Goal: Task Accomplishment & Management: Use online tool/utility

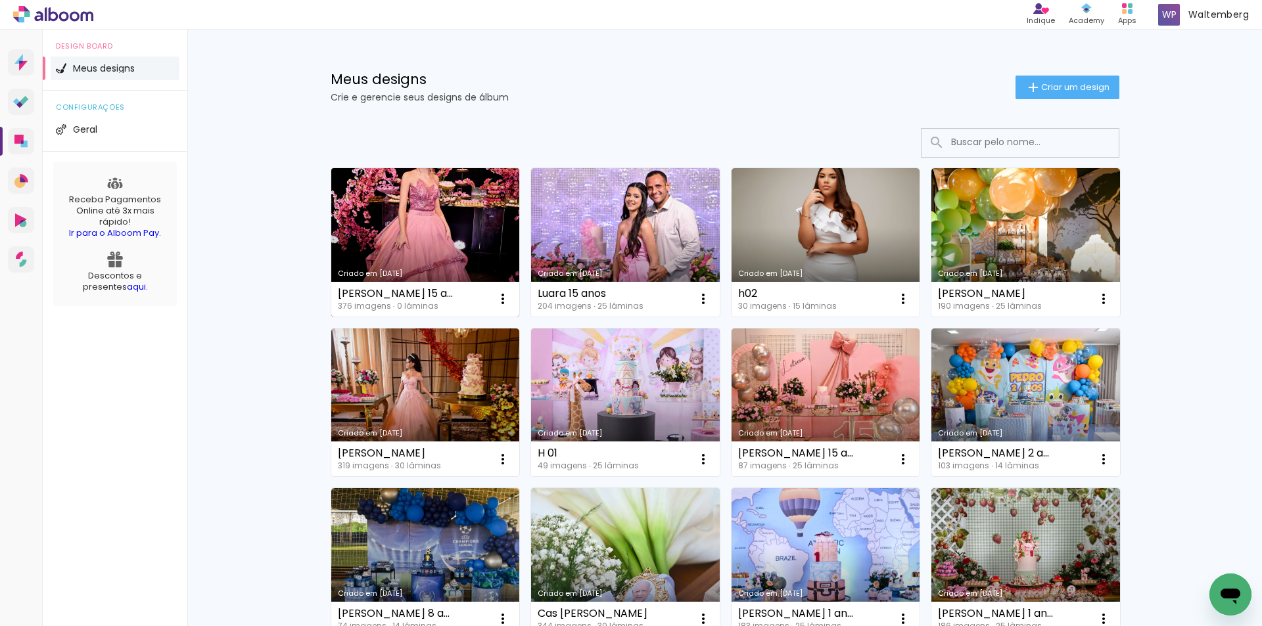
click at [419, 200] on link "[PERSON_NAME] [DATE]" at bounding box center [425, 242] width 189 height 149
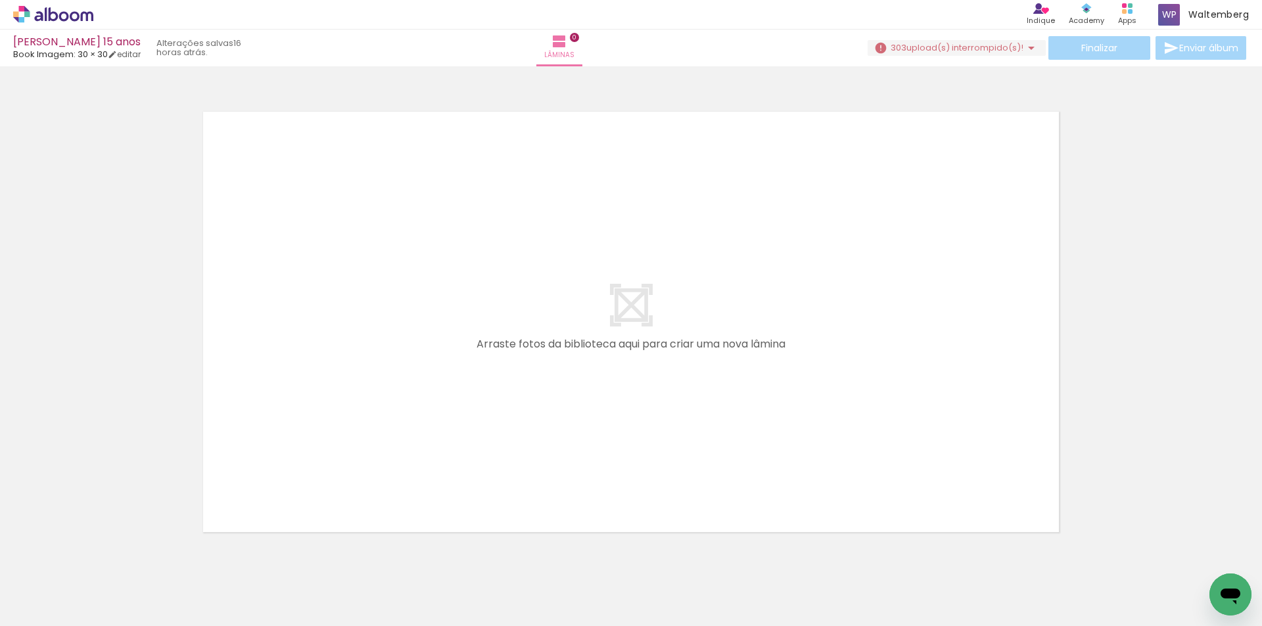
scroll to position [0, 2700]
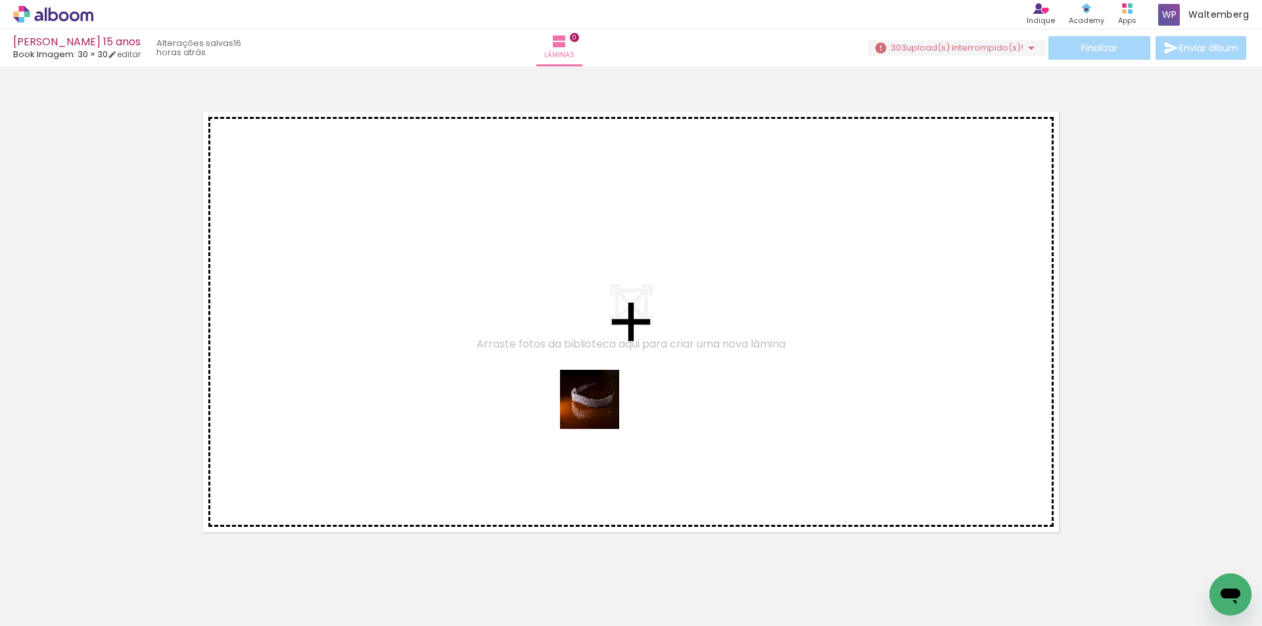
drag, startPoint x: 665, startPoint y: 581, endPoint x: 555, endPoint y: 256, distance: 343.3
click at [556, 258] on quentale-workspace at bounding box center [631, 313] width 1262 height 626
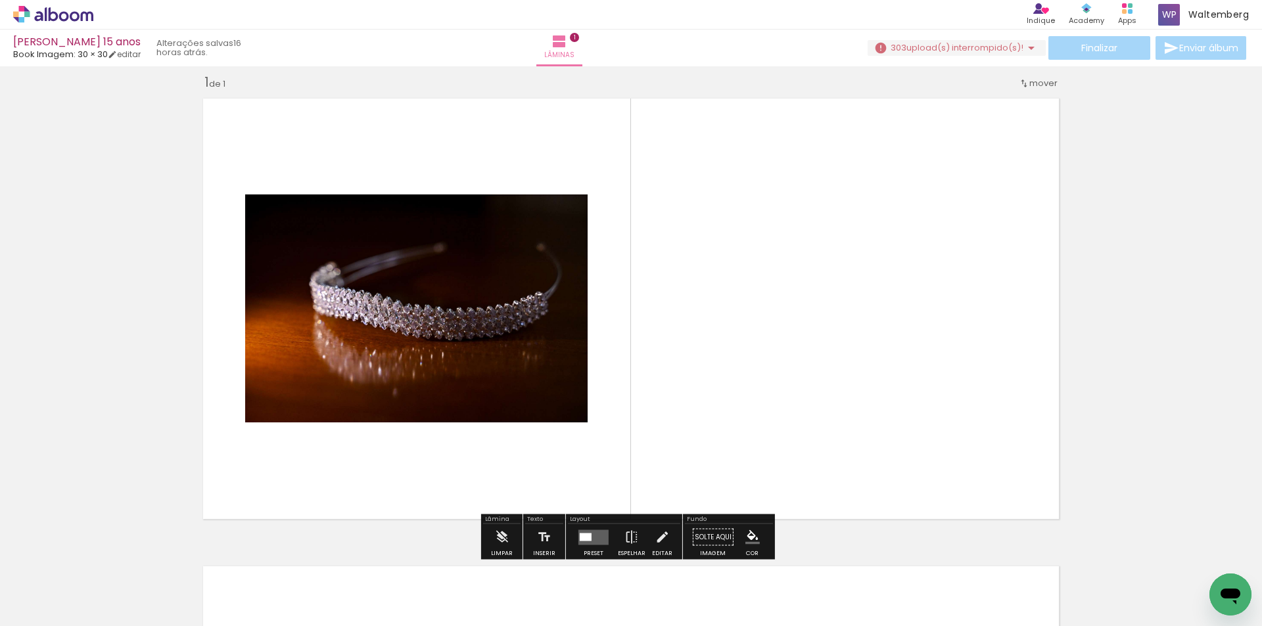
scroll to position [17, 0]
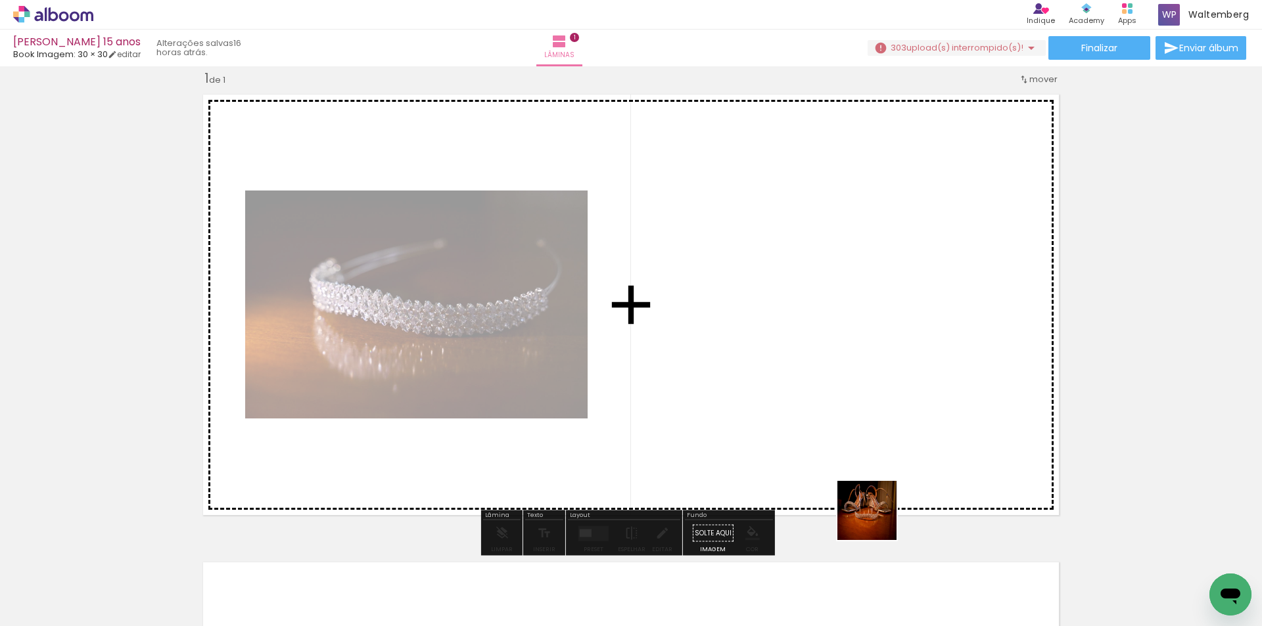
drag, startPoint x: 877, startPoint y: 521, endPoint x: 781, endPoint y: 307, distance: 233.9
click at [781, 307] on quentale-workspace at bounding box center [631, 313] width 1262 height 626
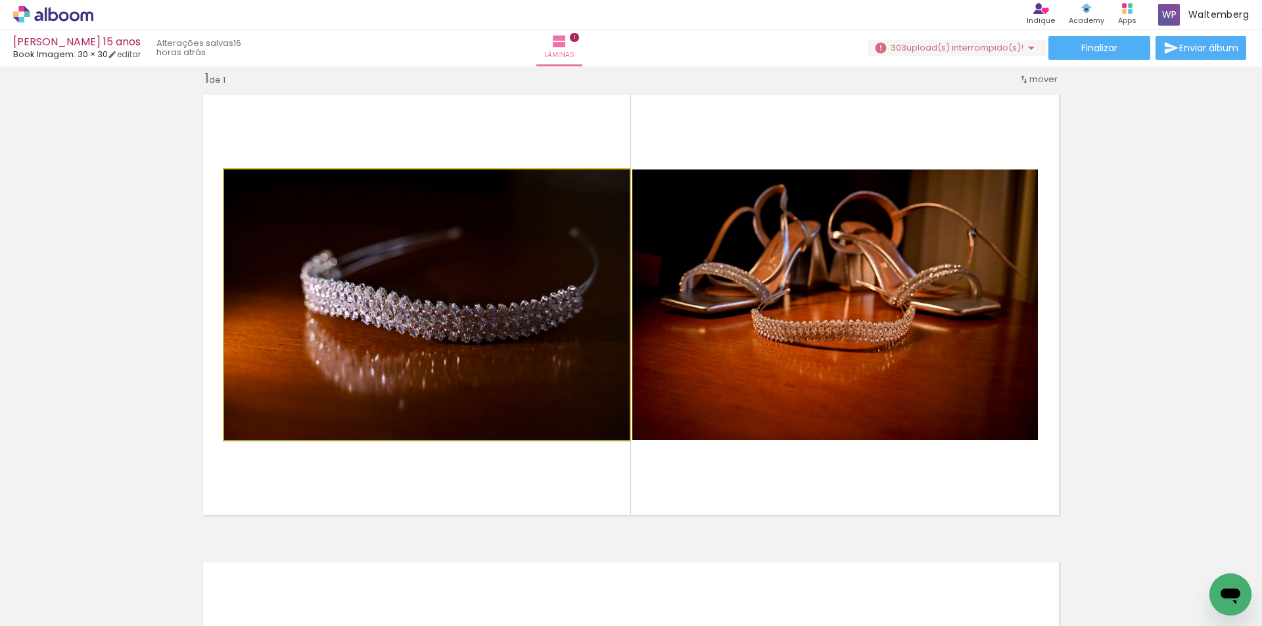
drag, startPoint x: 461, startPoint y: 305, endPoint x: 76, endPoint y: 258, distance: 388.6
click at [76, 258] on div "Inserir lâmina 1 de 1" at bounding box center [631, 522] width 1262 height 937
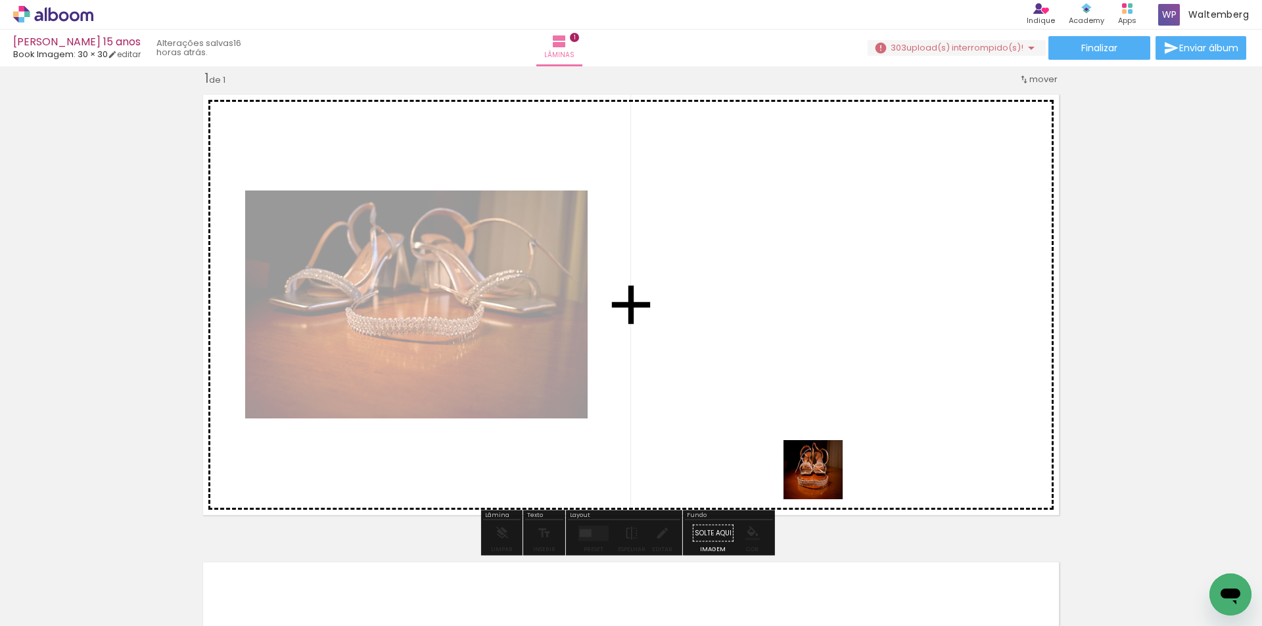
drag, startPoint x: 818, startPoint y: 571, endPoint x: 823, endPoint y: 346, distance: 224.8
click at [823, 346] on quentale-workspace at bounding box center [631, 313] width 1262 height 626
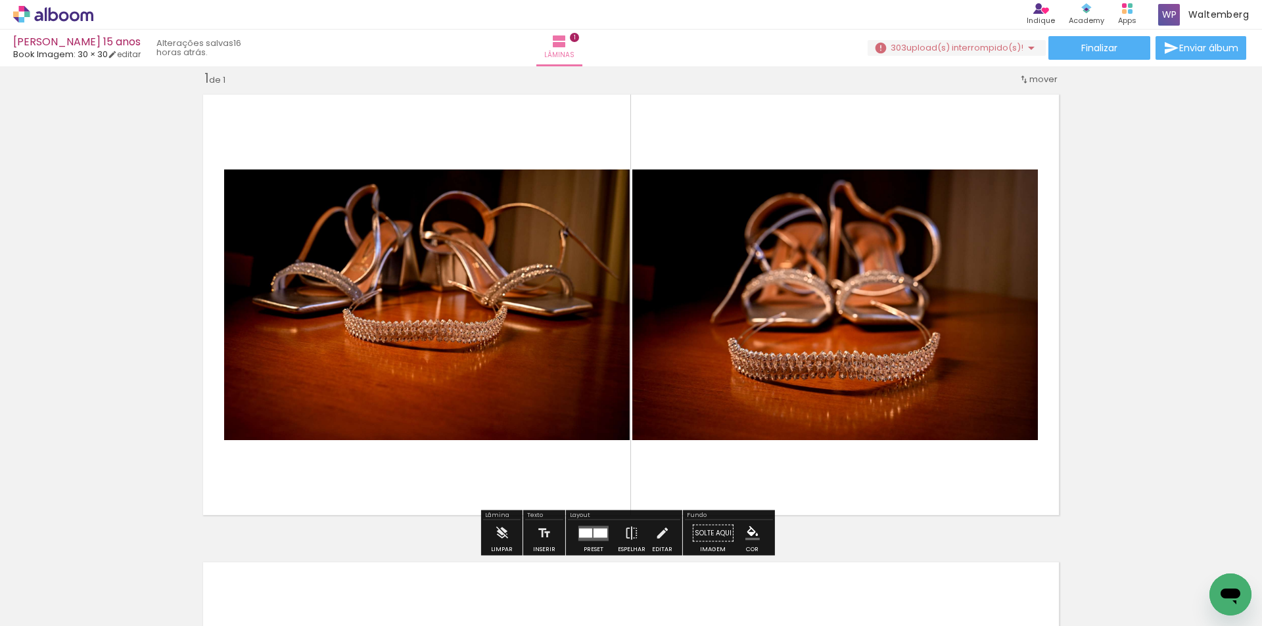
click at [480, 266] on quentale-photo at bounding box center [427, 305] width 406 height 271
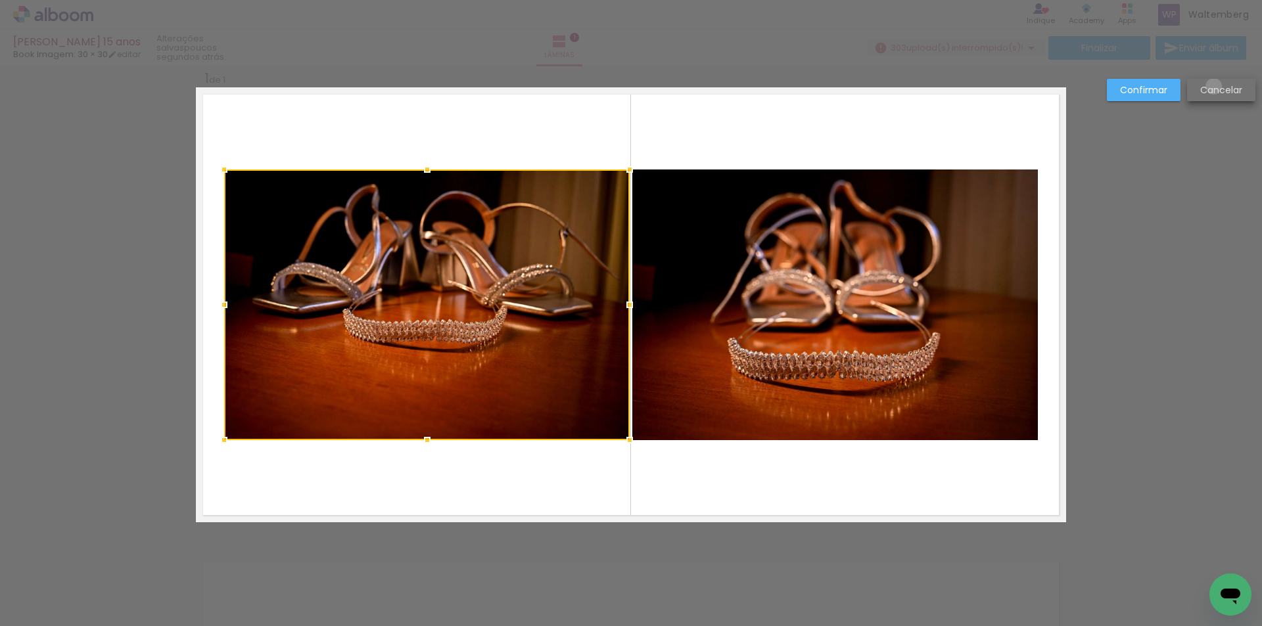
click at [0, 0] on slot "Cancelar" at bounding box center [0, 0] width 0 height 0
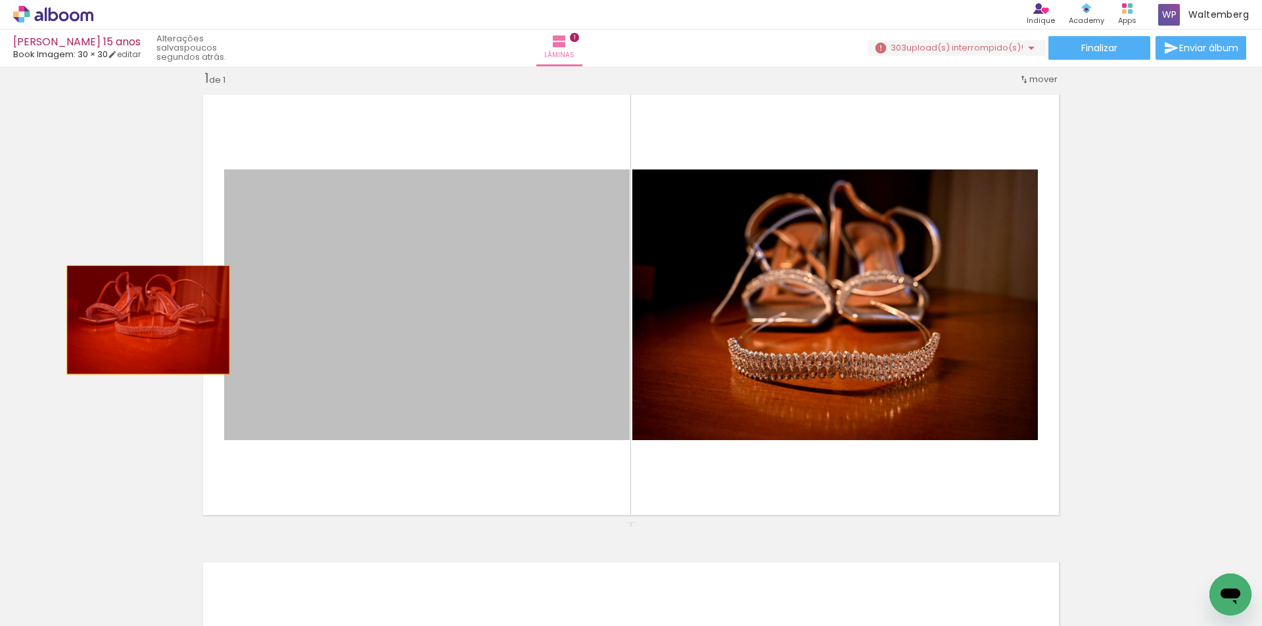
drag, startPoint x: 538, startPoint y: 322, endPoint x: 215, endPoint y: 322, distance: 322.7
click at [133, 318] on div "Inserir lâmina 1 de 1" at bounding box center [631, 522] width 1262 height 937
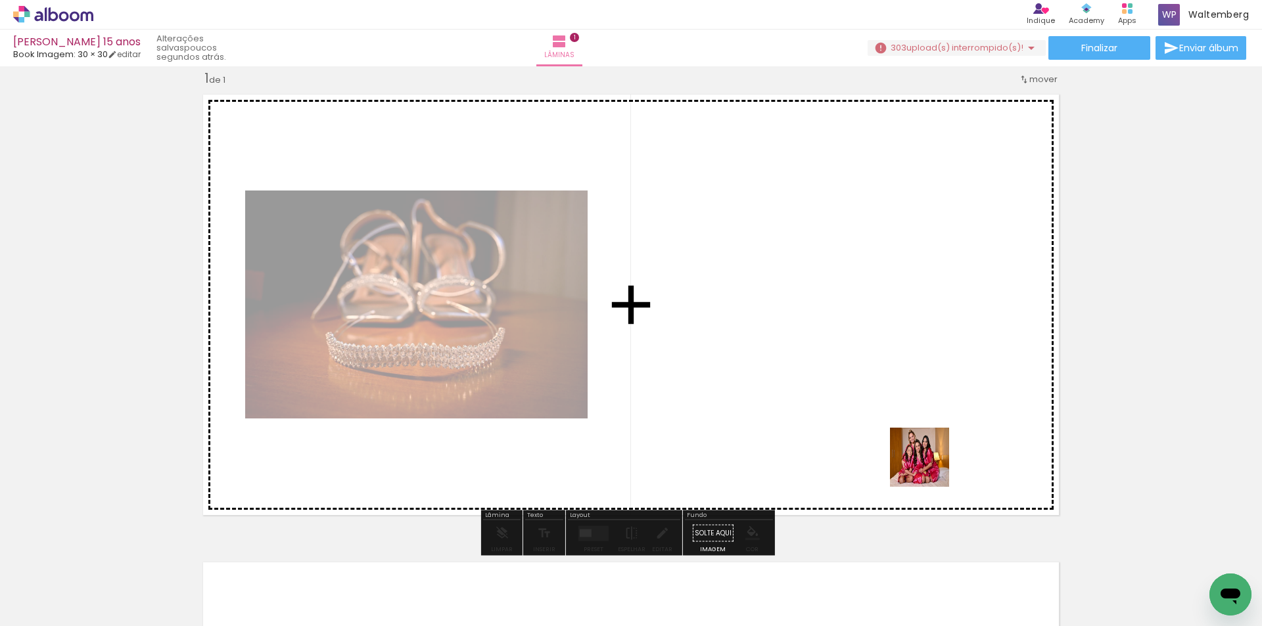
drag, startPoint x: 989, startPoint y: 565, endPoint x: 765, endPoint y: 270, distance: 370.5
click at [765, 270] on quentale-workspace at bounding box center [631, 313] width 1262 height 626
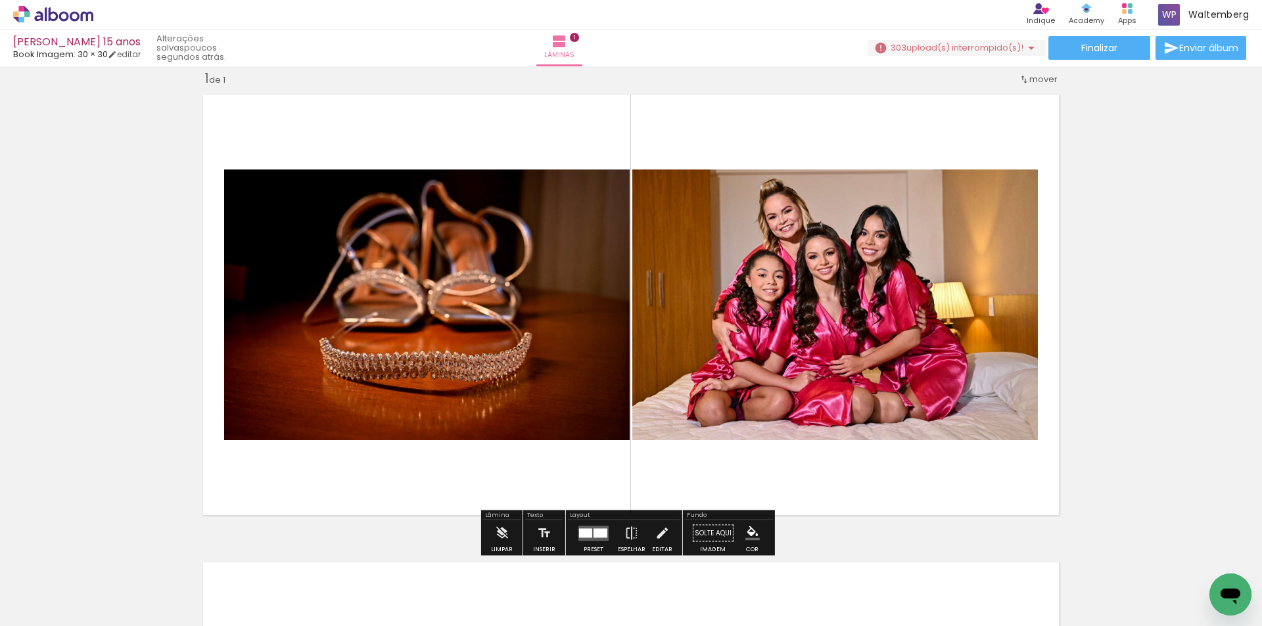
scroll to position [0, 3126]
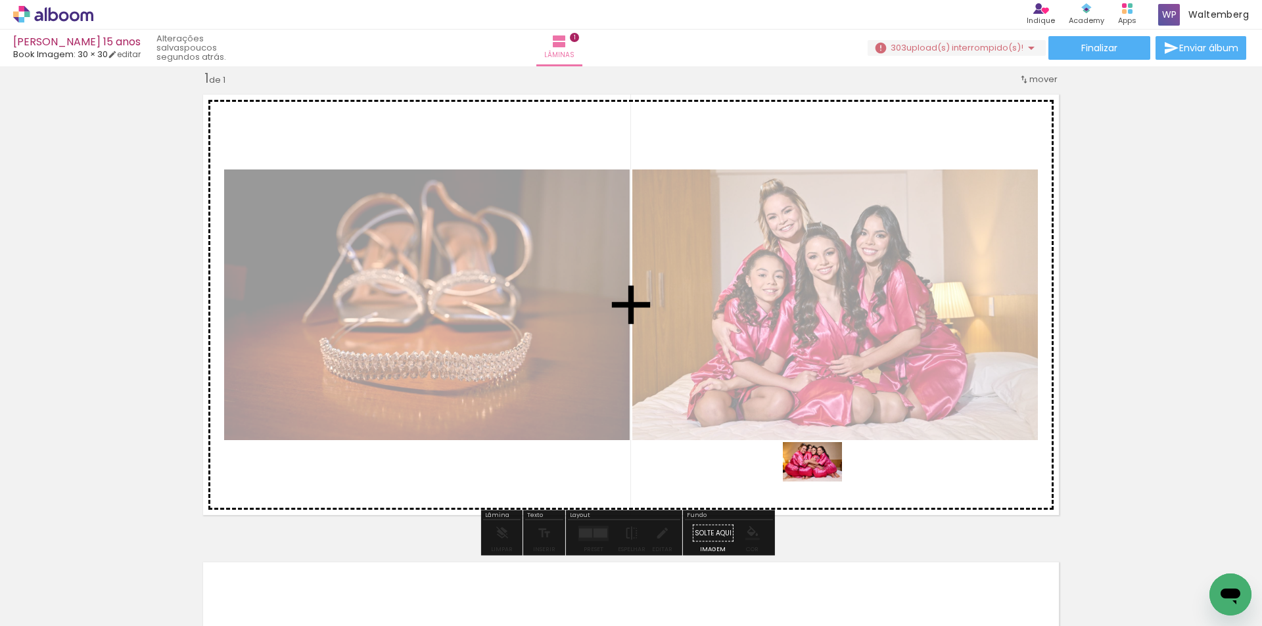
drag, startPoint x: 826, startPoint y: 499, endPoint x: 822, endPoint y: 482, distance: 17.5
click at [822, 482] on quentale-workspace at bounding box center [631, 313] width 1262 height 626
click at [822, 482] on quentale-layouter at bounding box center [631, 304] width 870 height 435
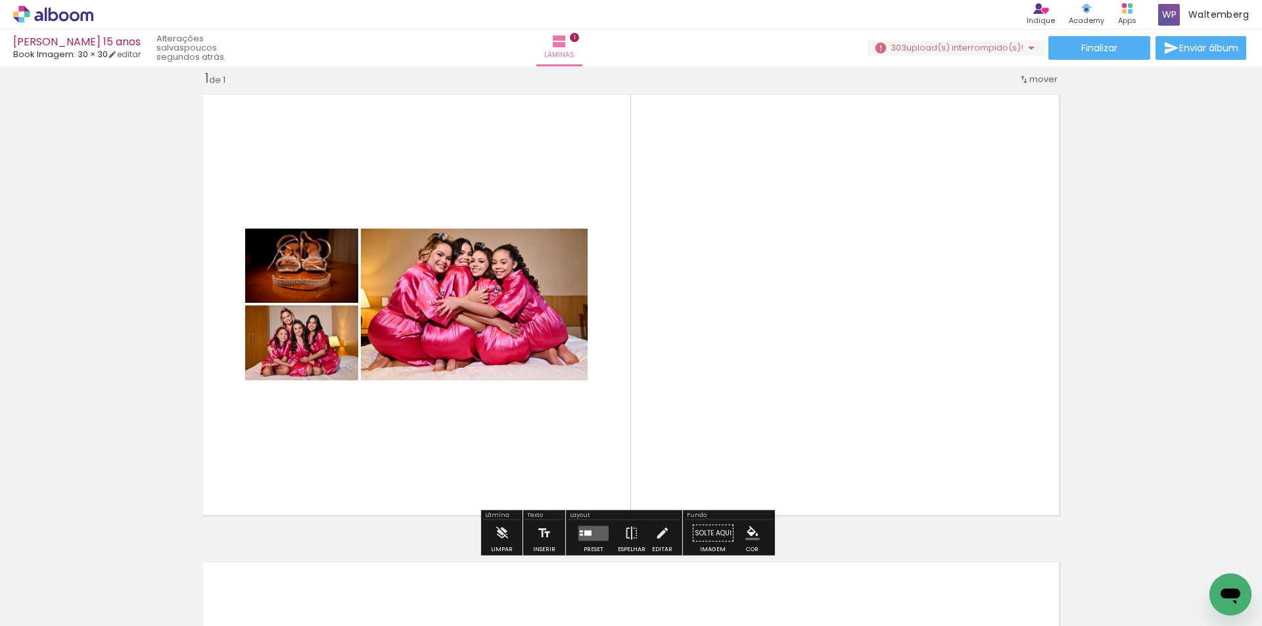
scroll to position [0, 3742]
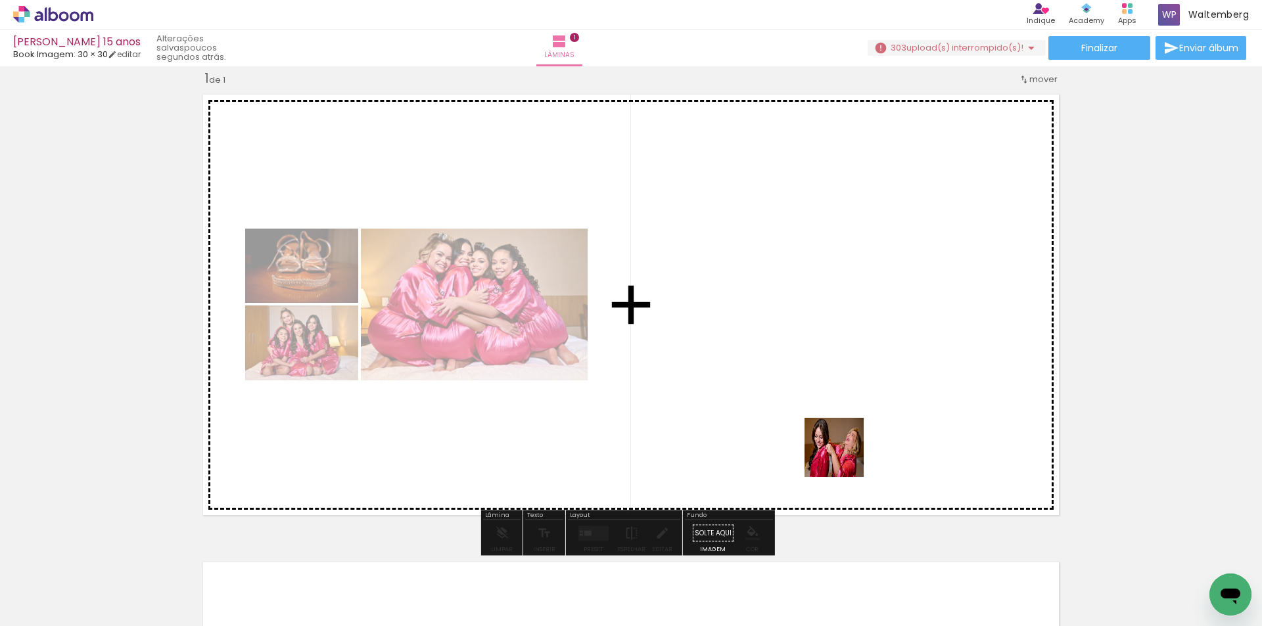
drag, startPoint x: 823, startPoint y: 588, endPoint x: 846, endPoint y: 413, distance: 176.3
click at [846, 413] on quentale-workspace at bounding box center [631, 313] width 1262 height 626
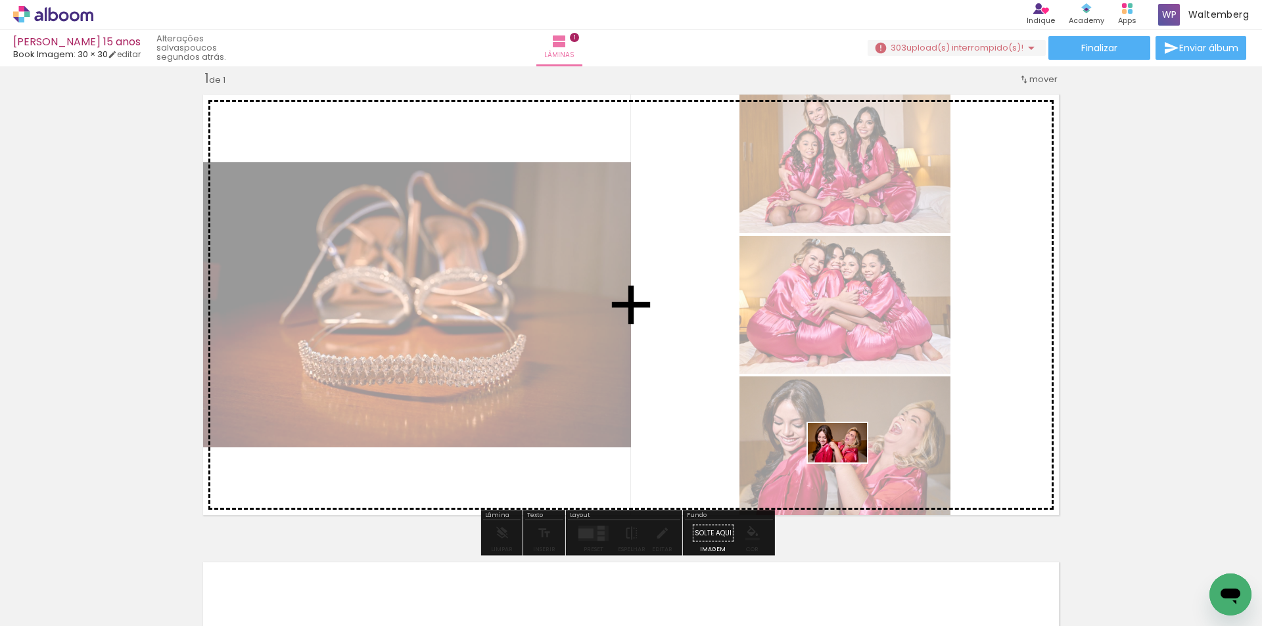
drag, startPoint x: 756, startPoint y: 579, endPoint x: 847, endPoint y: 463, distance: 147.5
click at [847, 463] on quentale-workspace at bounding box center [631, 313] width 1262 height 626
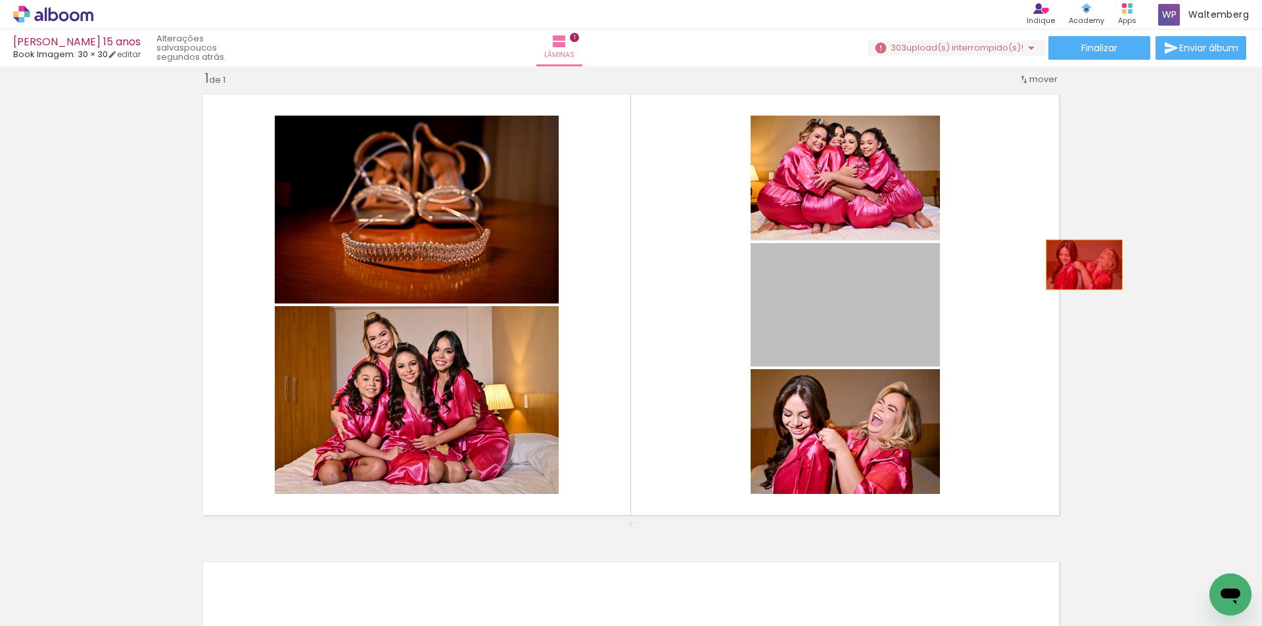
drag, startPoint x: 1061, startPoint y: 271, endPoint x: 1146, endPoint y: 241, distance: 90.0
click at [1147, 241] on div "Inserir lâmina 1 de 1" at bounding box center [631, 522] width 1262 height 937
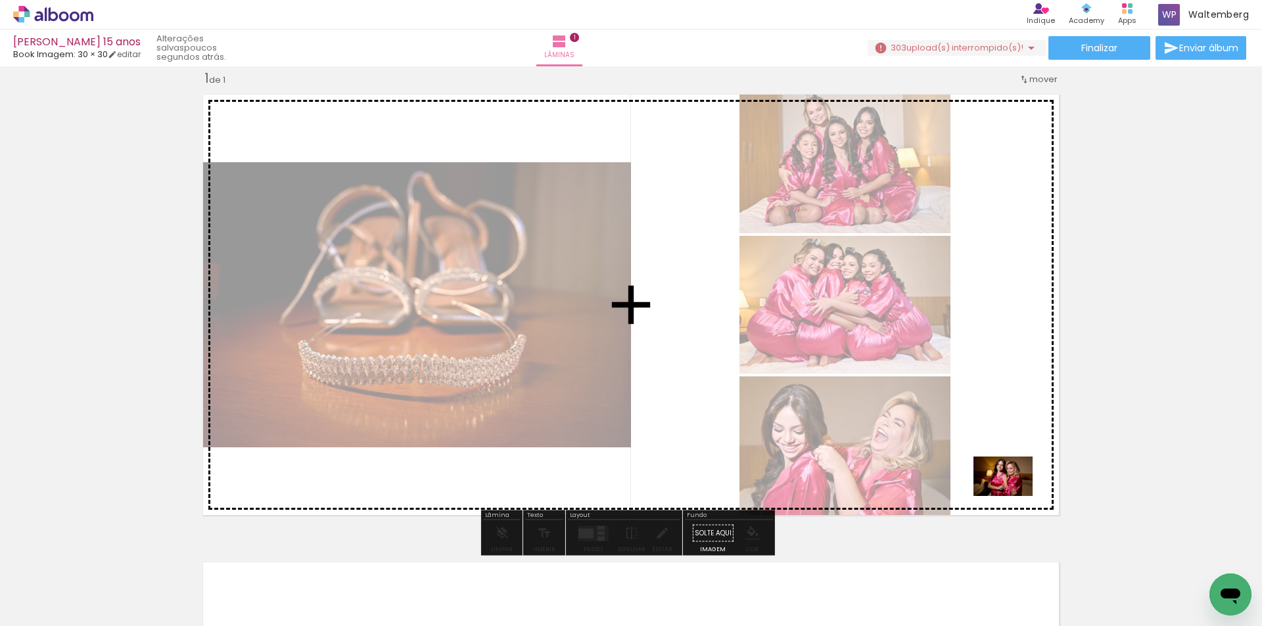
drag, startPoint x: 1035, startPoint y: 573, endPoint x: 1002, endPoint y: 410, distance: 166.3
click at [1002, 410] on quentale-workspace at bounding box center [631, 313] width 1262 height 626
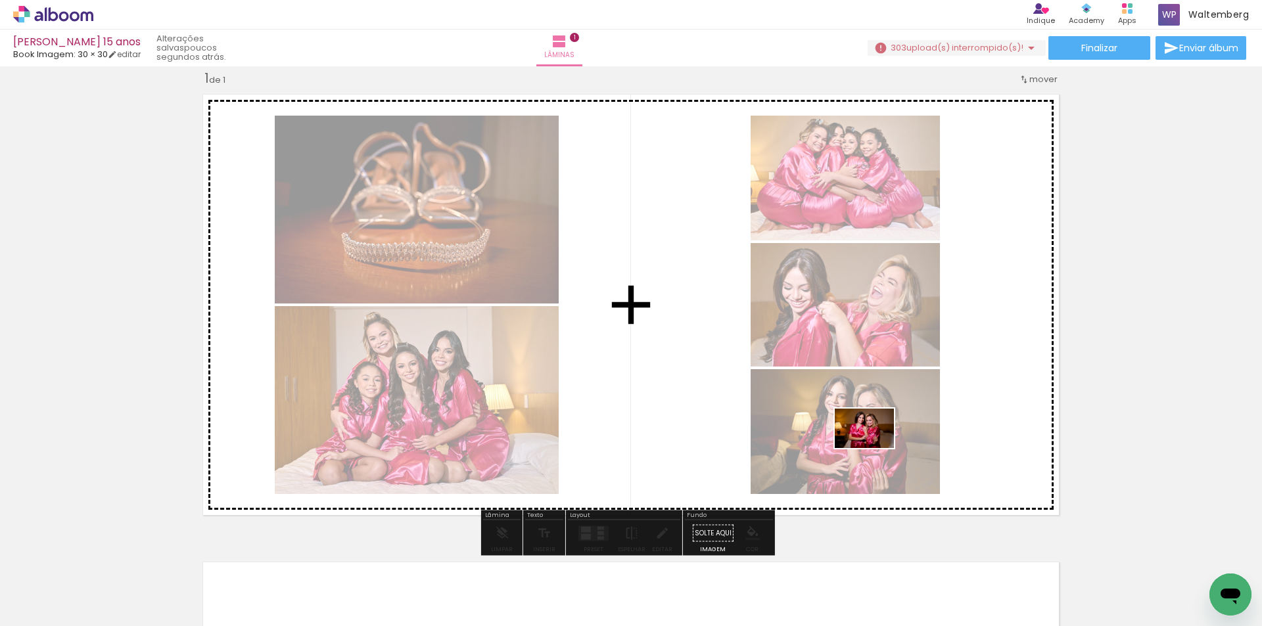
drag, startPoint x: 922, startPoint y: 496, endPoint x: 874, endPoint y: 448, distance: 67.4
click at [874, 448] on quentale-workspace at bounding box center [631, 313] width 1262 height 626
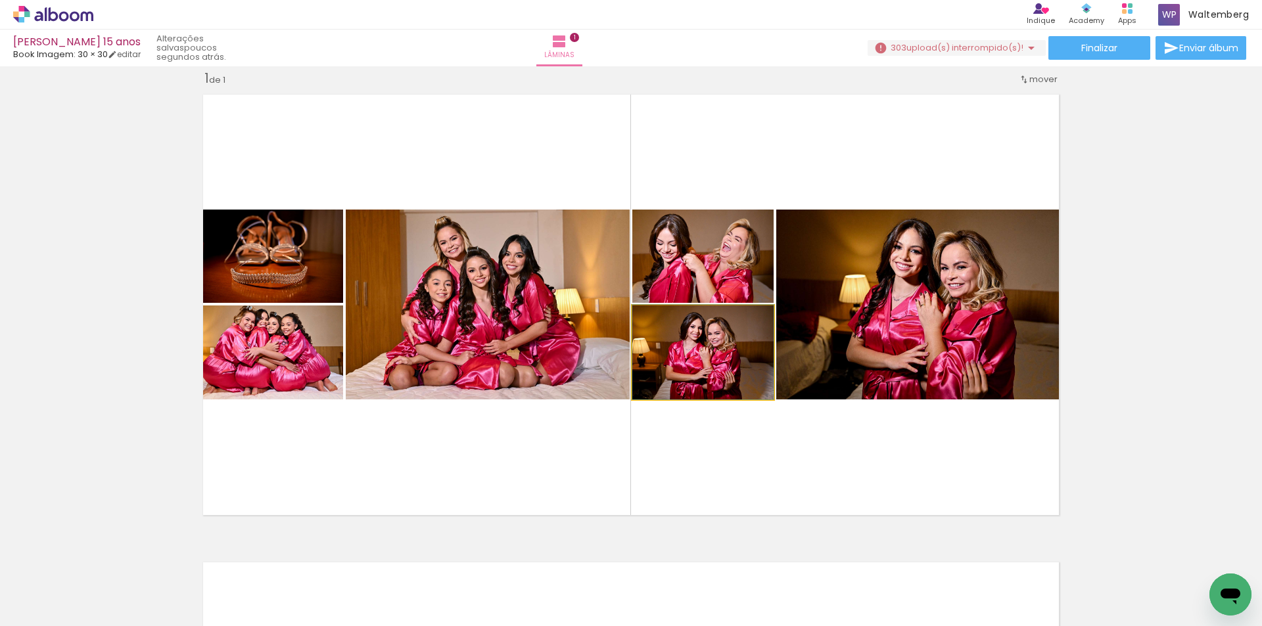
drag, startPoint x: 716, startPoint y: 365, endPoint x: 934, endPoint y: 308, distance: 225.7
click at [0, 0] on slot at bounding box center [0, 0] width 0 height 0
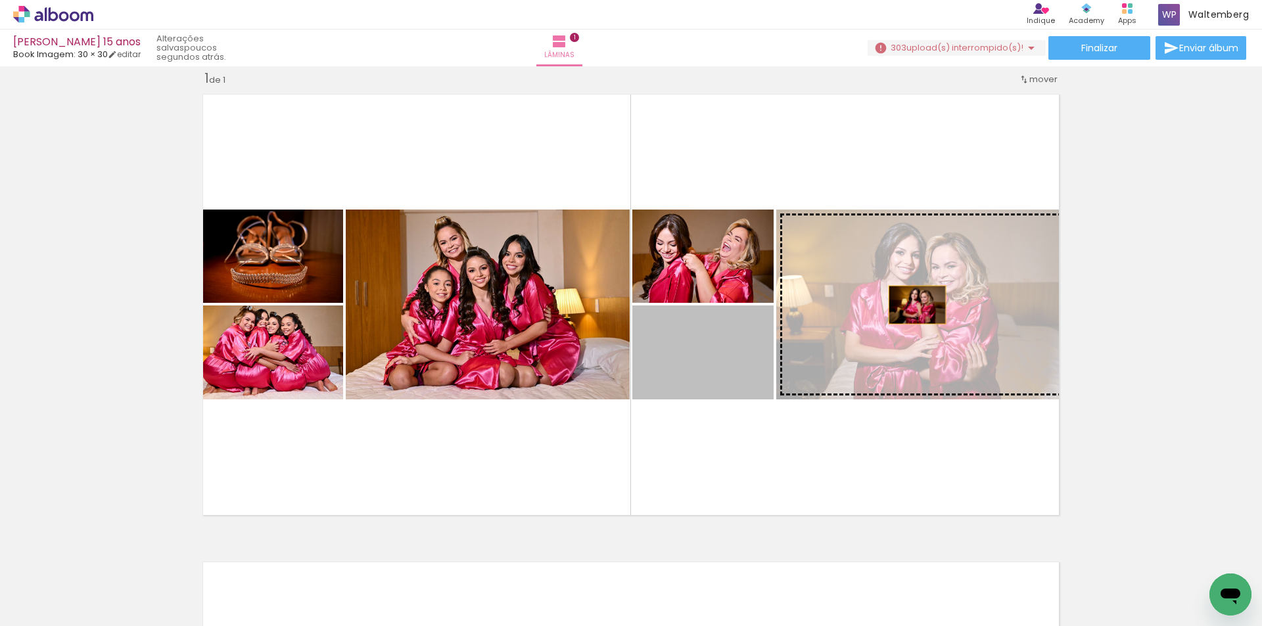
drag, startPoint x: 740, startPoint y: 352, endPoint x: 912, endPoint y: 305, distance: 178.4
click at [0, 0] on slot at bounding box center [0, 0] width 0 height 0
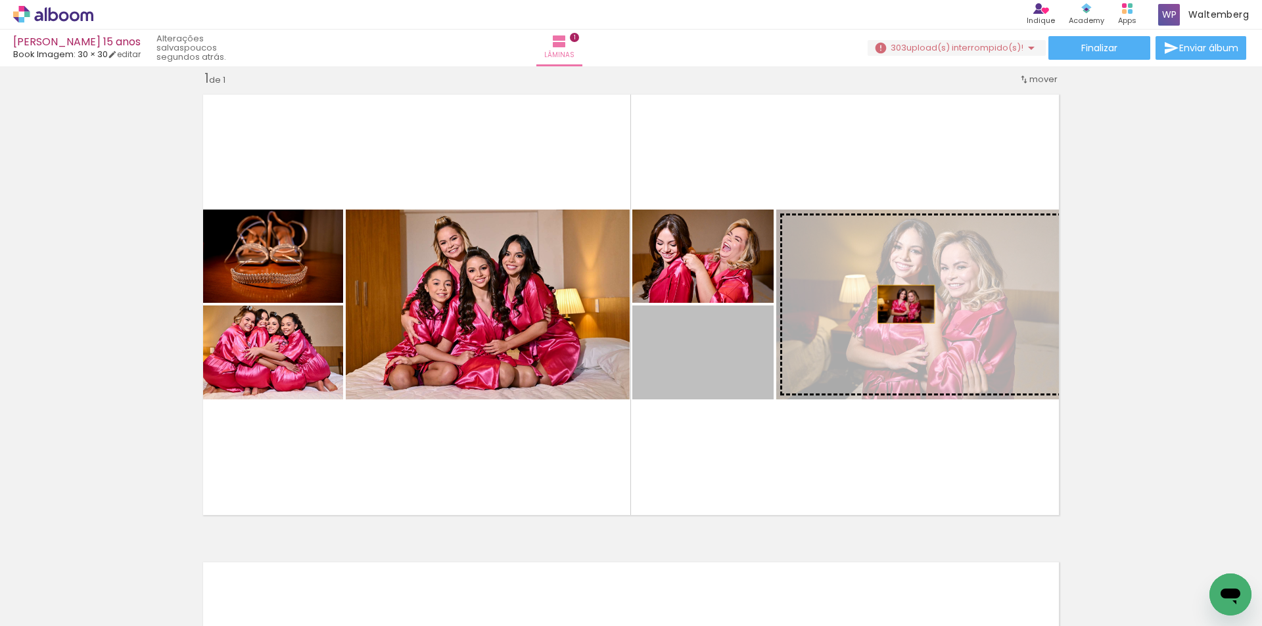
drag, startPoint x: 720, startPoint y: 364, endPoint x: 901, endPoint y: 304, distance: 191.0
click at [0, 0] on slot at bounding box center [0, 0] width 0 height 0
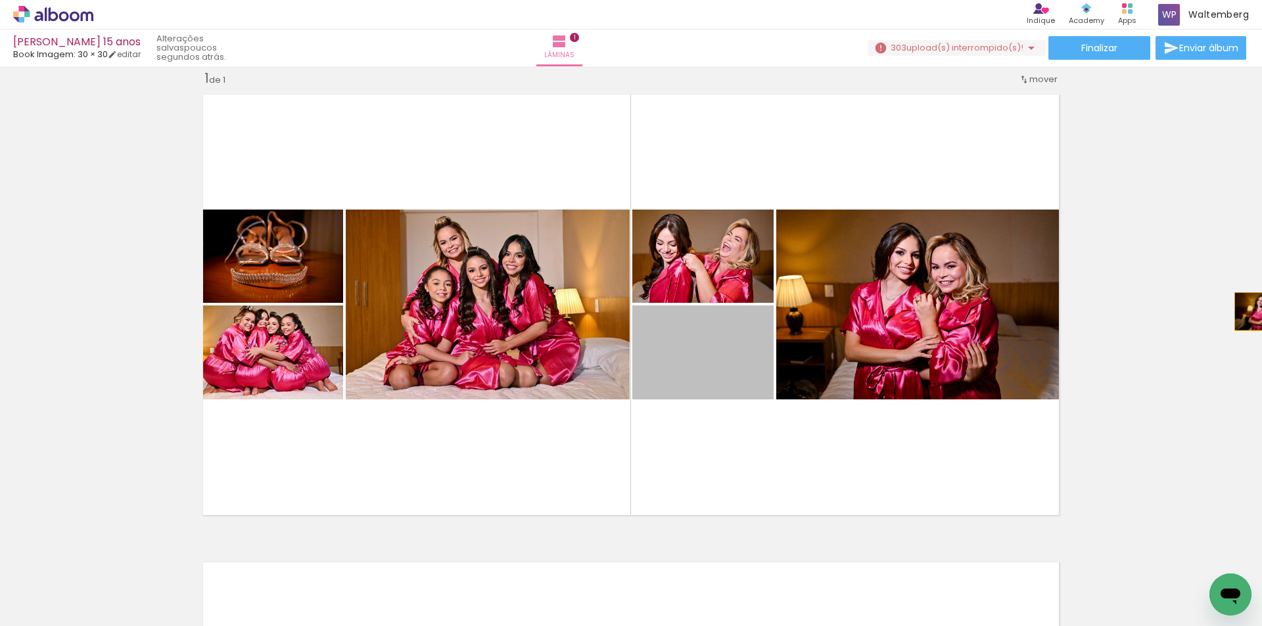
drag, startPoint x: 747, startPoint y: 407, endPoint x: 1257, endPoint y: 311, distance: 518.9
click at [1257, 311] on div "Inserir lâmina 1 de 1 Confirmar Cancelar" at bounding box center [631, 346] width 1262 height 560
drag, startPoint x: 726, startPoint y: 374, endPoint x: 1185, endPoint y: 349, distance: 460.1
click at [1186, 350] on div "Inserir lâmina 1 de 1" at bounding box center [631, 522] width 1262 height 937
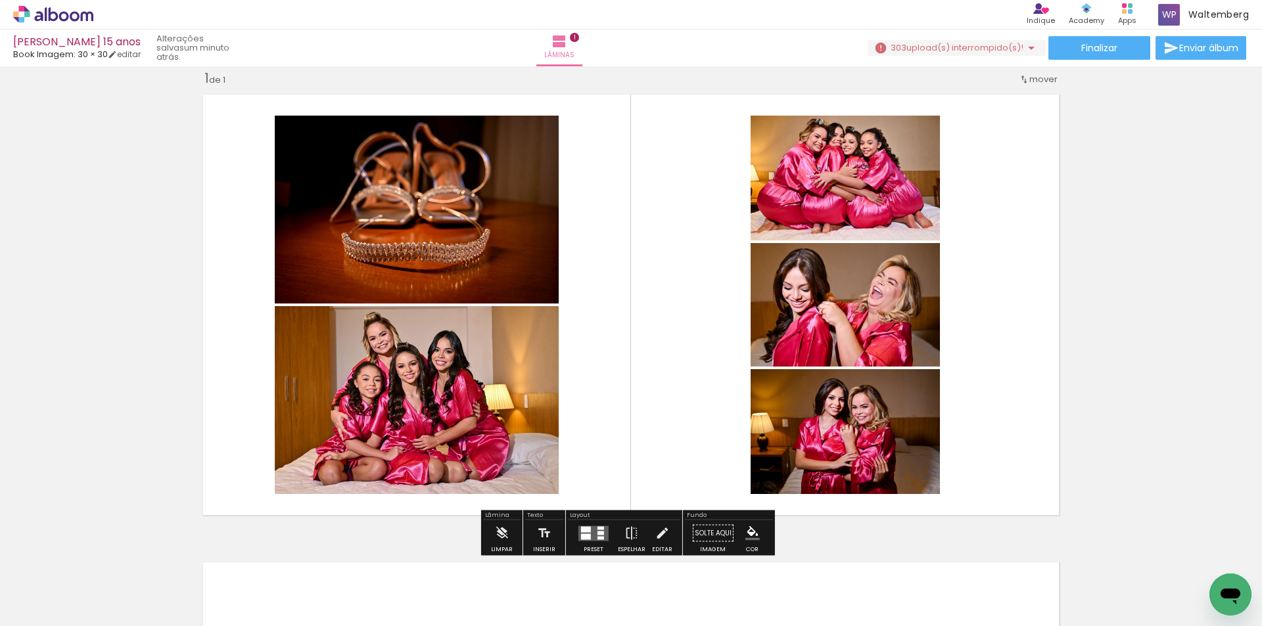
scroll to position [0, 4279]
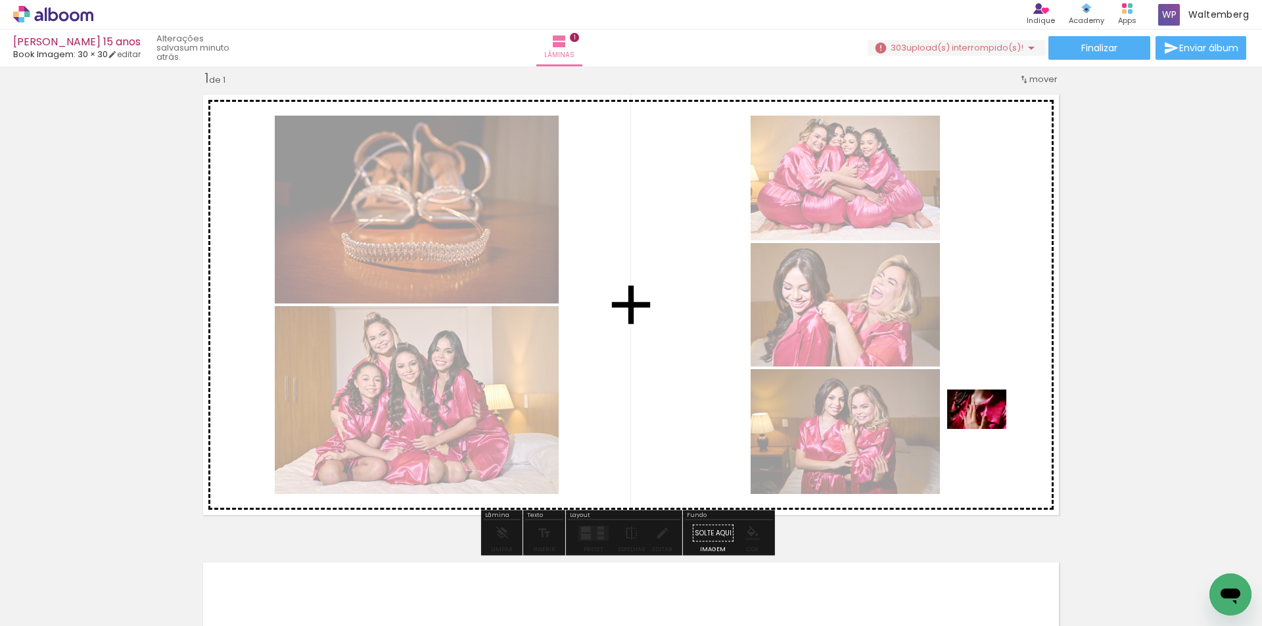
drag, startPoint x: 873, startPoint y: 580, endPoint x: 986, endPoint y: 429, distance: 188.6
click at [986, 429] on quentale-workspace at bounding box center [631, 313] width 1262 height 626
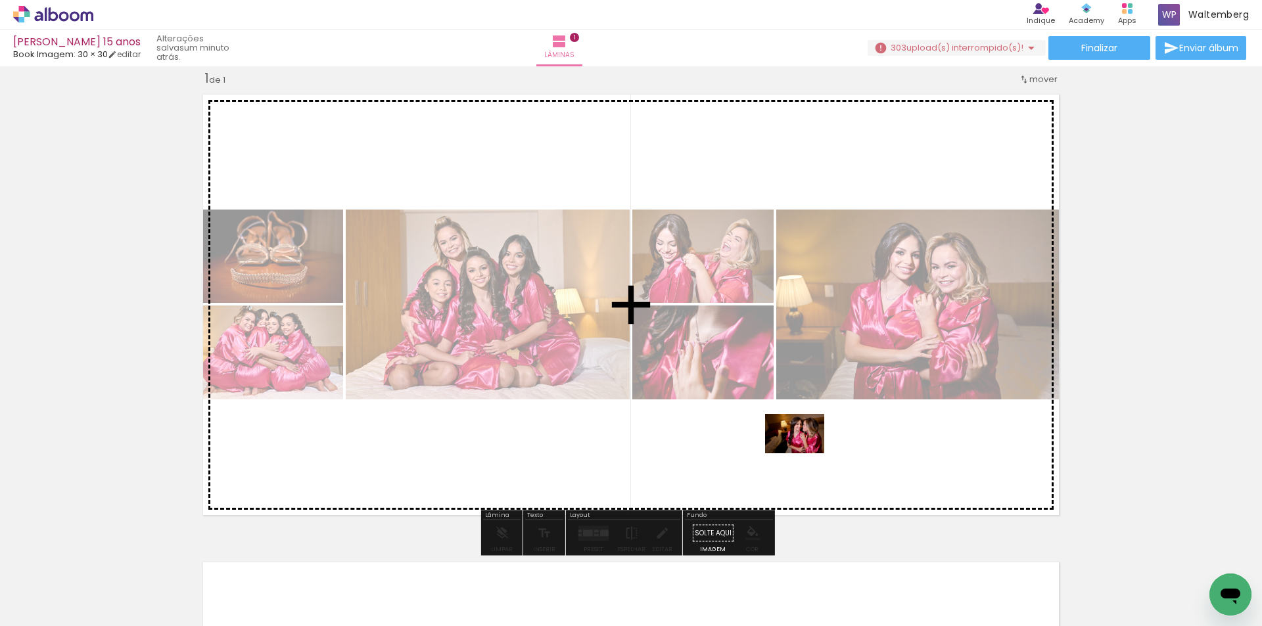
drag, startPoint x: 807, startPoint y: 574, endPoint x: 804, endPoint y: 453, distance: 120.3
click at [804, 453] on quentale-workspace at bounding box center [631, 313] width 1262 height 626
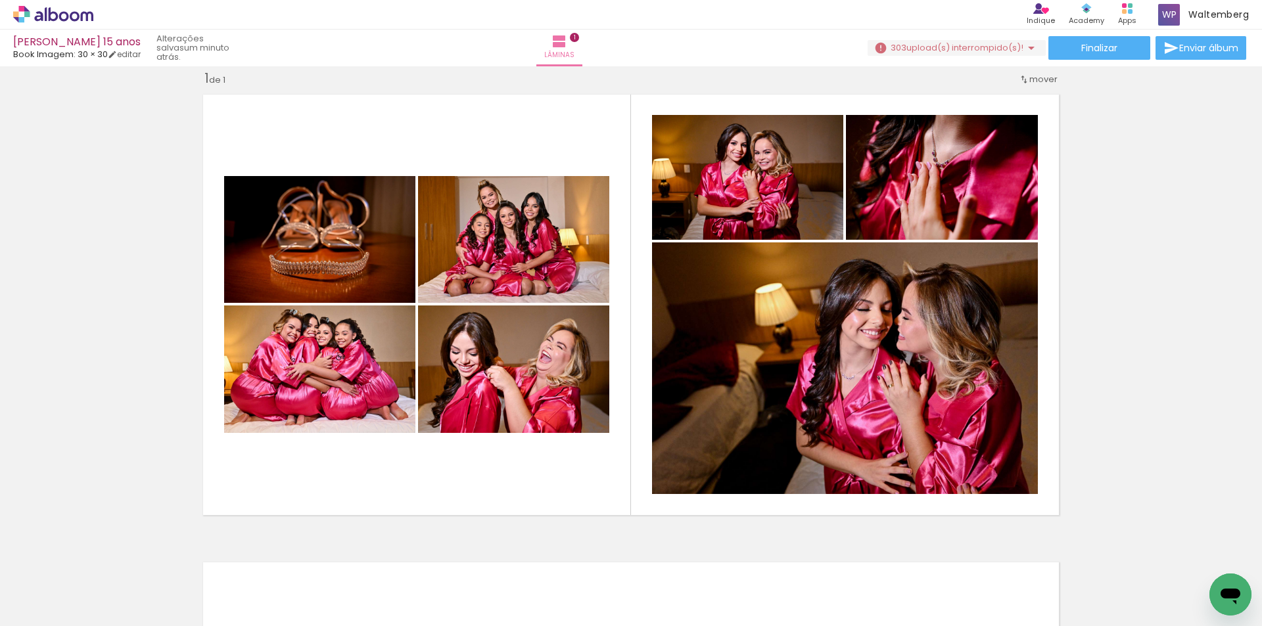
scroll to position [0, 4974]
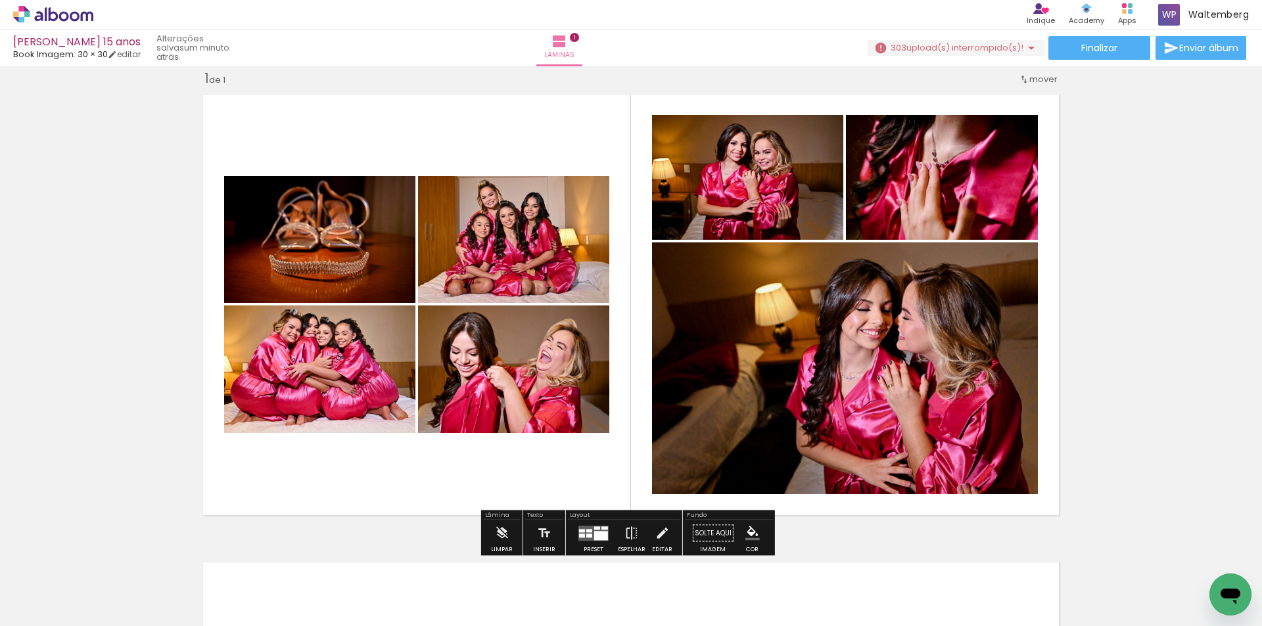
click at [965, 51] on span "upload(s) interrompido(s)!" at bounding box center [964, 47] width 117 height 12
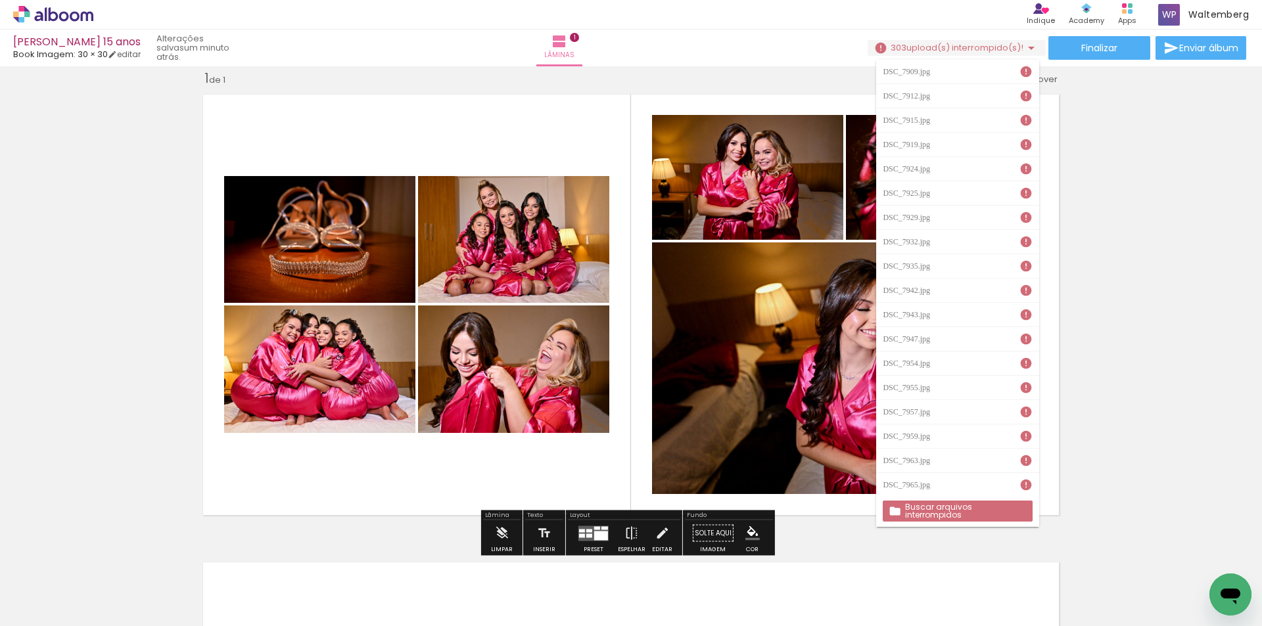
click at [1227, 332] on div "Inserir lâmina 1 de 1" at bounding box center [631, 522] width 1262 height 937
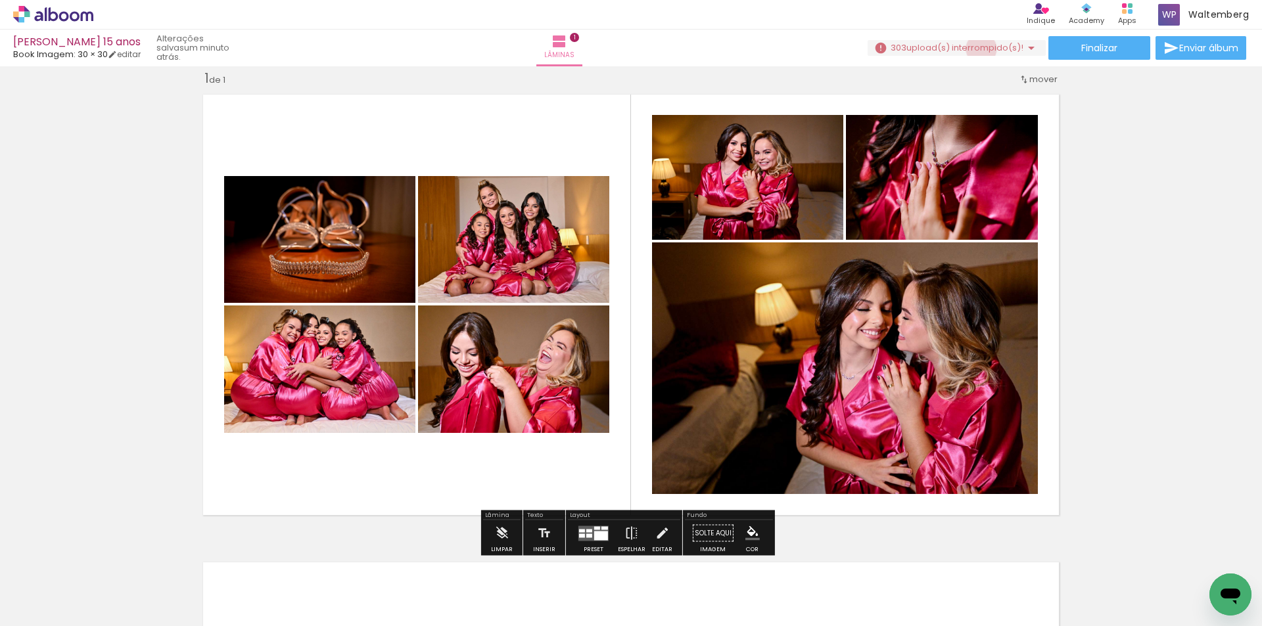
click at [976, 49] on span "upload(s) interrompido(s)!" at bounding box center [964, 47] width 117 height 12
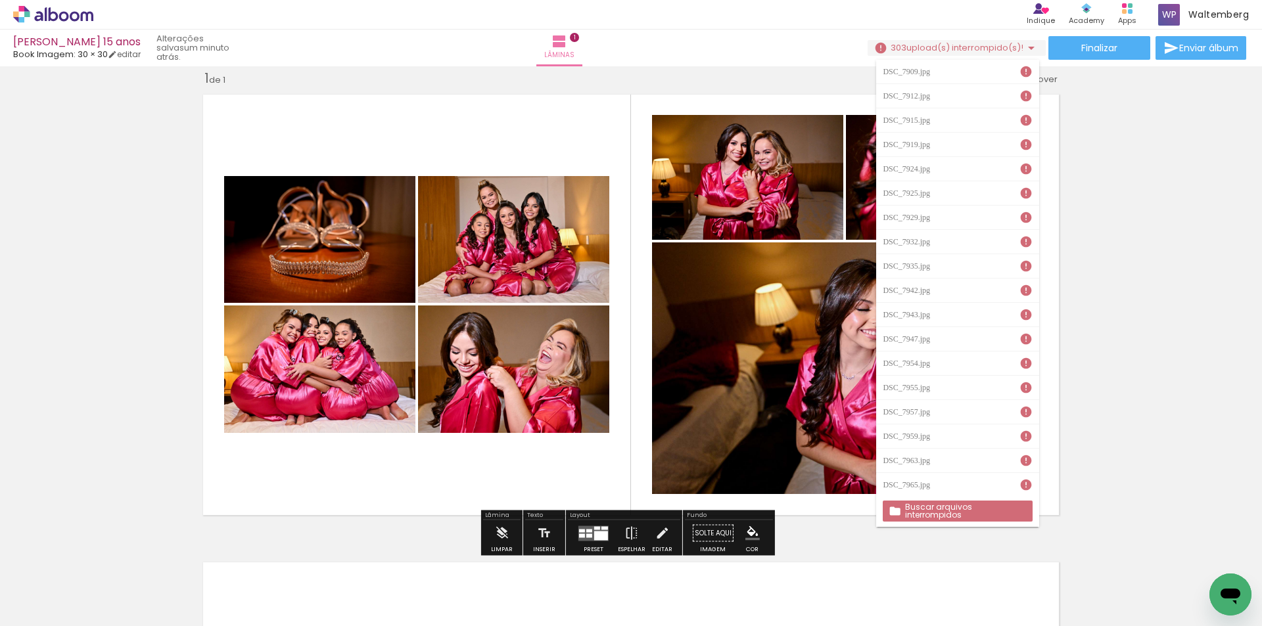
click at [0, 0] on slot "Buscar arquivos interrompidos" at bounding box center [0, 0] width 0 height 0
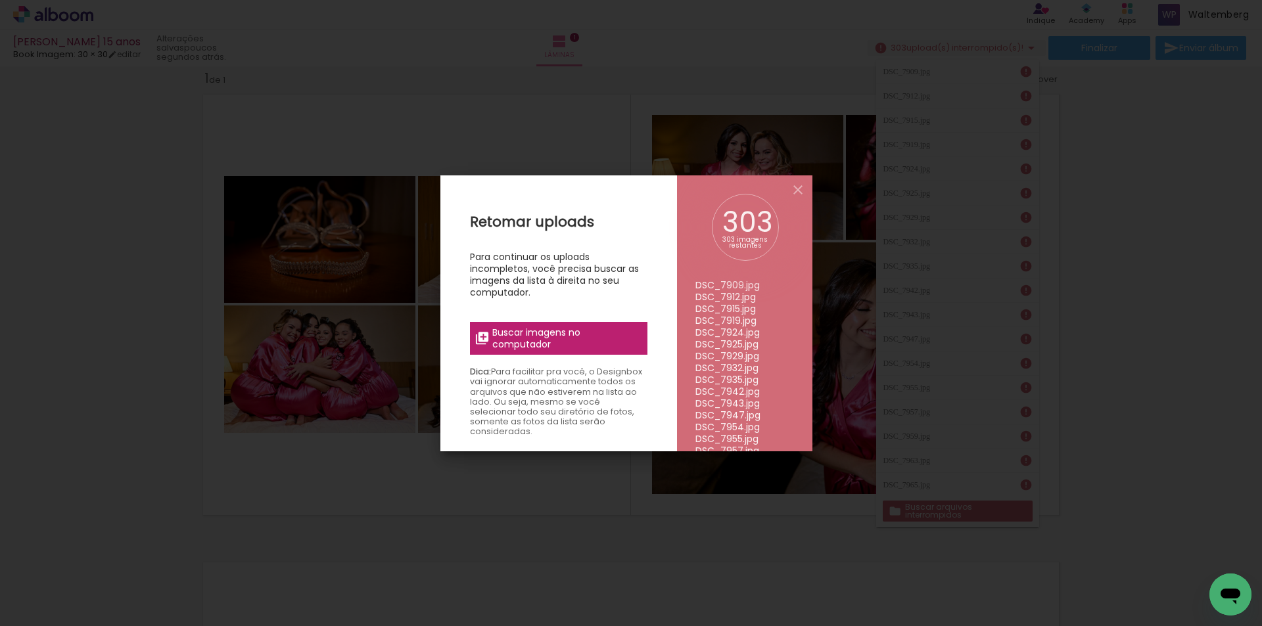
click at [576, 332] on span "Buscar imagens no computador" at bounding box center [565, 339] width 147 height 24
click at [0, 0] on input "file" at bounding box center [0, 0] width 0 height 0
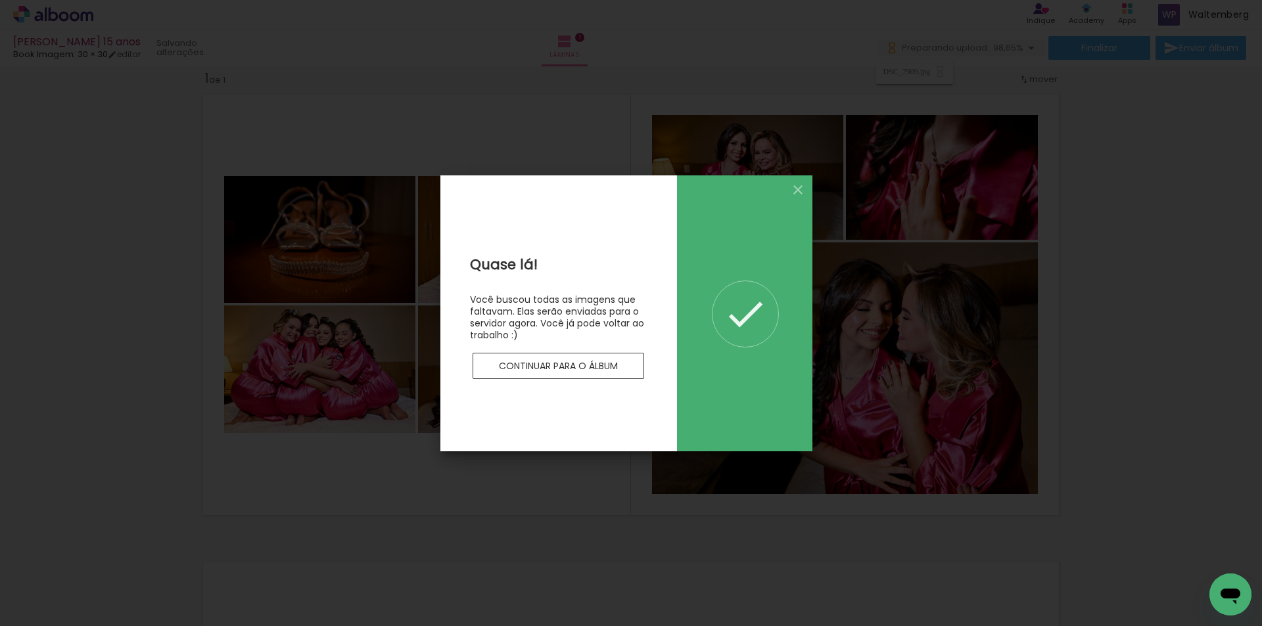
scroll to position [0, 0]
click at [0, 0] on slot "Continuar para o álbum" at bounding box center [0, 0] width 0 height 0
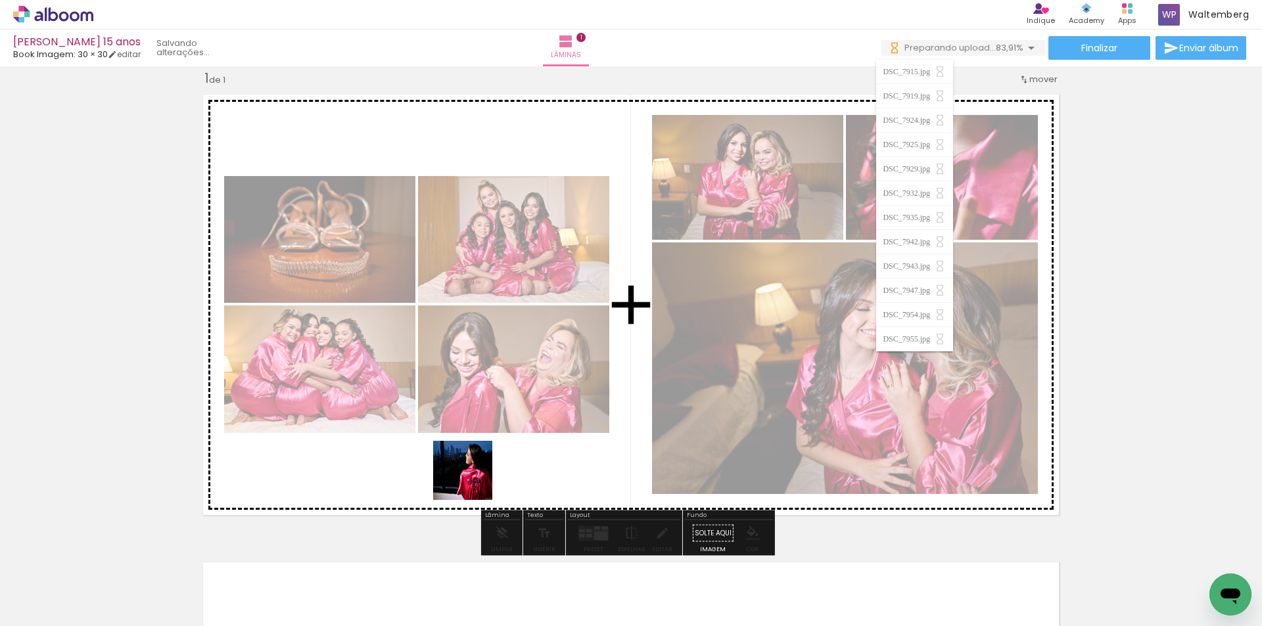
drag, startPoint x: 429, startPoint y: 534, endPoint x: 473, endPoint y: 480, distance: 68.7
click at [473, 480] on quentale-workspace at bounding box center [631, 313] width 1262 height 626
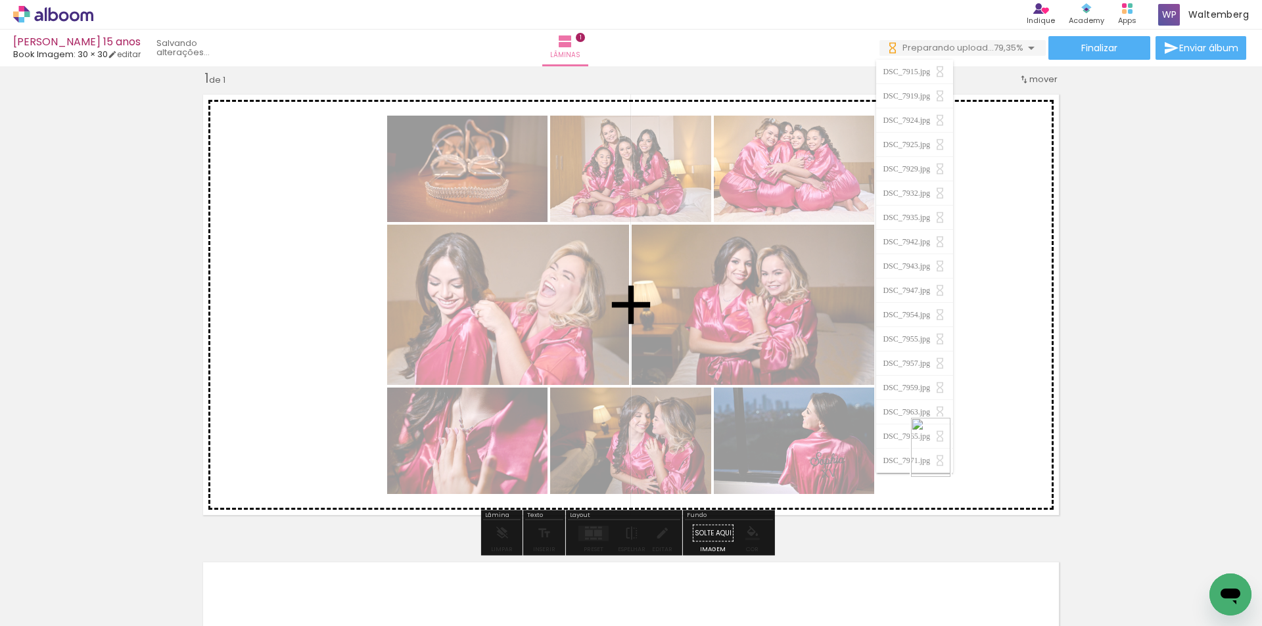
drag, startPoint x: 632, startPoint y: 566, endPoint x: 950, endPoint y: 457, distance: 336.1
click at [950, 457] on quentale-workspace at bounding box center [631, 313] width 1262 height 626
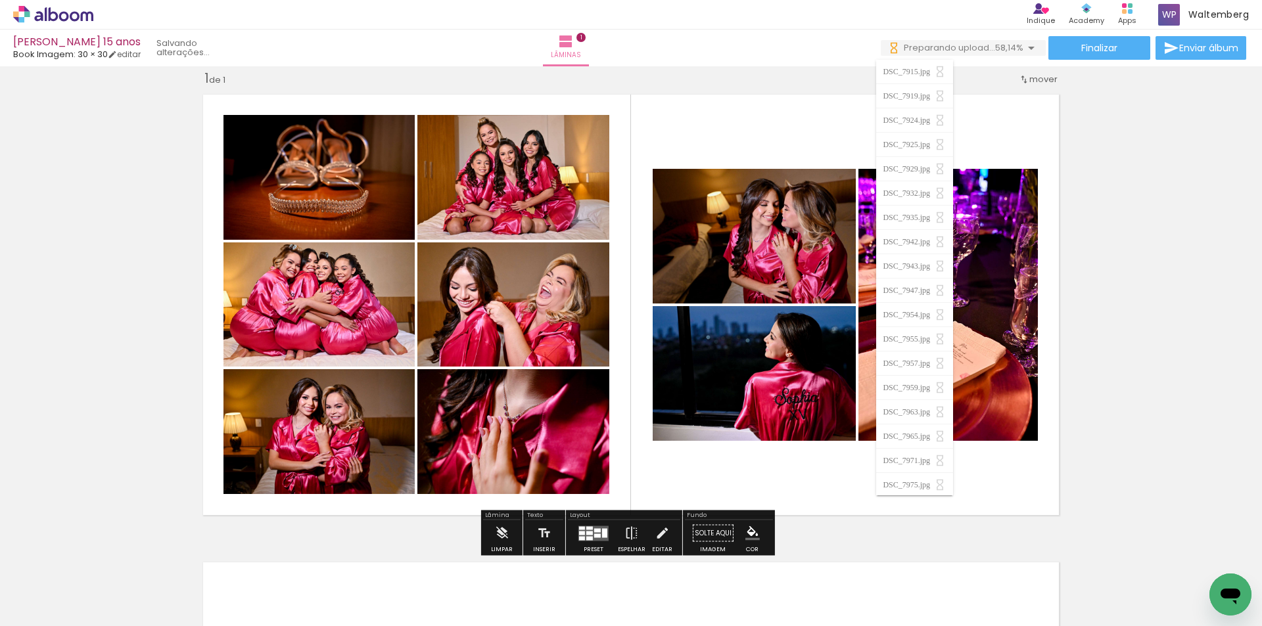
click at [580, 530] on quentale-layouter at bounding box center [593, 533] width 30 height 15
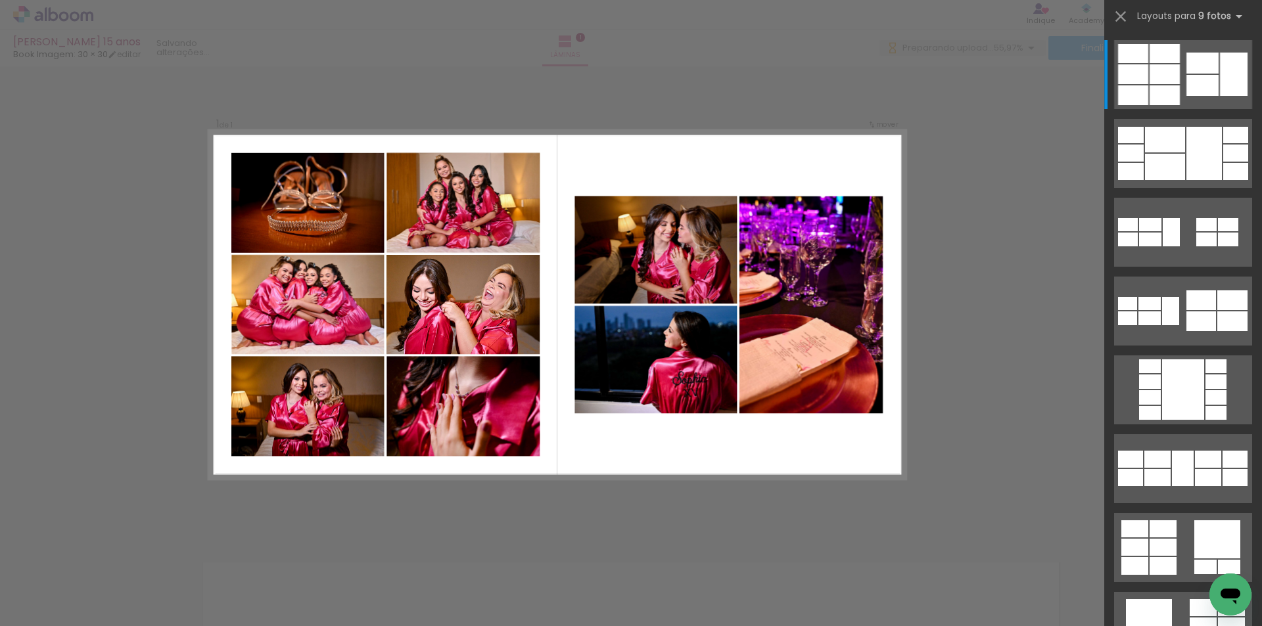
click at [1025, 149] on div "Confirmar Cancelar" at bounding box center [631, 532] width 1262 height 967
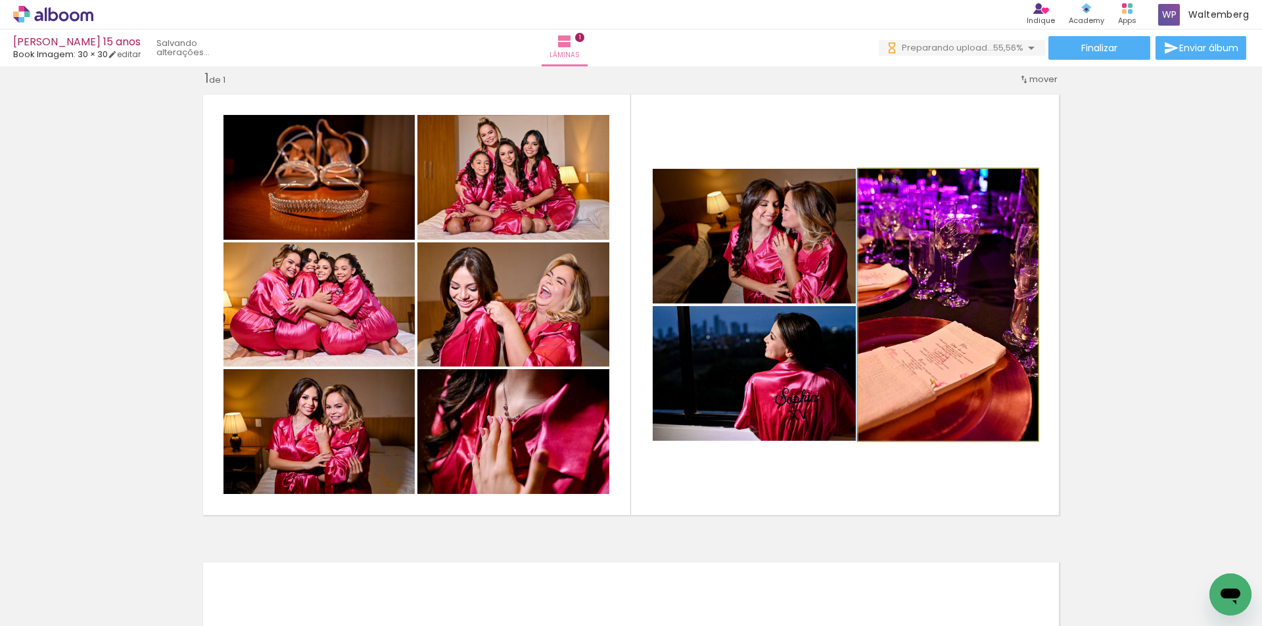
drag, startPoint x: 942, startPoint y: 309, endPoint x: 1198, endPoint y: 197, distance: 279.3
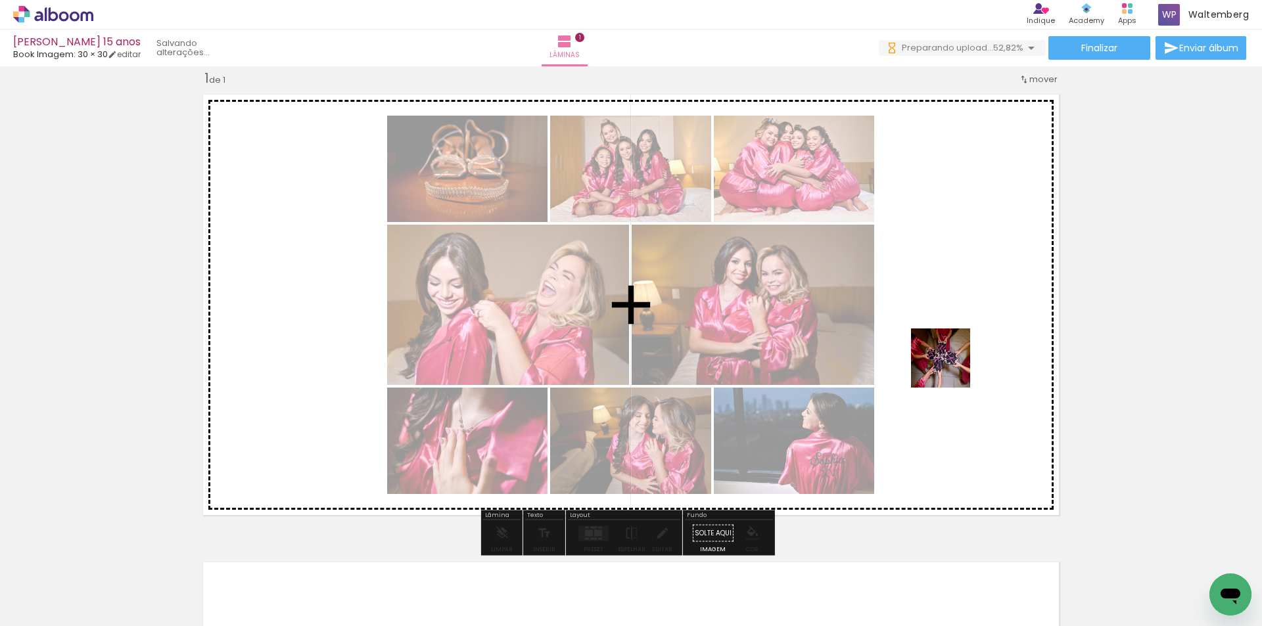
drag, startPoint x: 776, startPoint y: 538, endPoint x: 950, endPoint y: 368, distance: 243.1
click at [950, 368] on quentale-workspace at bounding box center [631, 313] width 1262 height 626
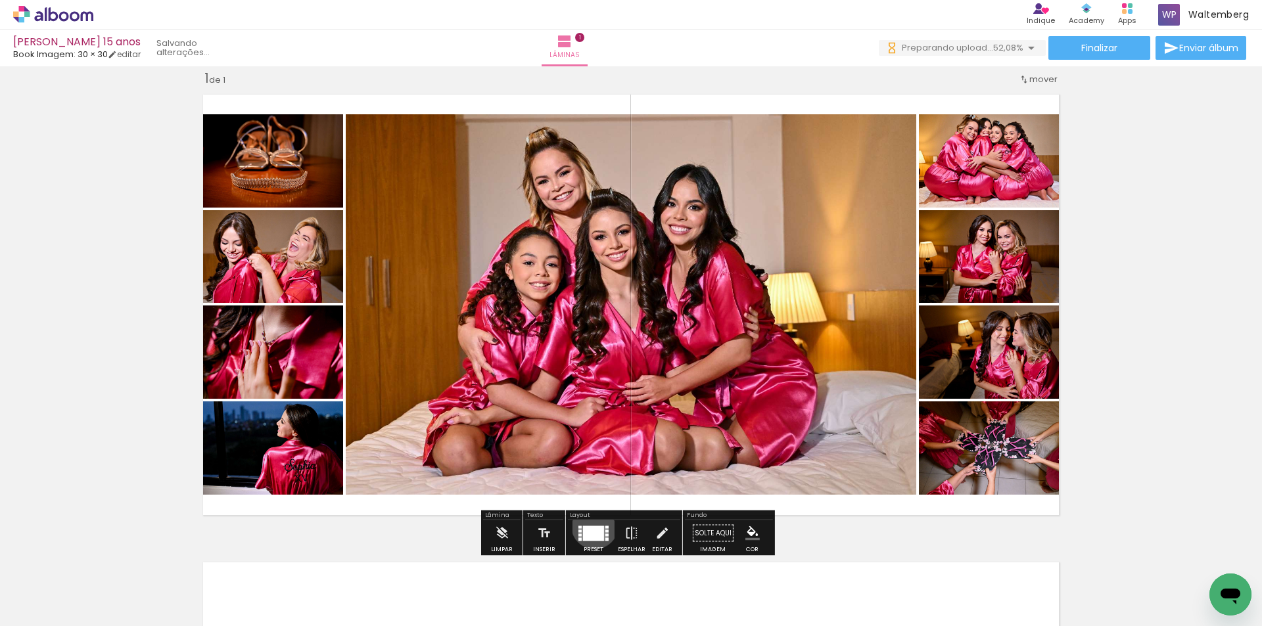
click at [591, 526] on div at bounding box center [593, 533] width 21 height 15
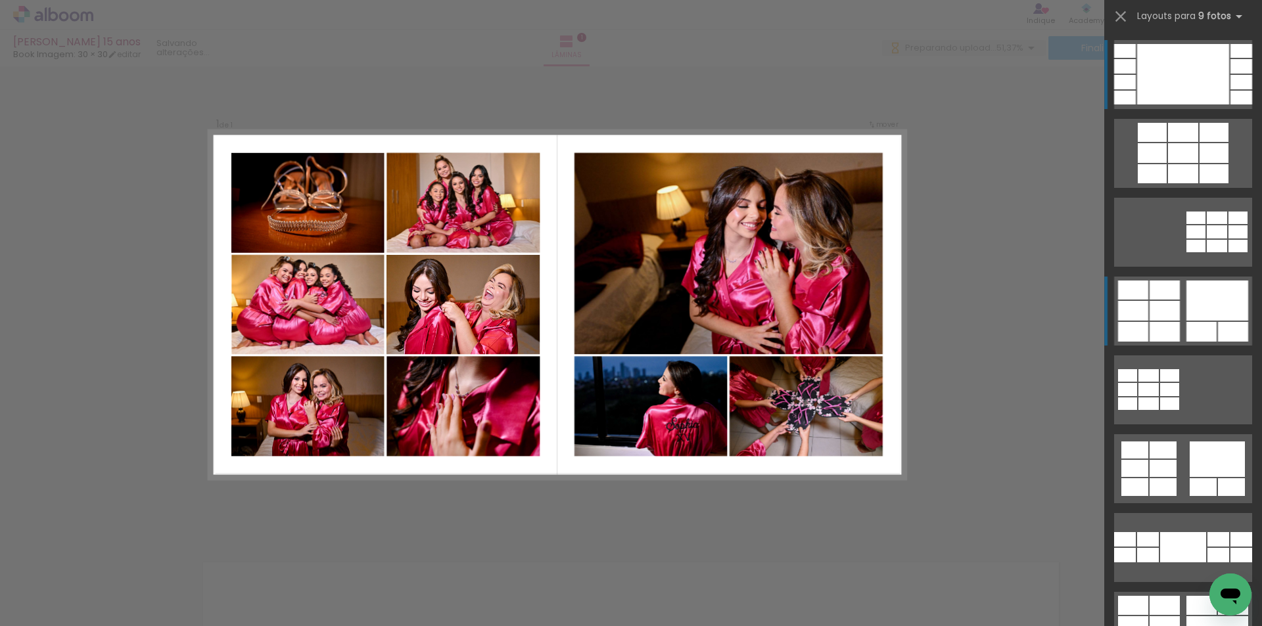
click at [1230, 89] on div at bounding box center [1241, 82] width 22 height 14
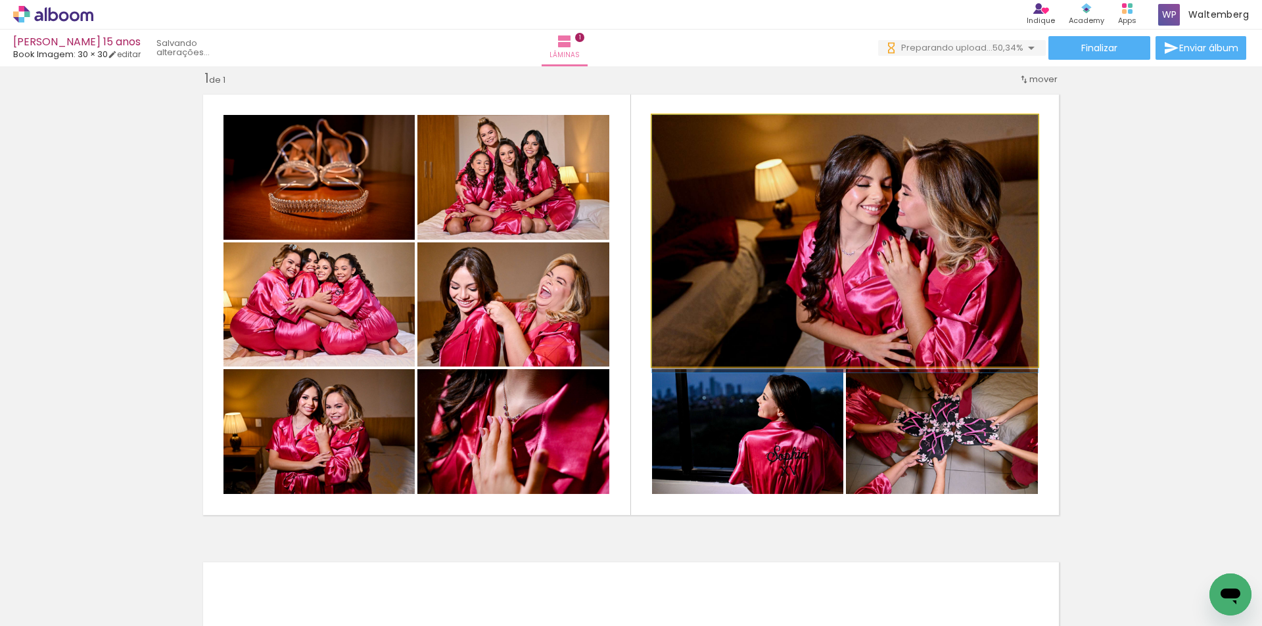
drag, startPoint x: 829, startPoint y: 225, endPoint x: 731, endPoint y: 230, distance: 98.0
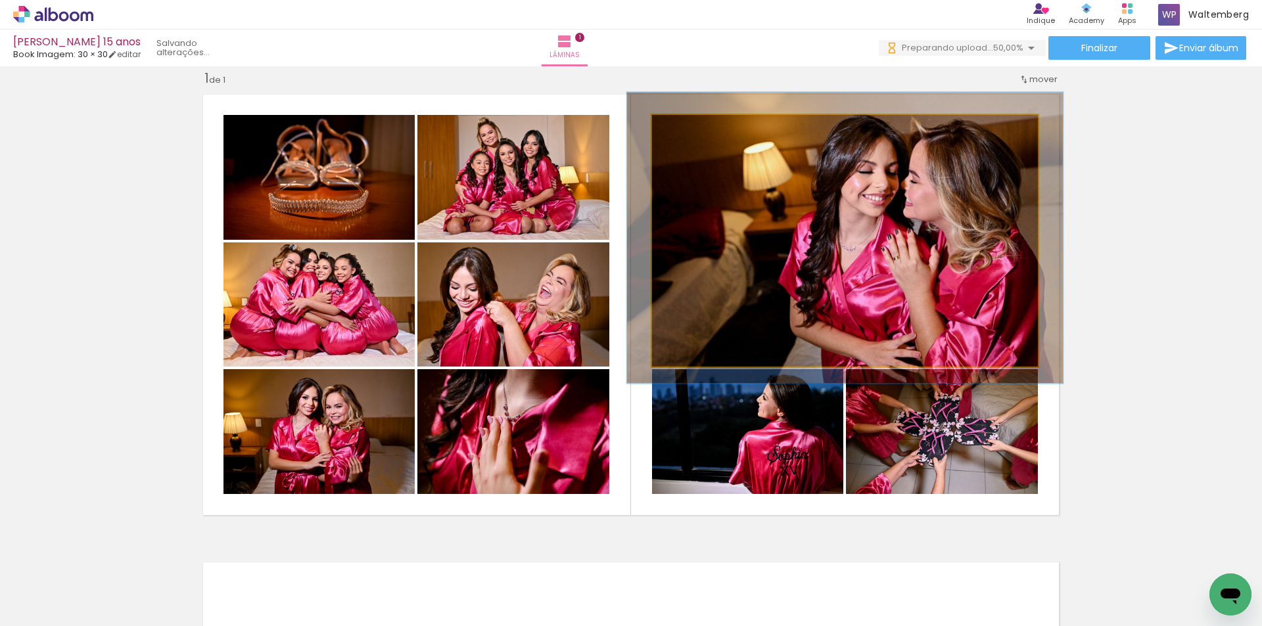
click at [684, 131] on div at bounding box center [689, 129] width 12 height 12
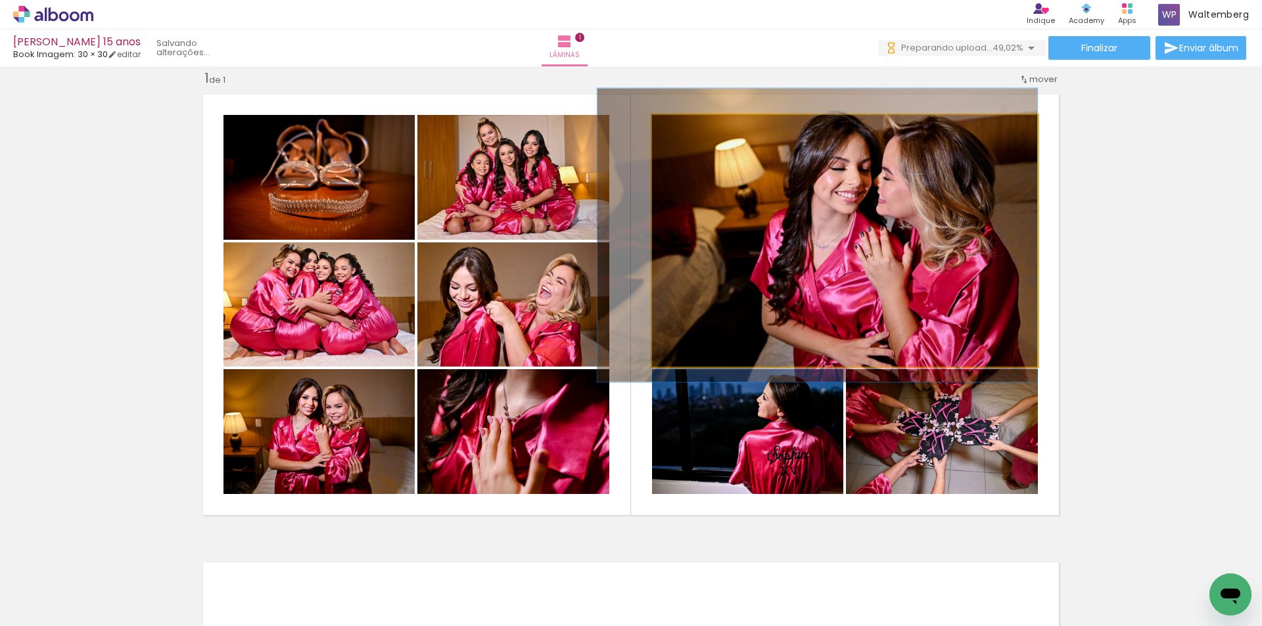
drag, startPoint x: 882, startPoint y: 193, endPoint x: 789, endPoint y: 191, distance: 93.4
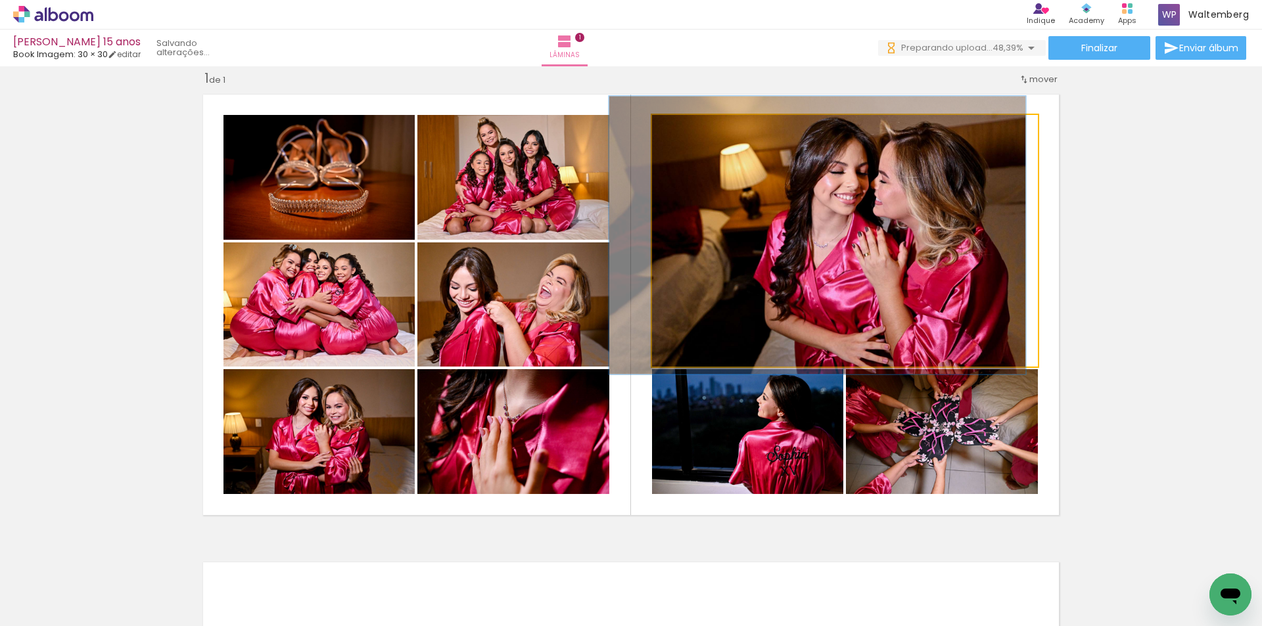
type paper-slider "108"
click at [681, 131] on div at bounding box center [687, 129] width 12 height 12
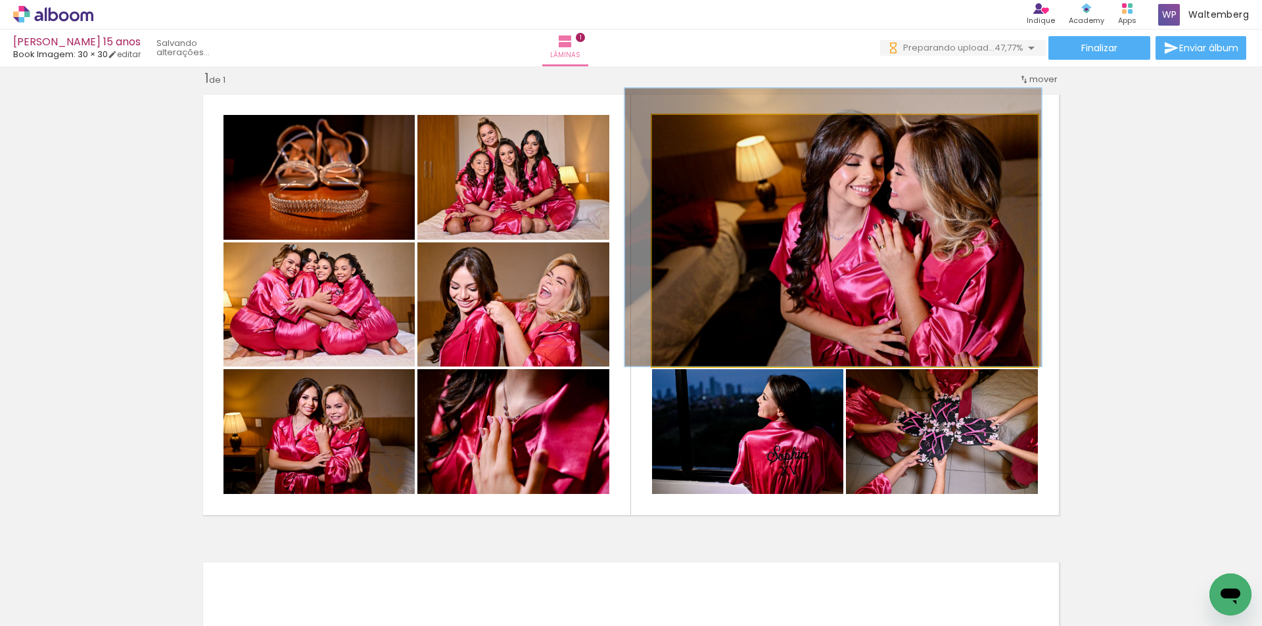
drag, startPoint x: 721, startPoint y: 160, endPoint x: 731, endPoint y: 161, distance: 9.9
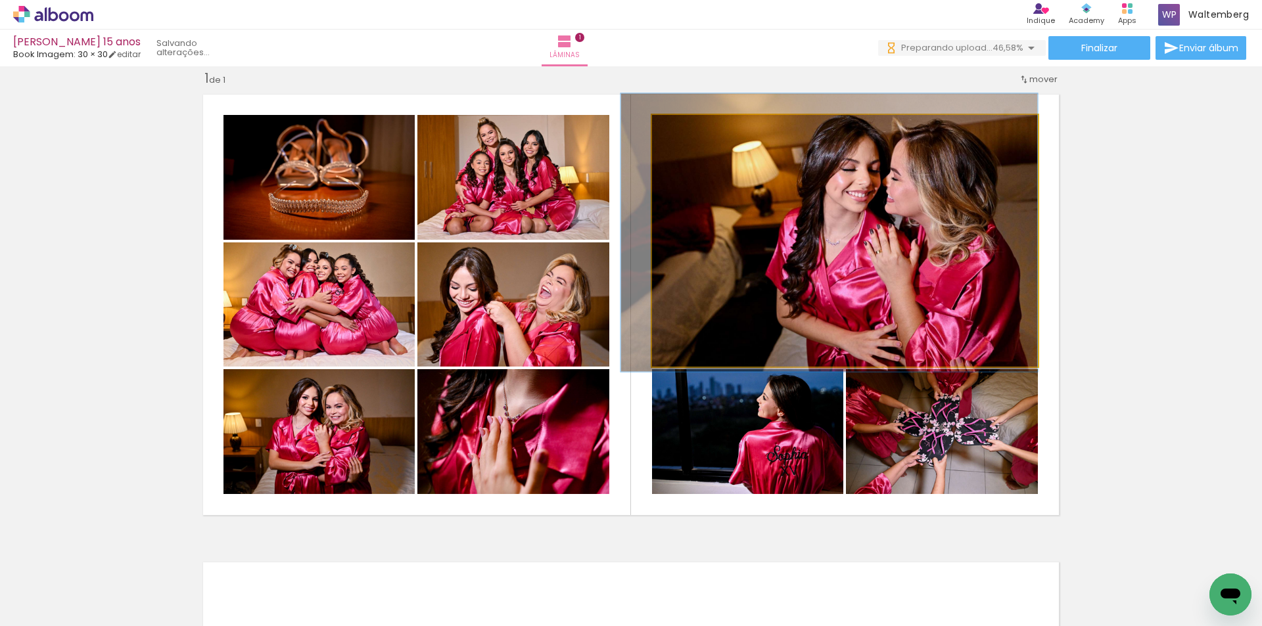
drag, startPoint x: 715, startPoint y: 179, endPoint x: 699, endPoint y: 182, distance: 16.0
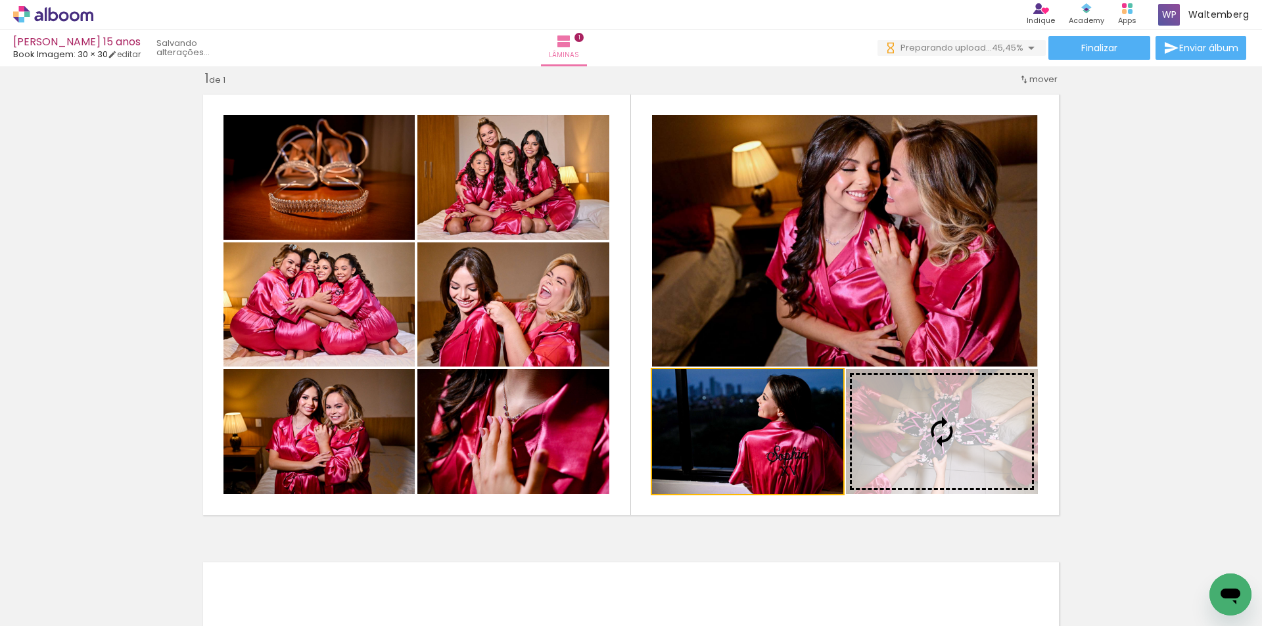
drag, startPoint x: 874, startPoint y: 442, endPoint x: 948, endPoint y: 402, distance: 84.1
click at [0, 0] on slot at bounding box center [0, 0] width 0 height 0
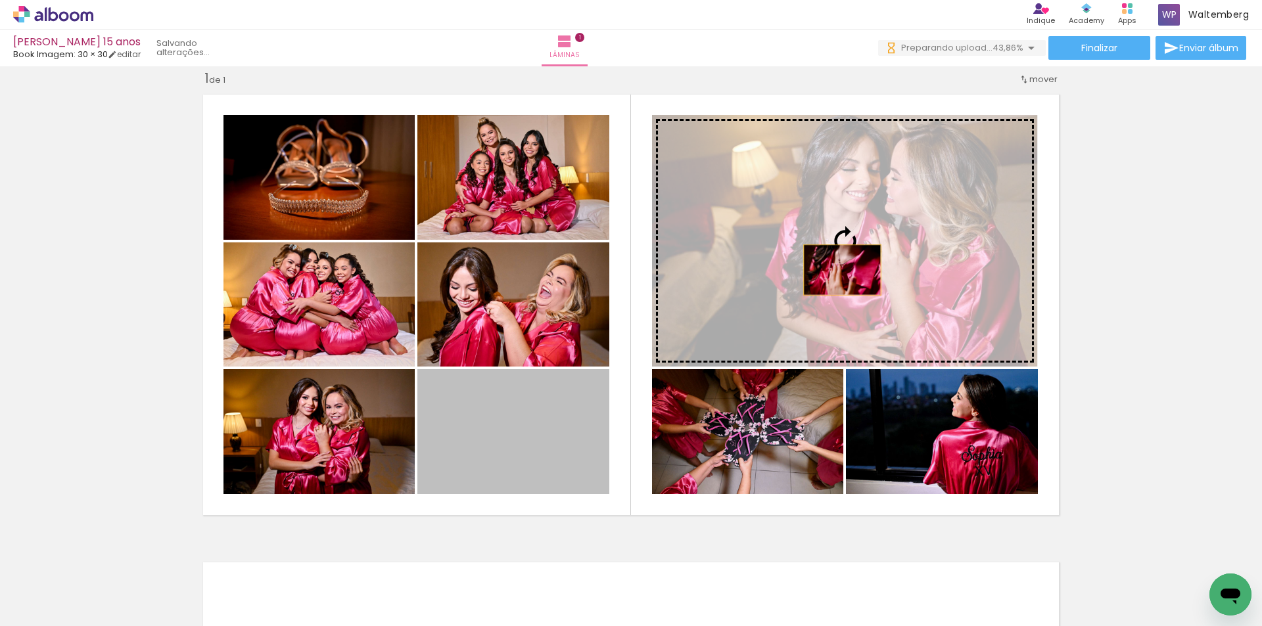
drag, startPoint x: 520, startPoint y: 441, endPoint x: 832, endPoint y: 260, distance: 360.7
click at [0, 0] on slot at bounding box center [0, 0] width 0 height 0
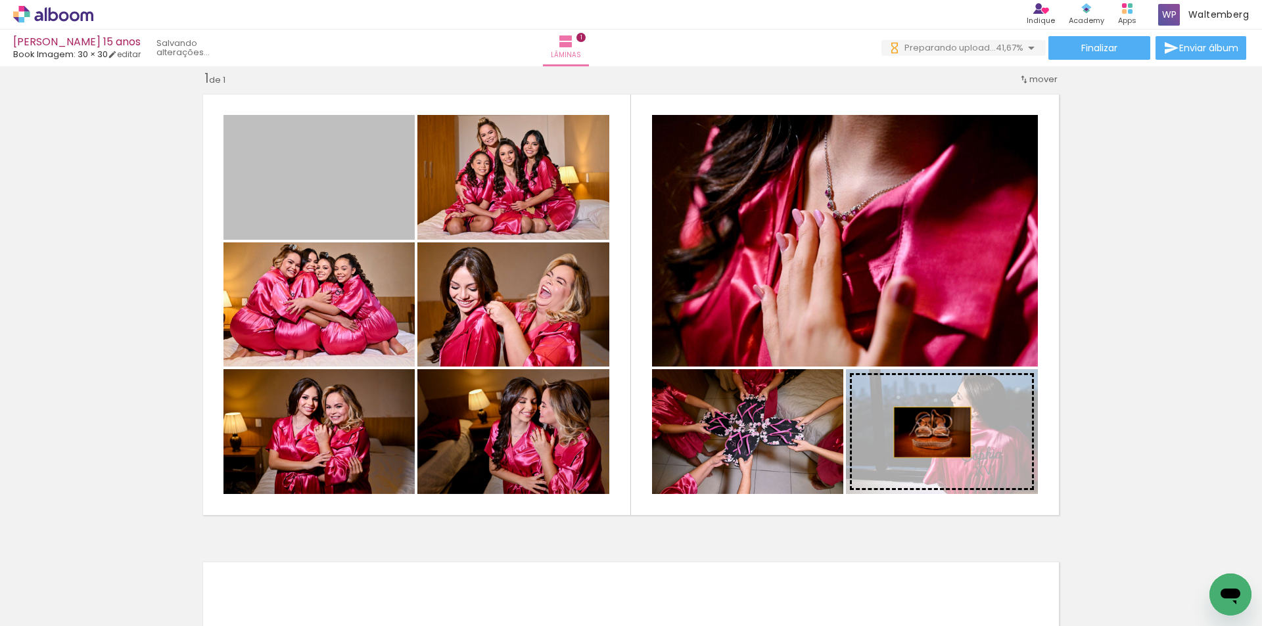
drag, startPoint x: 327, startPoint y: 166, endPoint x: 927, endPoint y: 432, distance: 656.4
click at [0, 0] on slot at bounding box center [0, 0] width 0 height 0
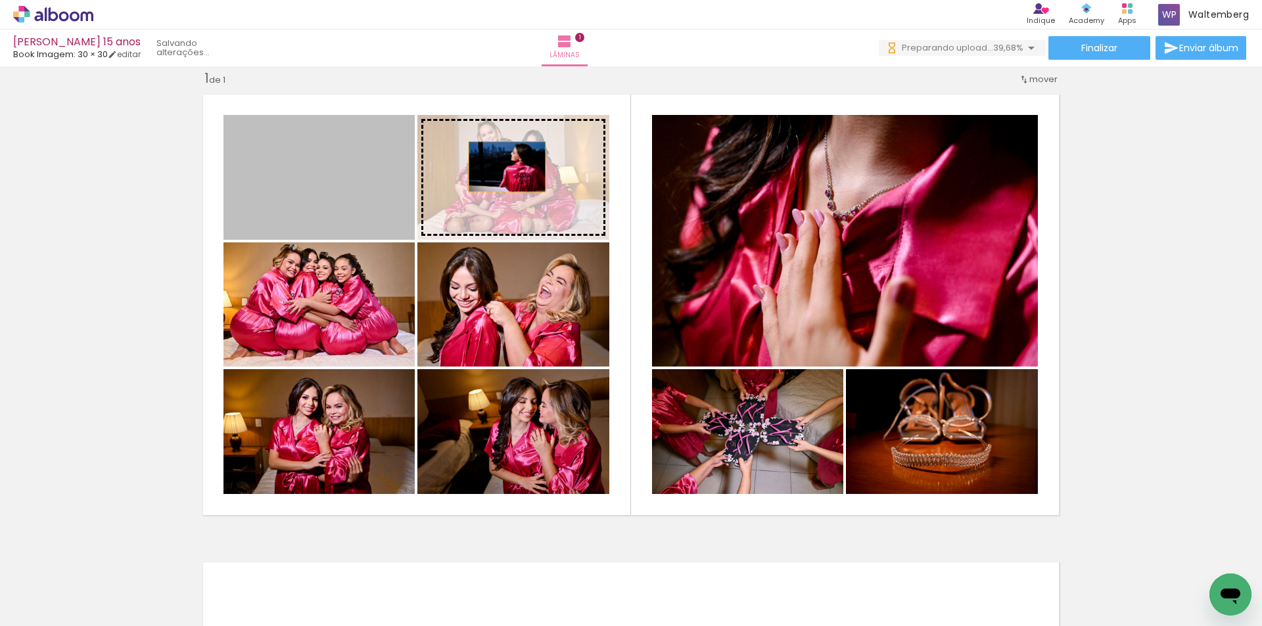
drag, startPoint x: 340, startPoint y: 174, endPoint x: 512, endPoint y: 167, distance: 171.7
click at [0, 0] on slot at bounding box center [0, 0] width 0 height 0
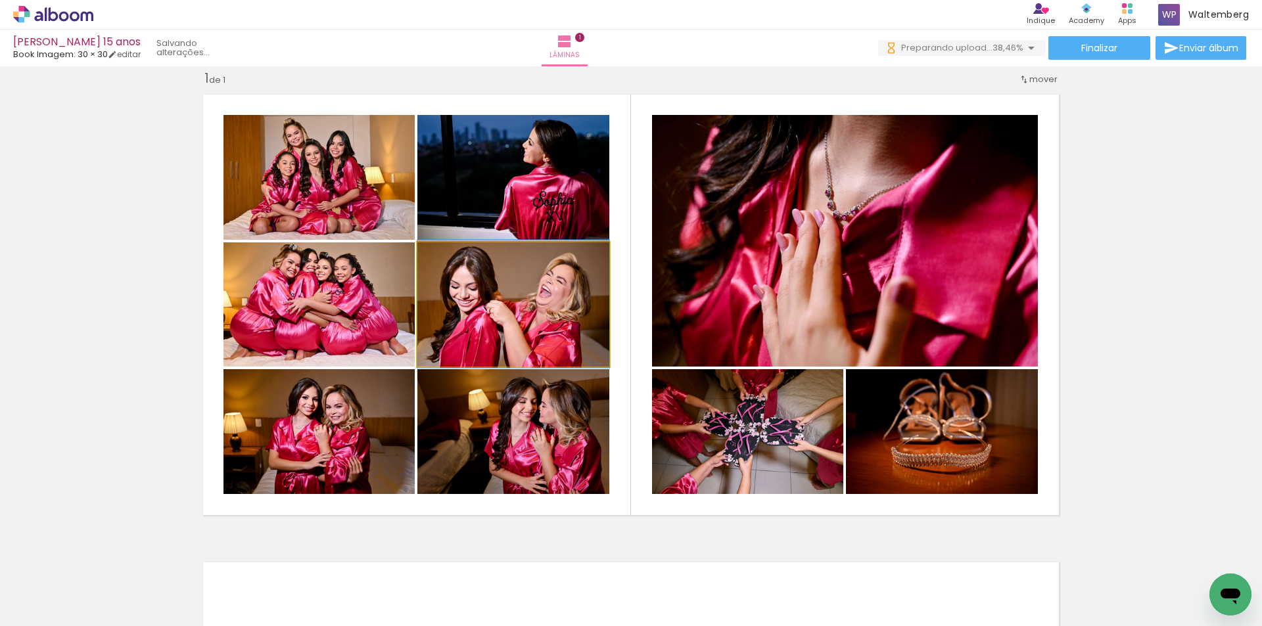
drag, startPoint x: 553, startPoint y: 298, endPoint x: 559, endPoint y: 297, distance: 6.7
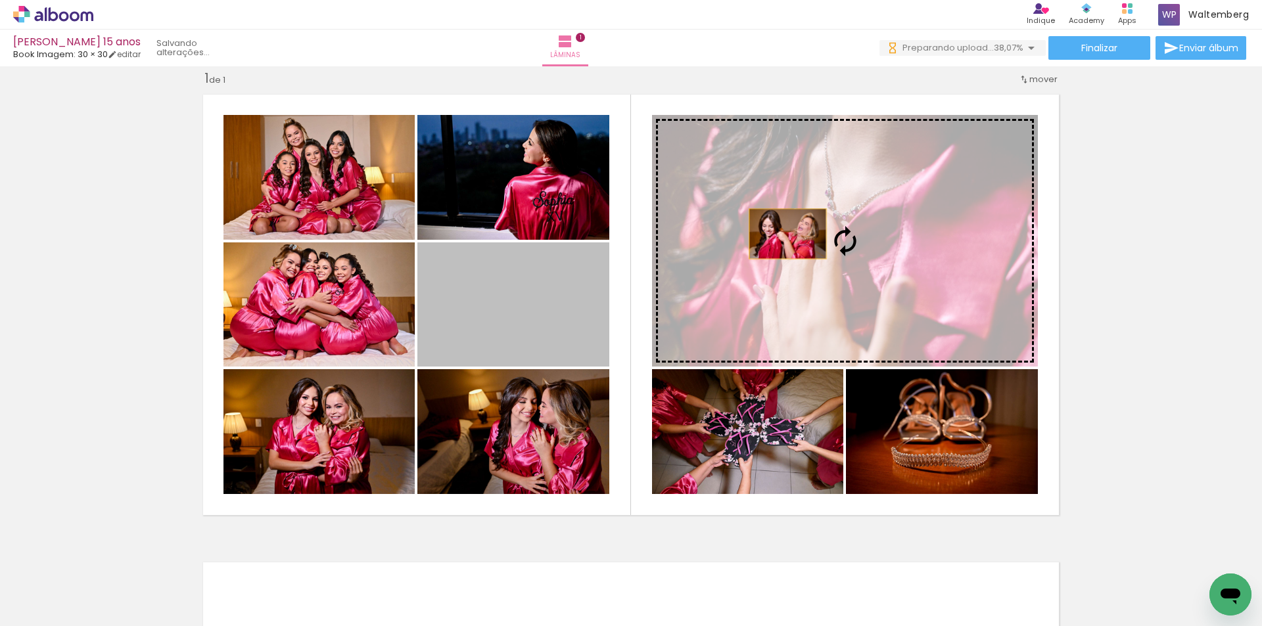
drag, startPoint x: 531, startPoint y: 316, endPoint x: 787, endPoint y: 229, distance: 270.6
click at [0, 0] on slot at bounding box center [0, 0] width 0 height 0
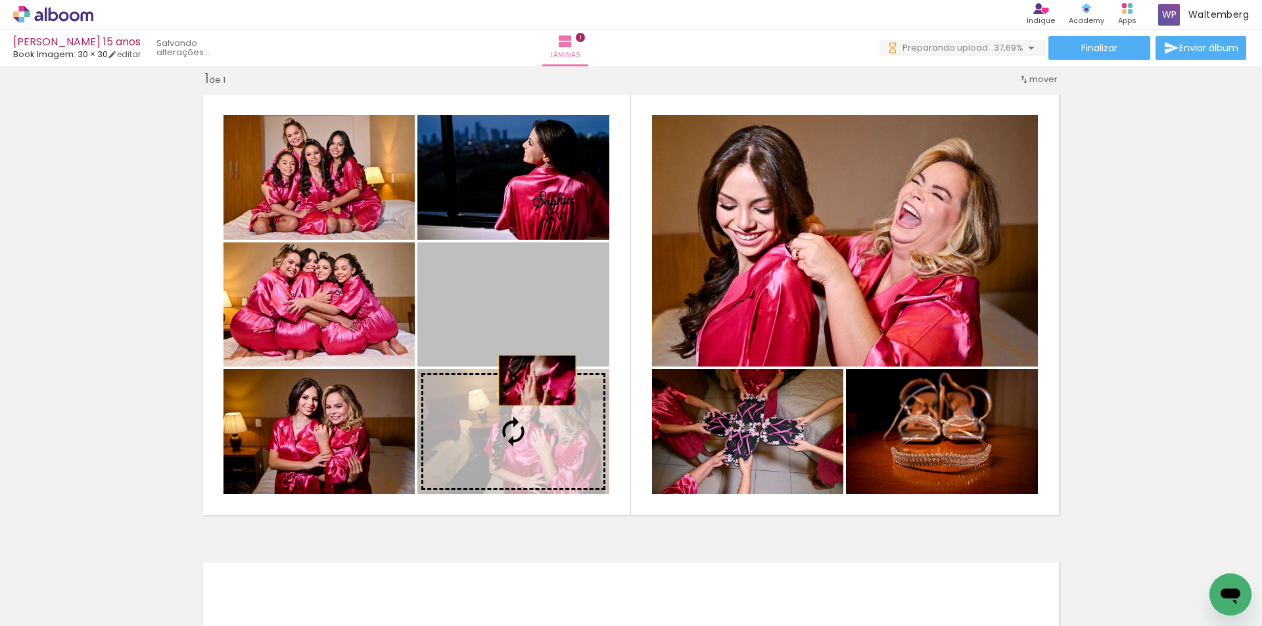
drag, startPoint x: 532, startPoint y: 364, endPoint x: 532, endPoint y: 420, distance: 55.9
click at [0, 0] on slot at bounding box center [0, 0] width 0 height 0
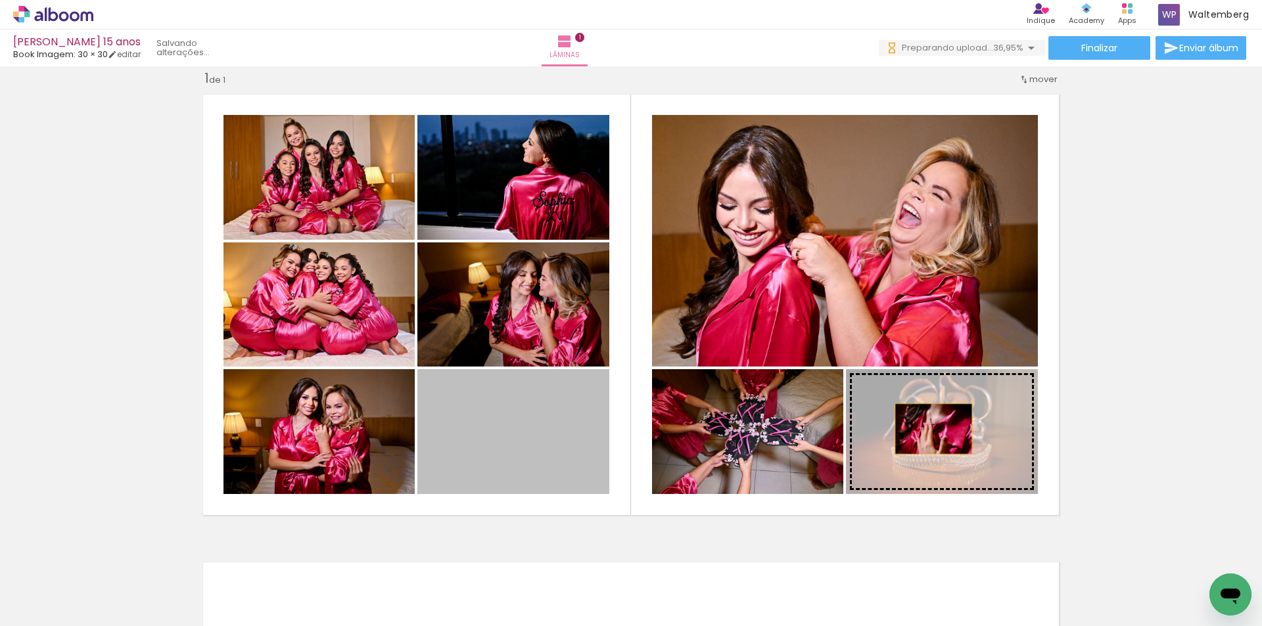
drag, startPoint x: 732, startPoint y: 415, endPoint x: 929, endPoint y: 429, distance: 197.0
click at [0, 0] on slot at bounding box center [0, 0] width 0 height 0
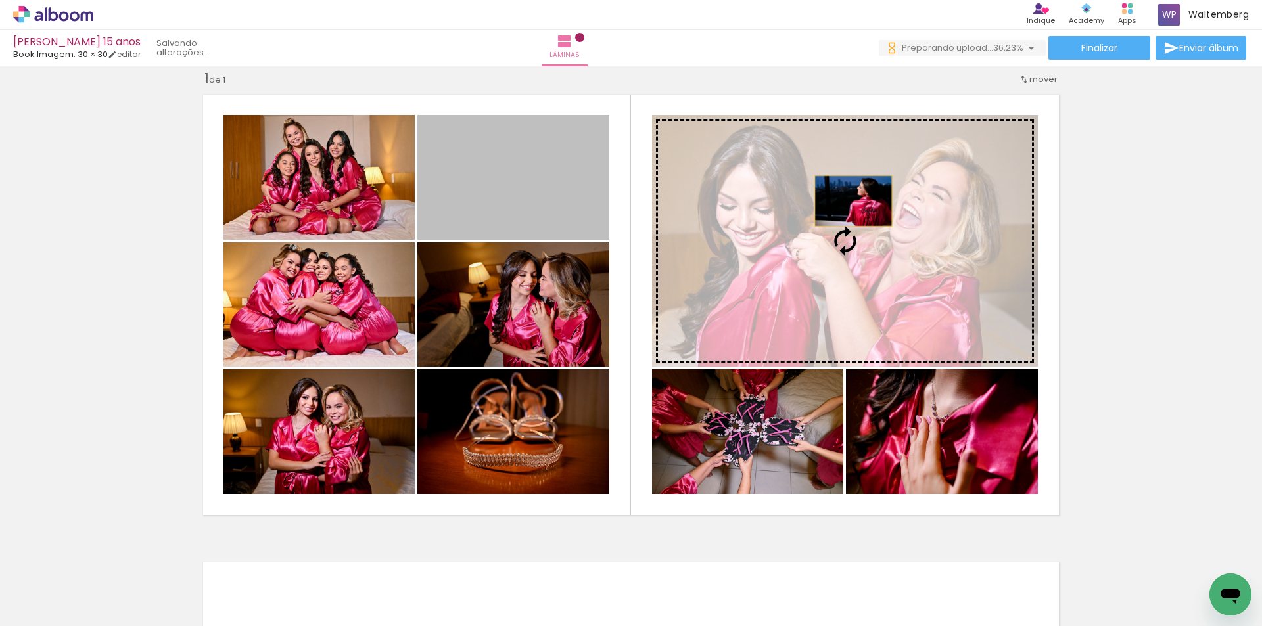
drag, startPoint x: 545, startPoint y: 176, endPoint x: 858, endPoint y: 202, distance: 313.3
click at [0, 0] on slot at bounding box center [0, 0] width 0 height 0
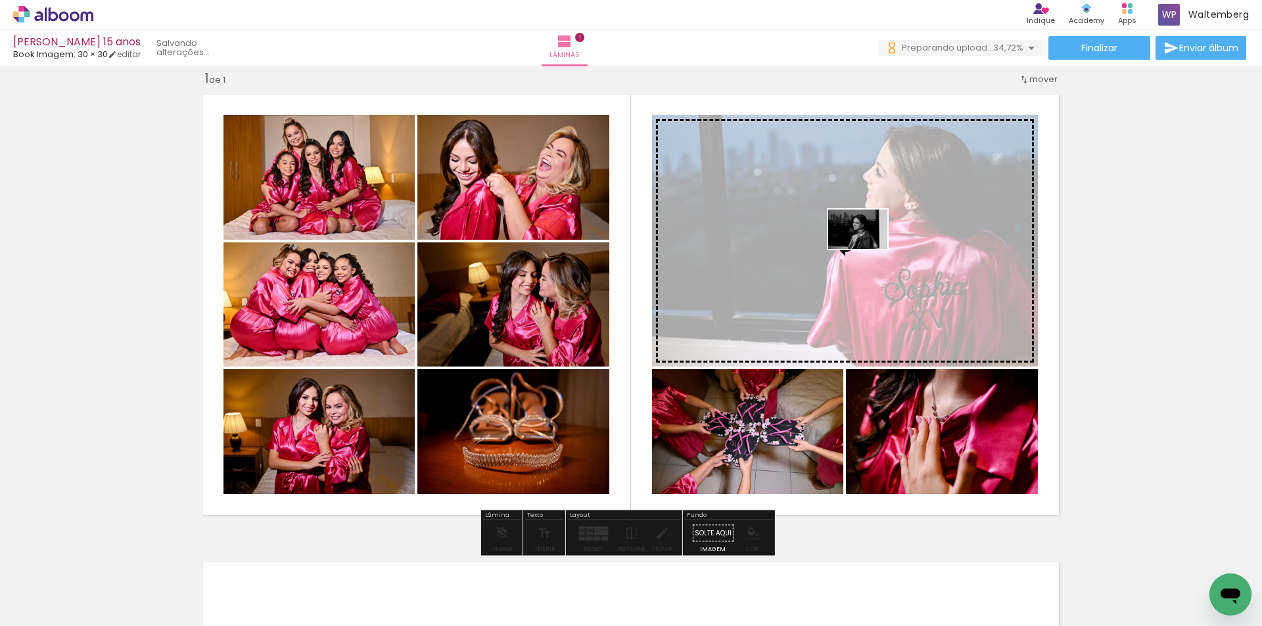
drag, startPoint x: 683, startPoint y: 528, endPoint x: 868, endPoint y: 249, distance: 334.8
click at [868, 249] on quentale-workspace at bounding box center [631, 313] width 1262 height 626
click at [868, 249] on quentale-photo at bounding box center [845, 241] width 386 height 252
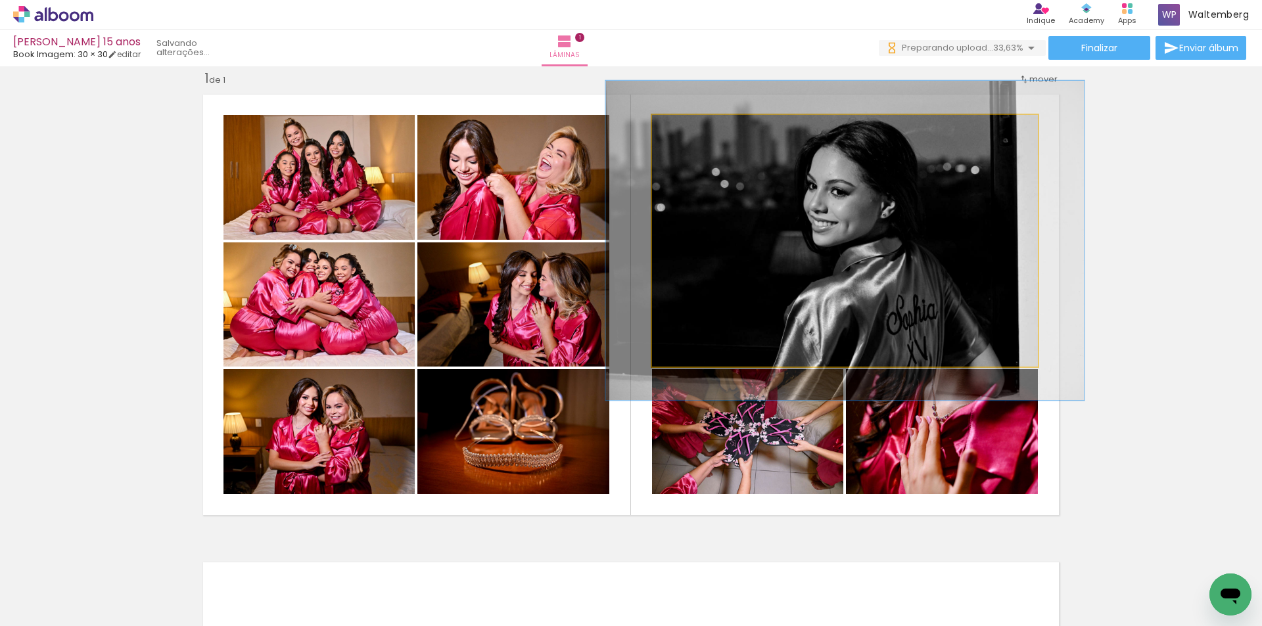
drag, startPoint x: 680, startPoint y: 129, endPoint x: 691, endPoint y: 129, distance: 11.2
type paper-slider "124"
click at [691, 129] on div at bounding box center [694, 129] width 12 height 12
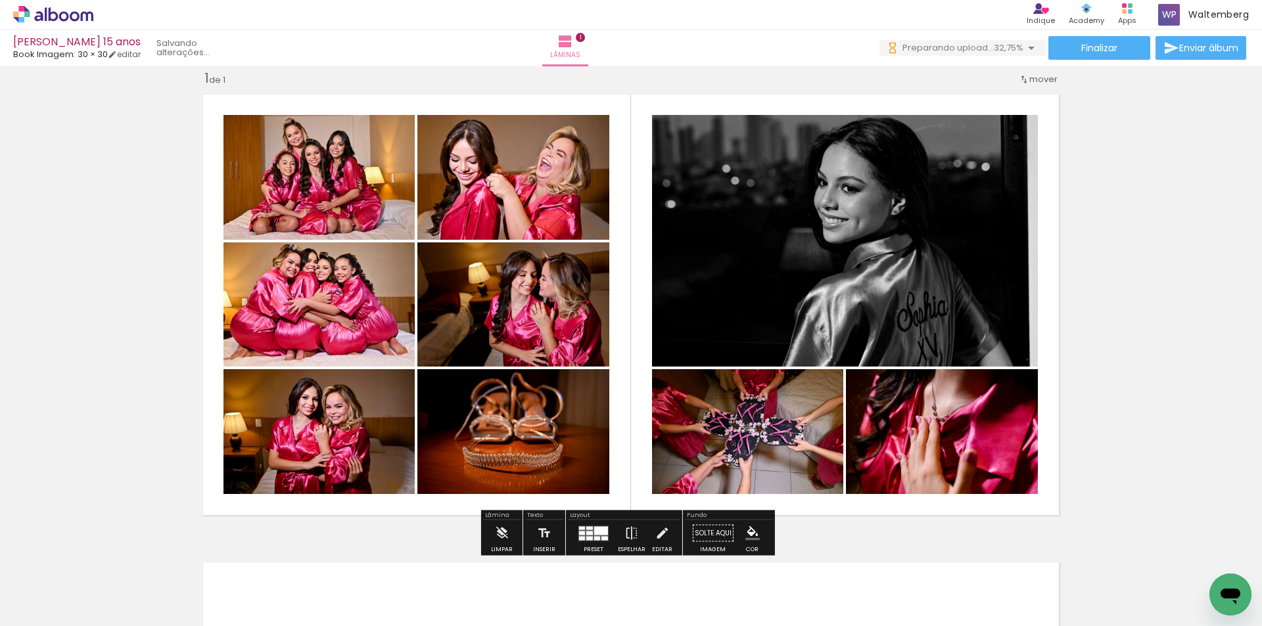
click at [0, 0] on slot "P&B" at bounding box center [0, 0] width 0 height 0
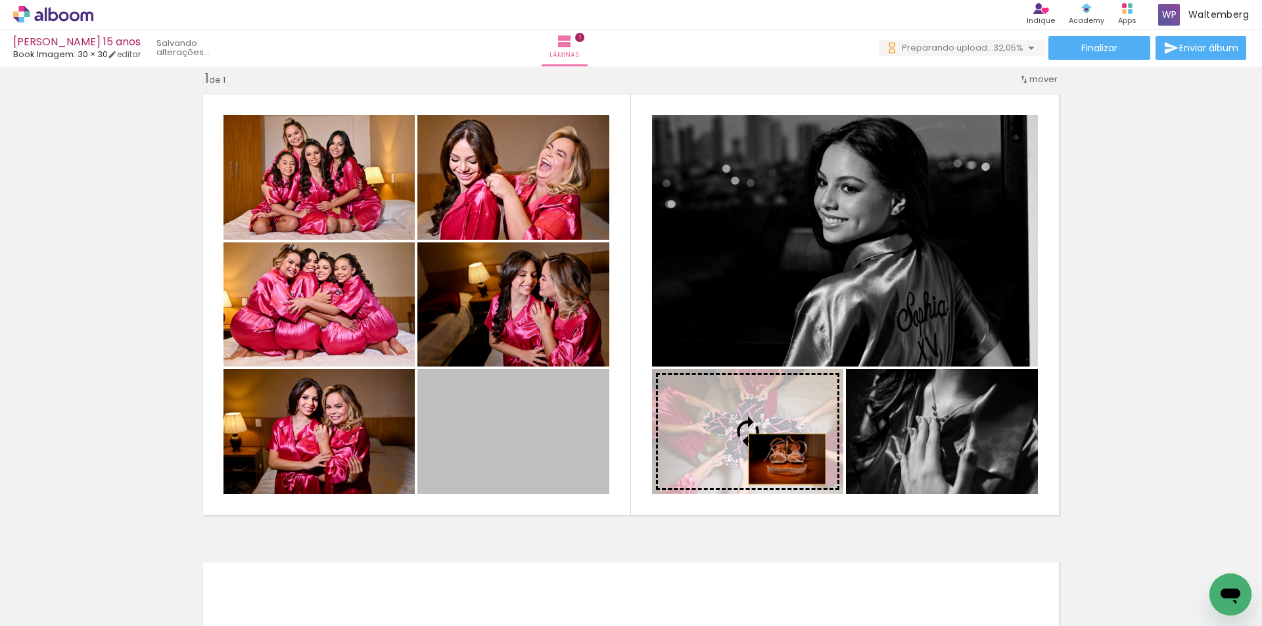
drag, startPoint x: 552, startPoint y: 430, endPoint x: 797, endPoint y: 444, distance: 244.9
click at [0, 0] on slot at bounding box center [0, 0] width 0 height 0
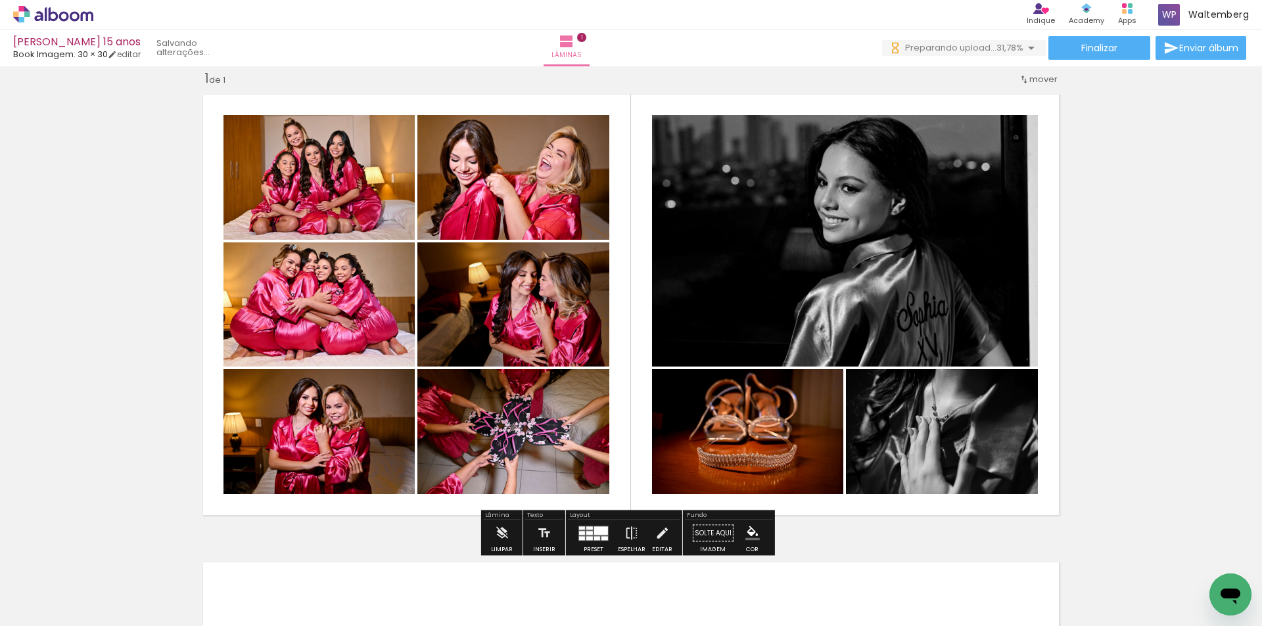
click at [0, 0] on slot "P&B" at bounding box center [0, 0] width 0 height 0
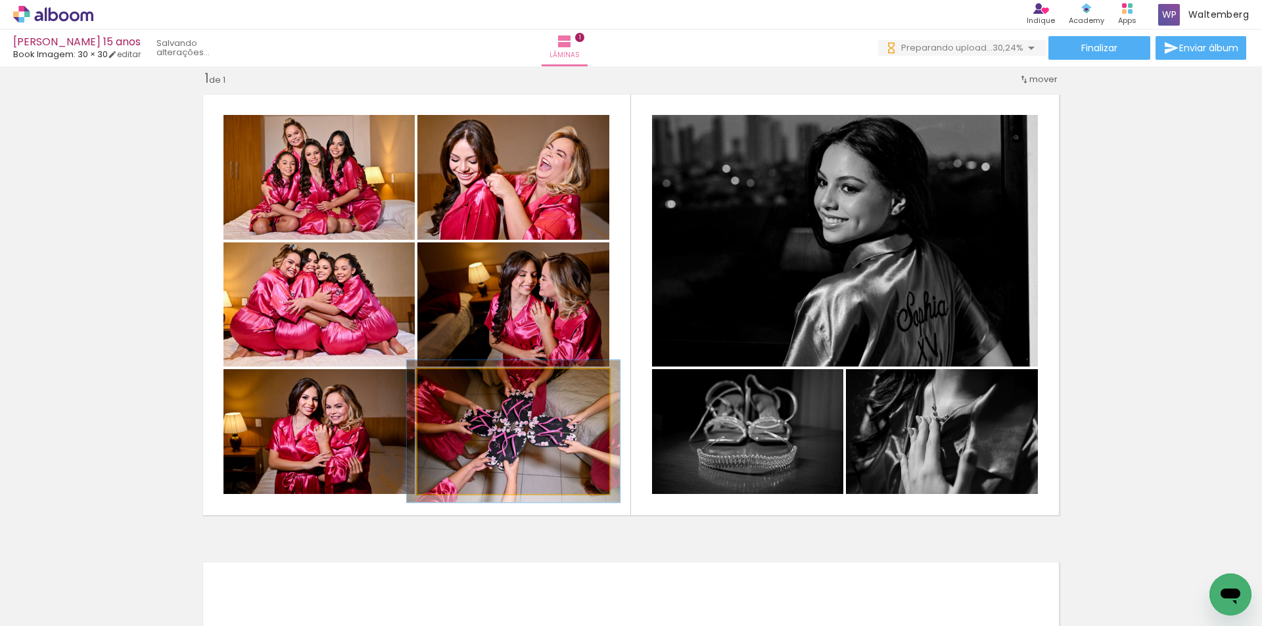
type paper-slider "111"
click at [448, 388] on div at bounding box center [453, 383] width 21 height 21
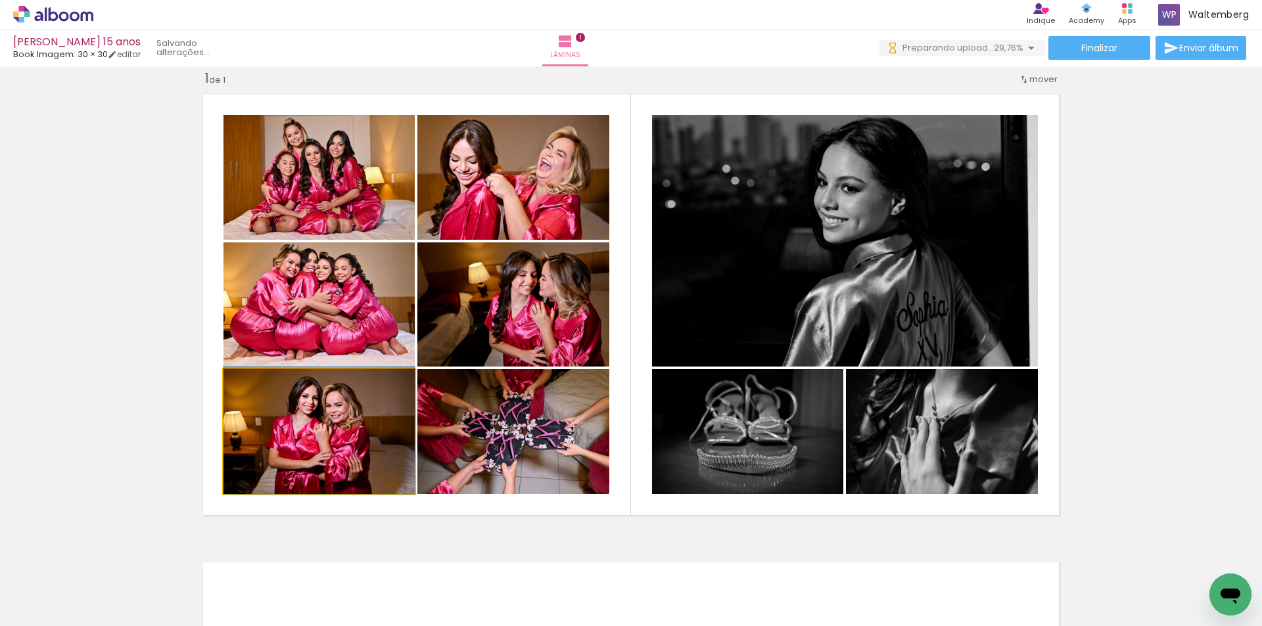
drag, startPoint x: 325, startPoint y: 437, endPoint x: 323, endPoint y: 426, distance: 11.3
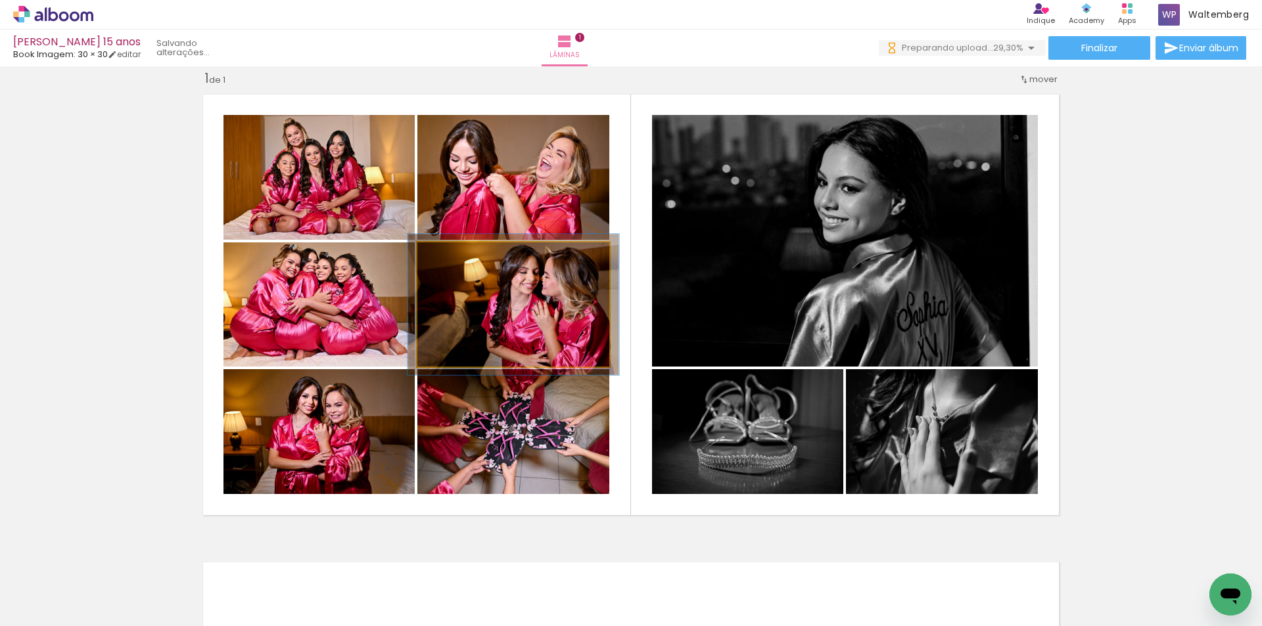
type paper-slider "110"
click at [447, 255] on div at bounding box center [453, 256] width 12 height 12
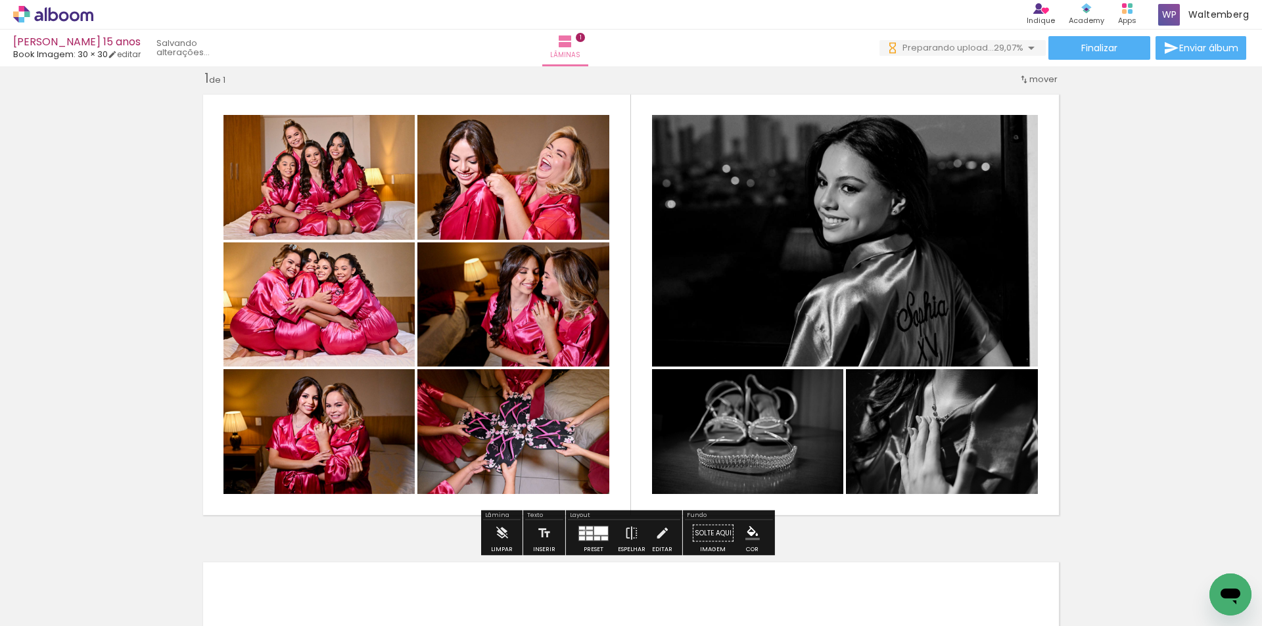
drag, startPoint x: 582, startPoint y: 530, endPoint x: 1170, endPoint y: 276, distance: 641.4
click at [582, 528] on quentale-layouter at bounding box center [593, 533] width 30 height 15
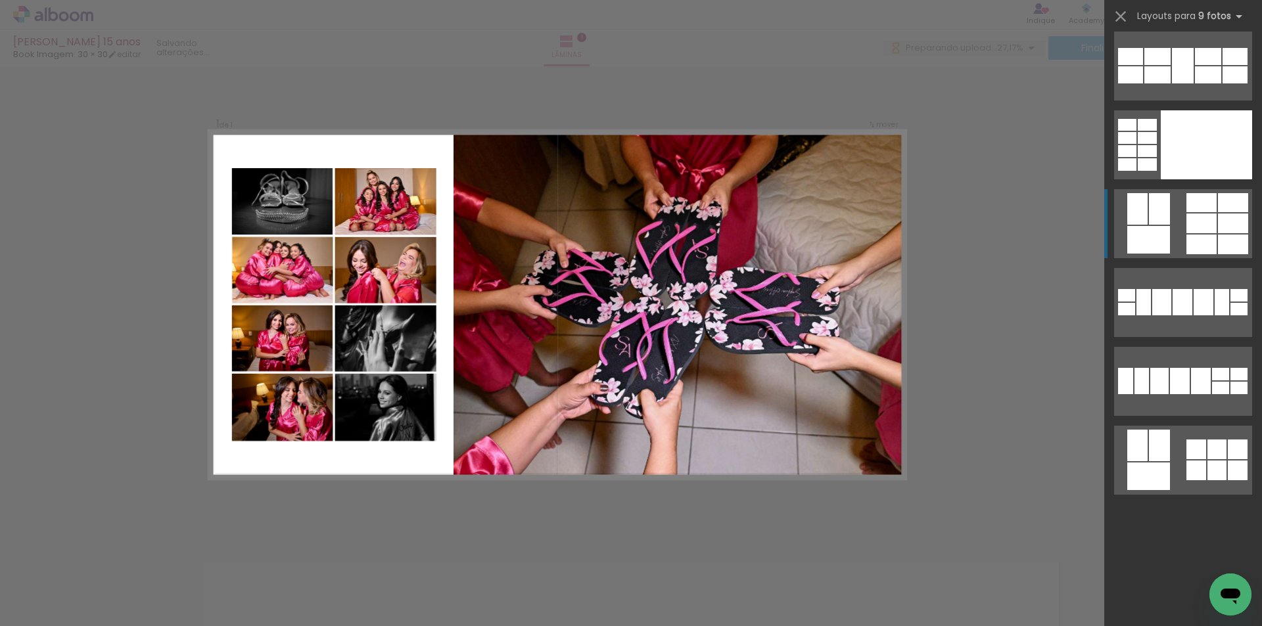
scroll to position [955, 0]
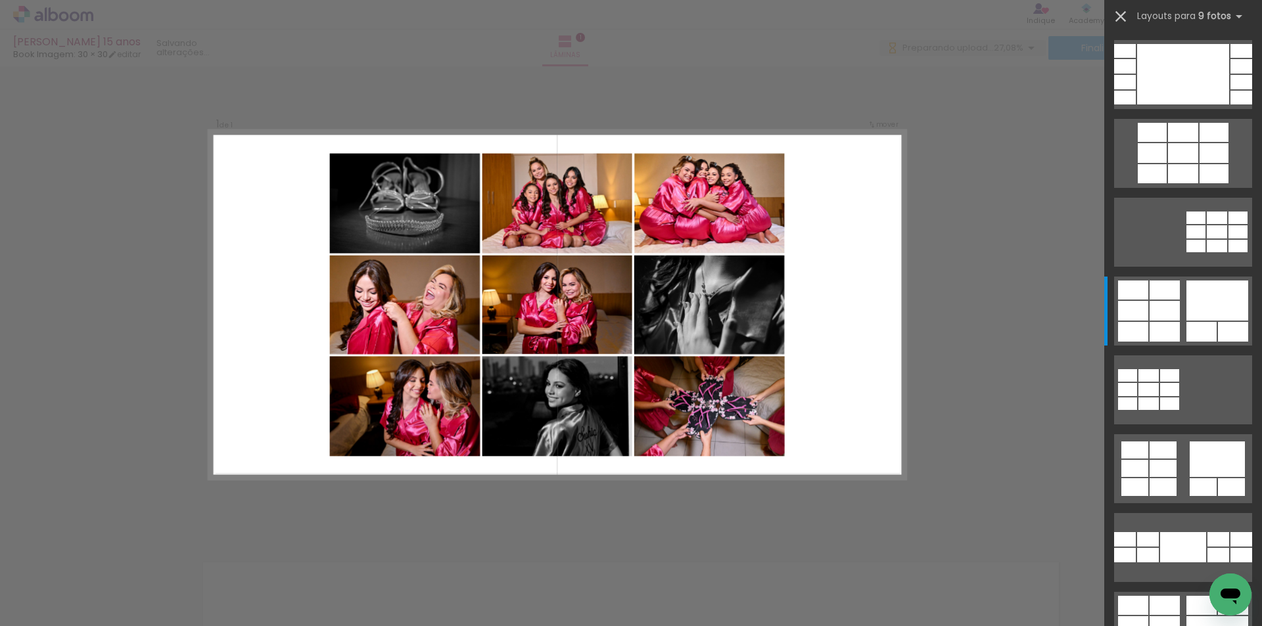
click at [1125, 16] on iron-icon at bounding box center [1120, 16] width 18 height 18
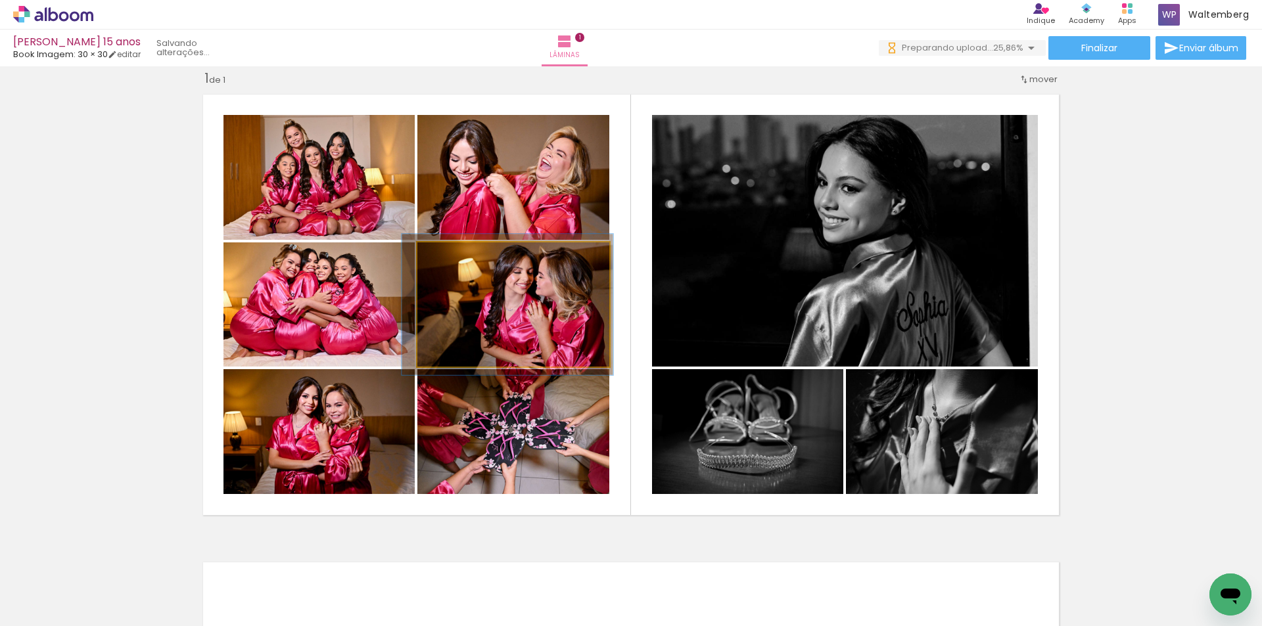
drag, startPoint x: 528, startPoint y: 300, endPoint x: 519, endPoint y: 298, distance: 8.6
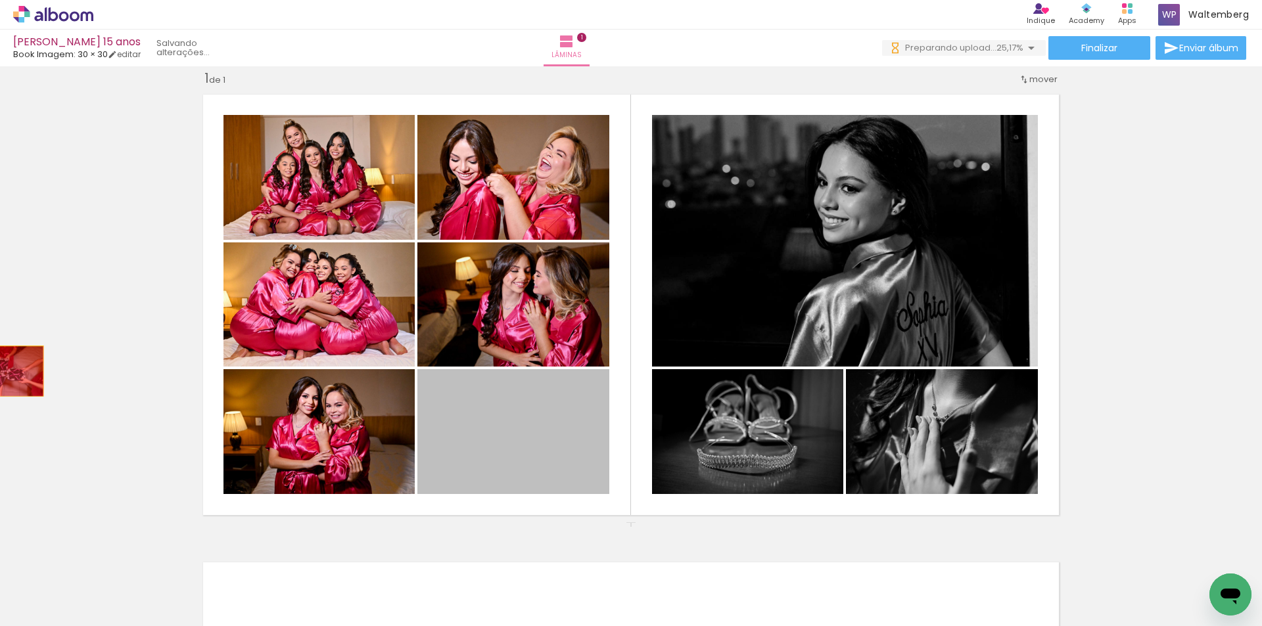
drag, startPoint x: 479, startPoint y: 428, endPoint x: 0, endPoint y: 371, distance: 482.4
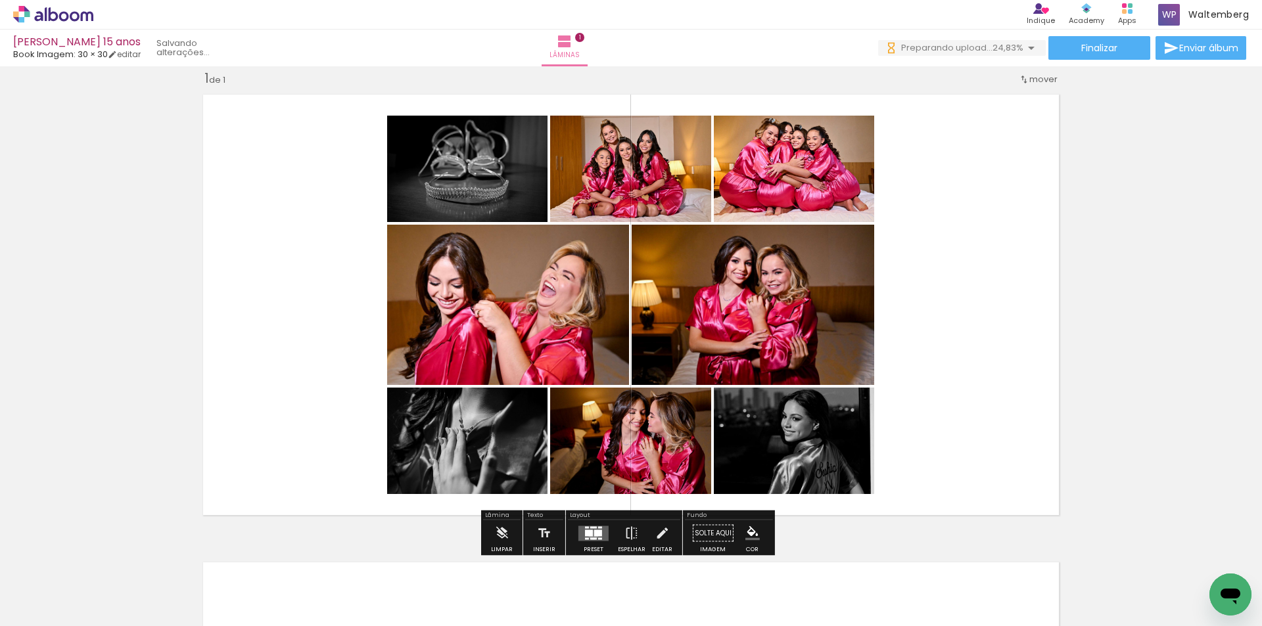
click at [590, 535] on quentale-layouter at bounding box center [593, 533] width 30 height 15
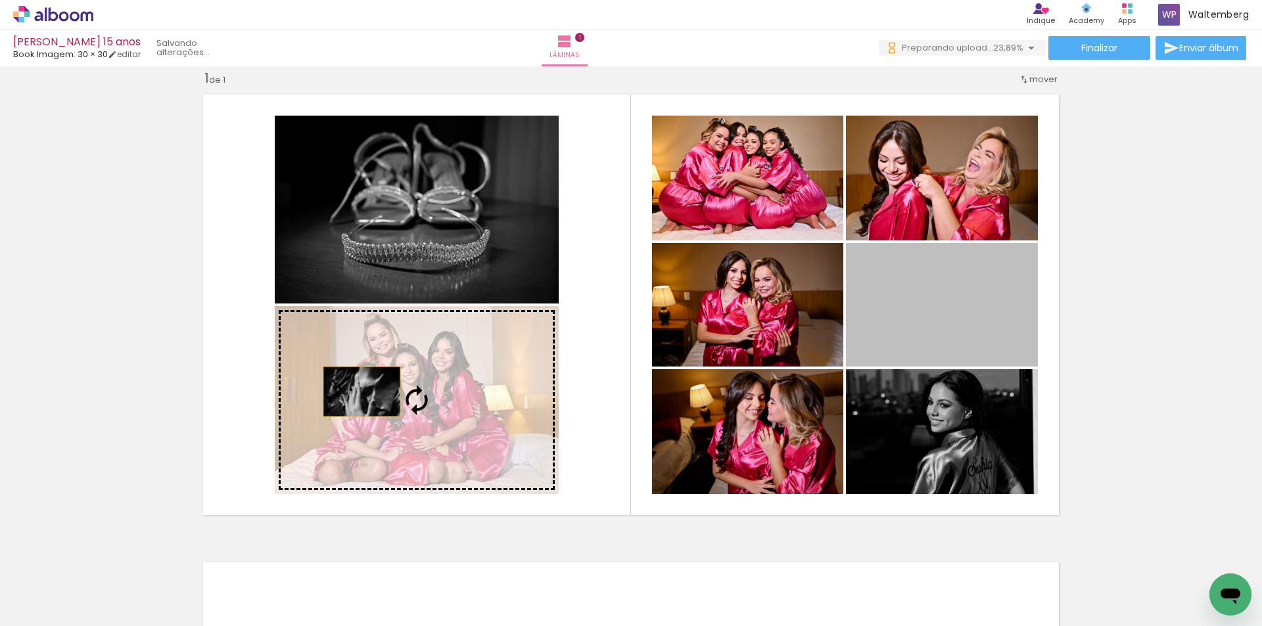
drag, startPoint x: 645, startPoint y: 341, endPoint x: 359, endPoint y: 395, distance: 290.3
click at [0, 0] on slot at bounding box center [0, 0] width 0 height 0
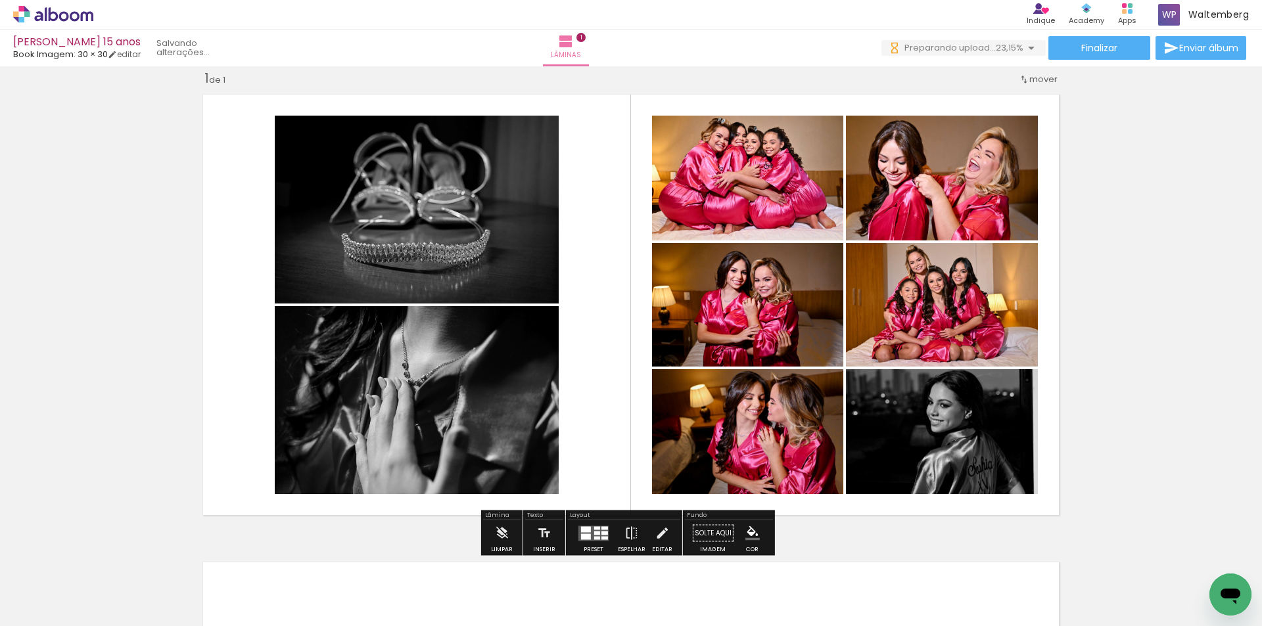
click at [594, 532] on div at bounding box center [597, 533] width 6 height 4
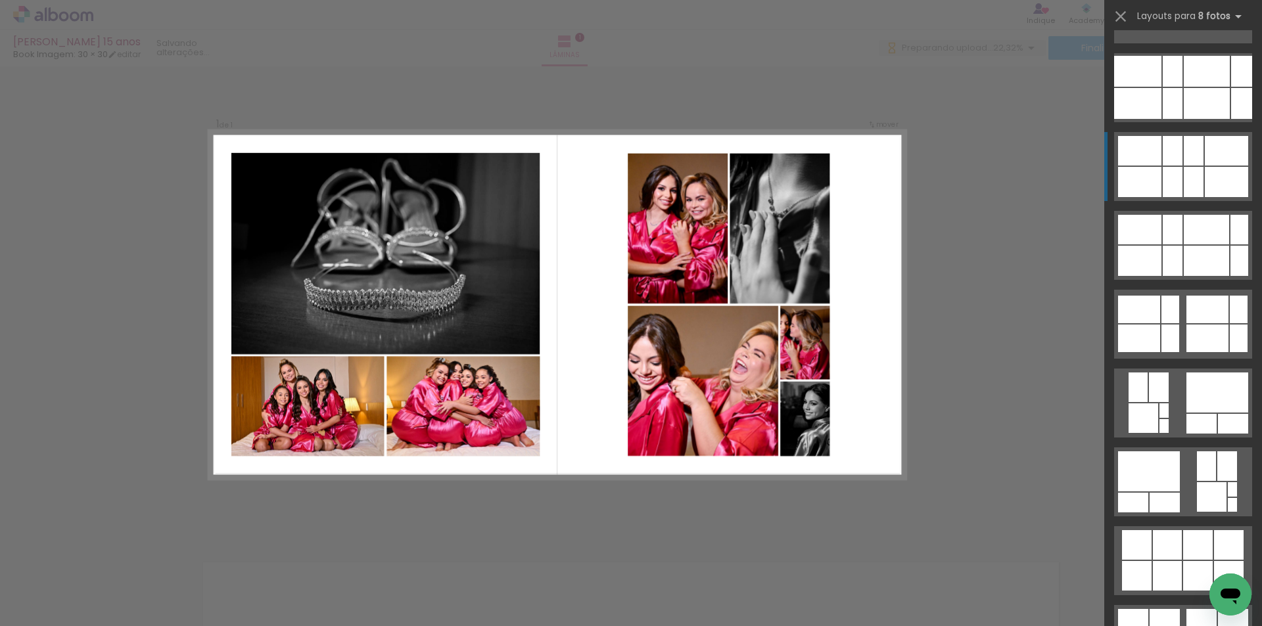
scroll to position [3983, 0]
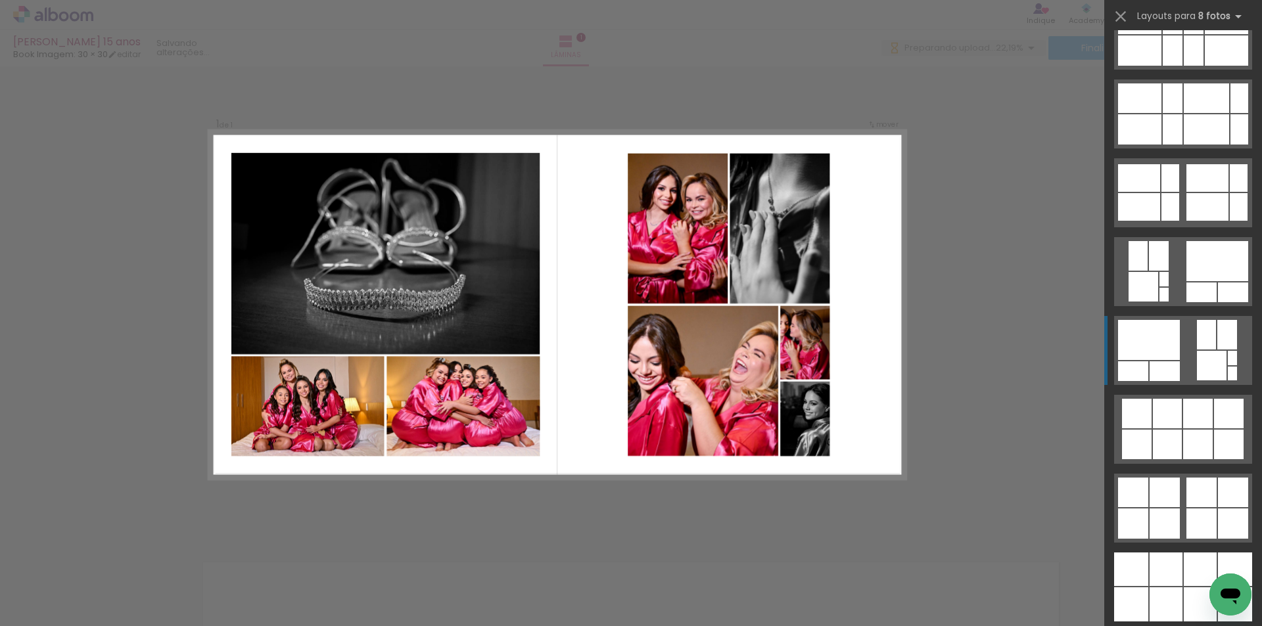
click at [1151, 399] on div at bounding box center [1137, 414] width 30 height 30
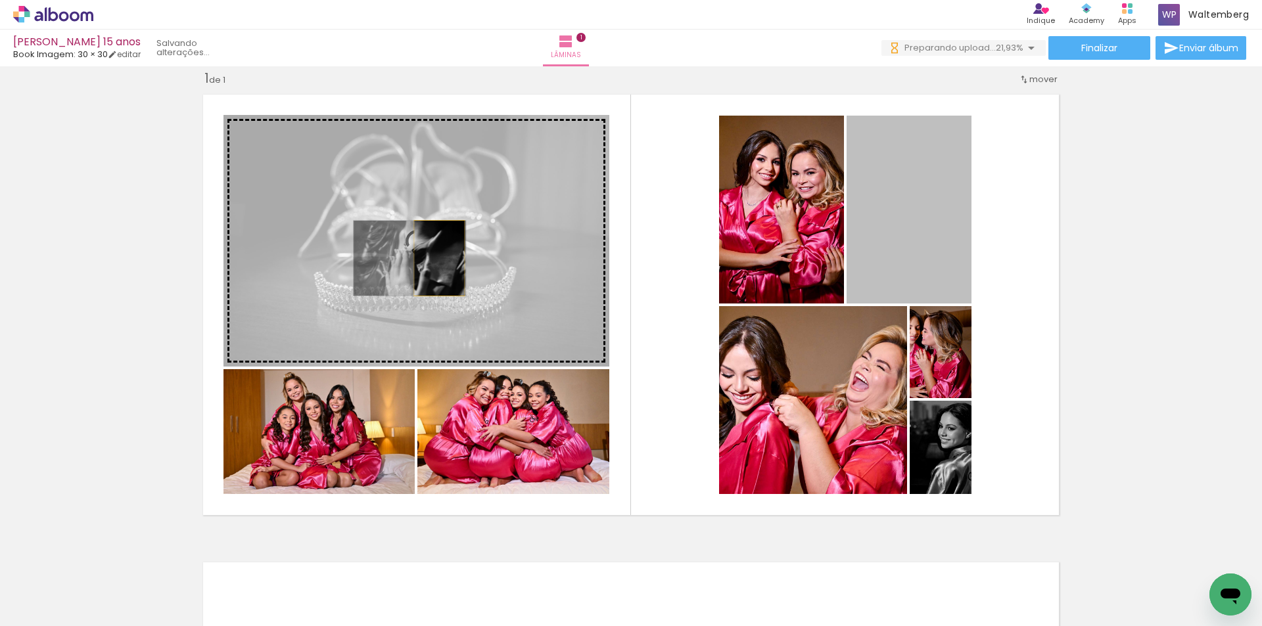
drag, startPoint x: 914, startPoint y: 225, endPoint x: 434, endPoint y: 258, distance: 480.9
click at [0, 0] on slot at bounding box center [0, 0] width 0 height 0
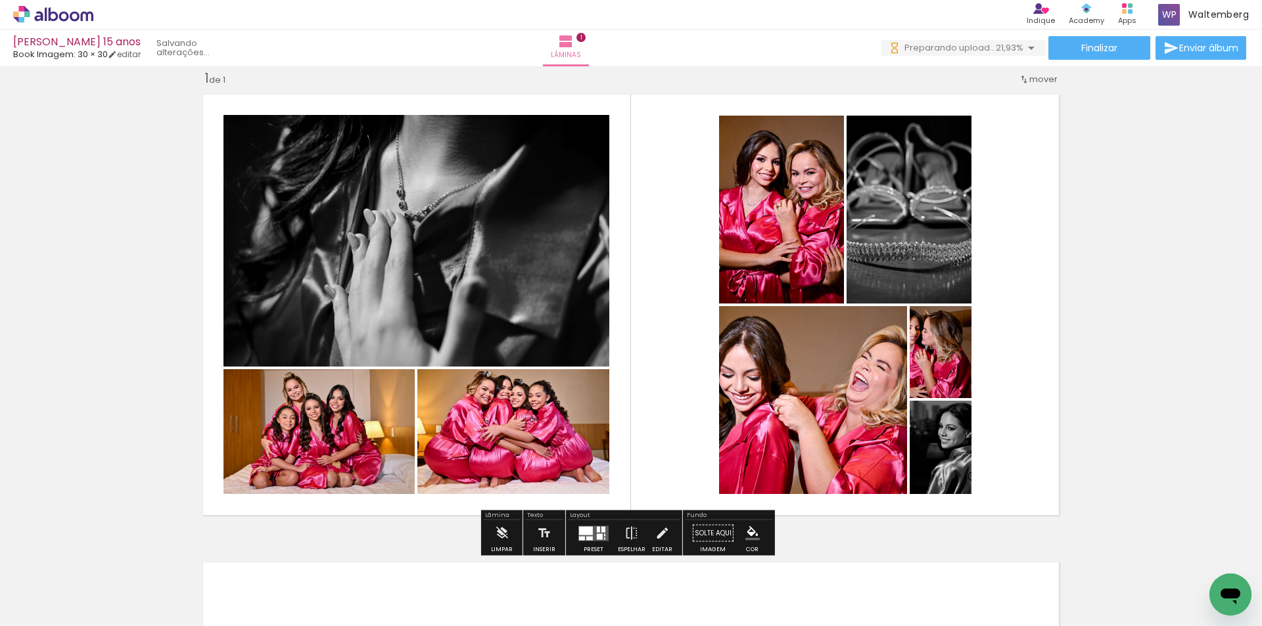
scroll to position [0, 0]
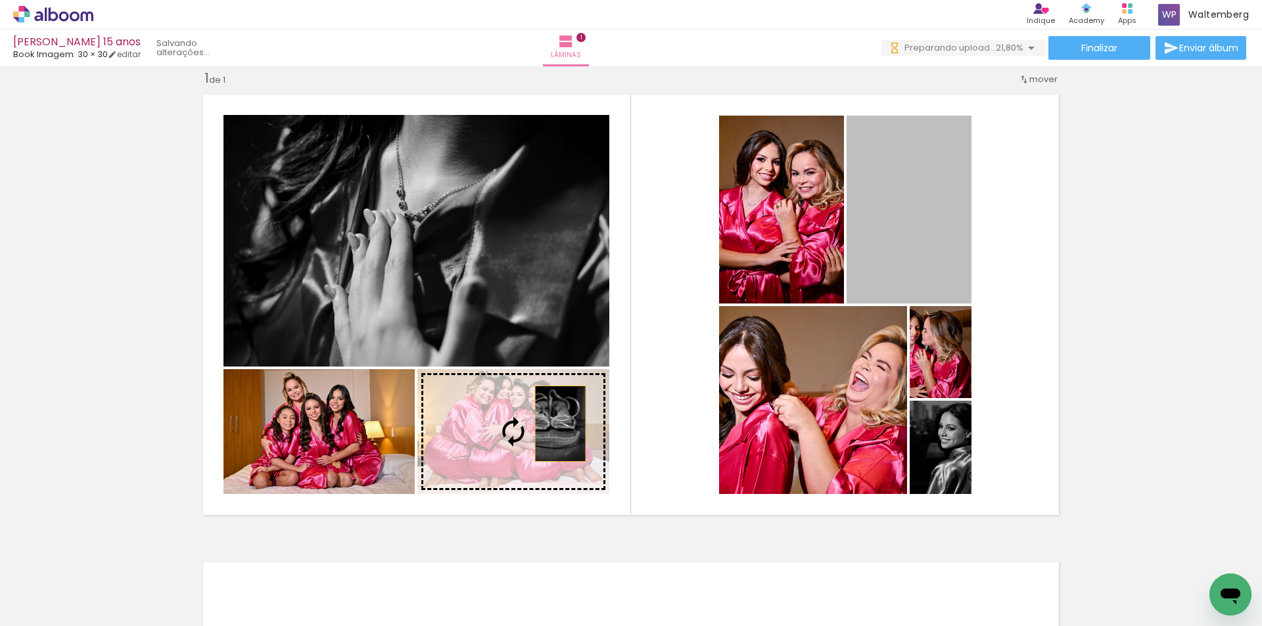
drag, startPoint x: 885, startPoint y: 220, endPoint x: 488, endPoint y: 430, distance: 449.0
click at [0, 0] on slot at bounding box center [0, 0] width 0 height 0
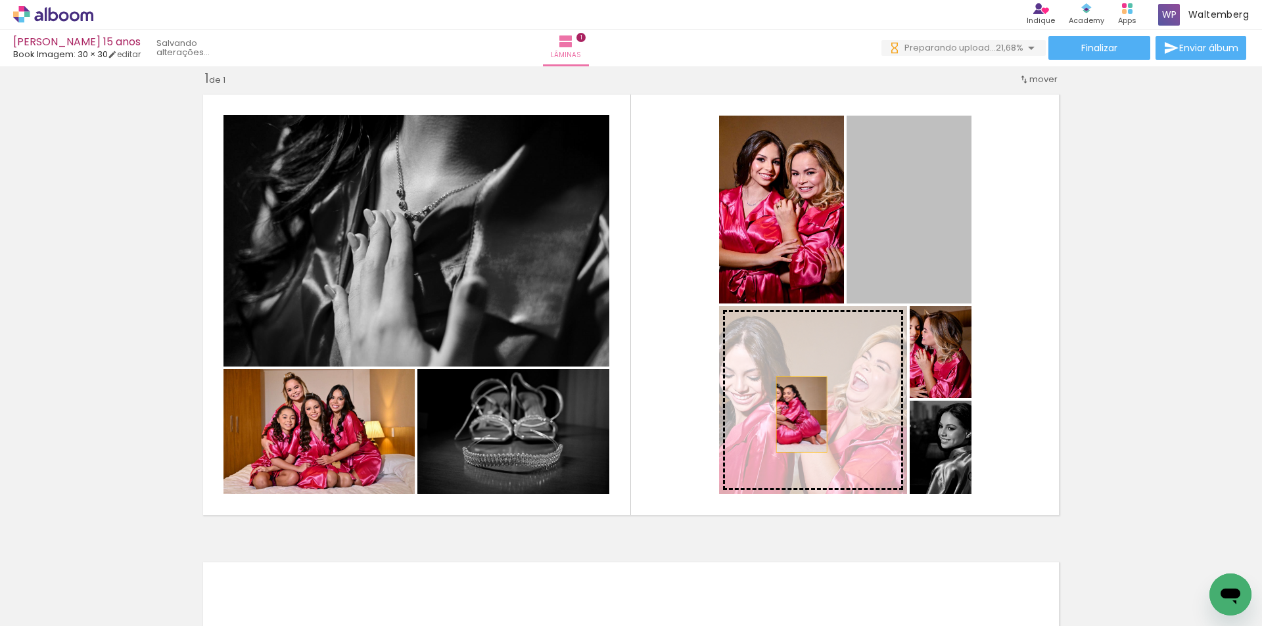
drag, startPoint x: 931, startPoint y: 218, endPoint x: 797, endPoint y: 417, distance: 240.6
click at [0, 0] on slot at bounding box center [0, 0] width 0 height 0
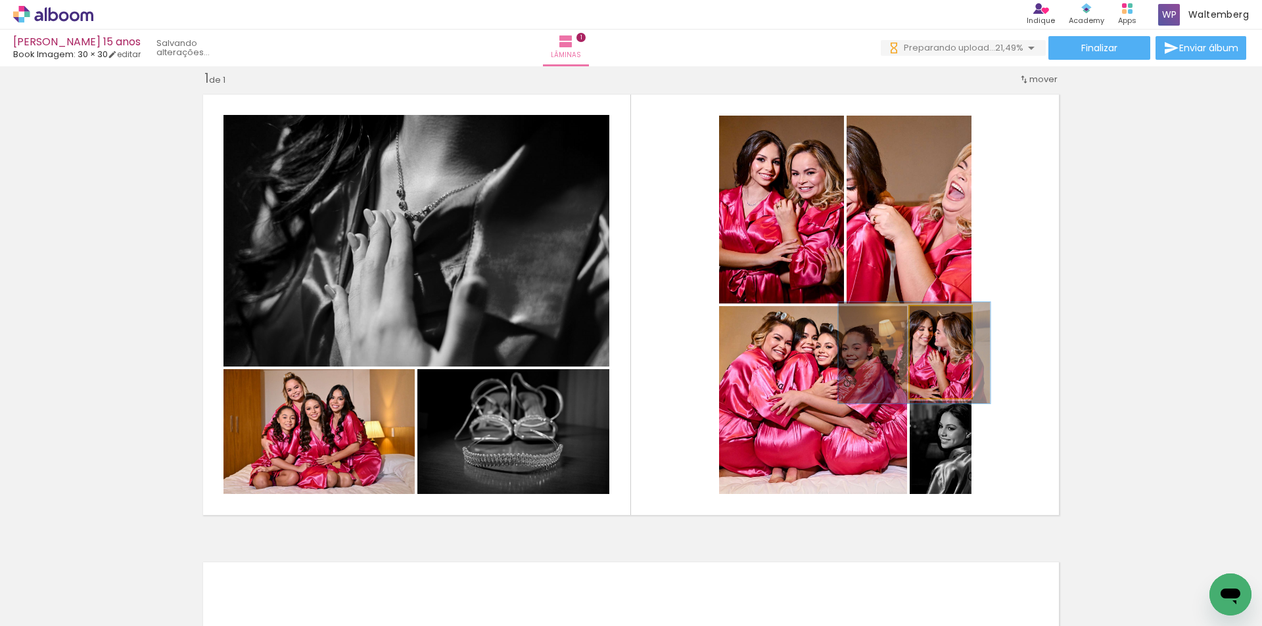
drag, startPoint x: 929, startPoint y: 354, endPoint x: 938, endPoint y: 353, distance: 8.6
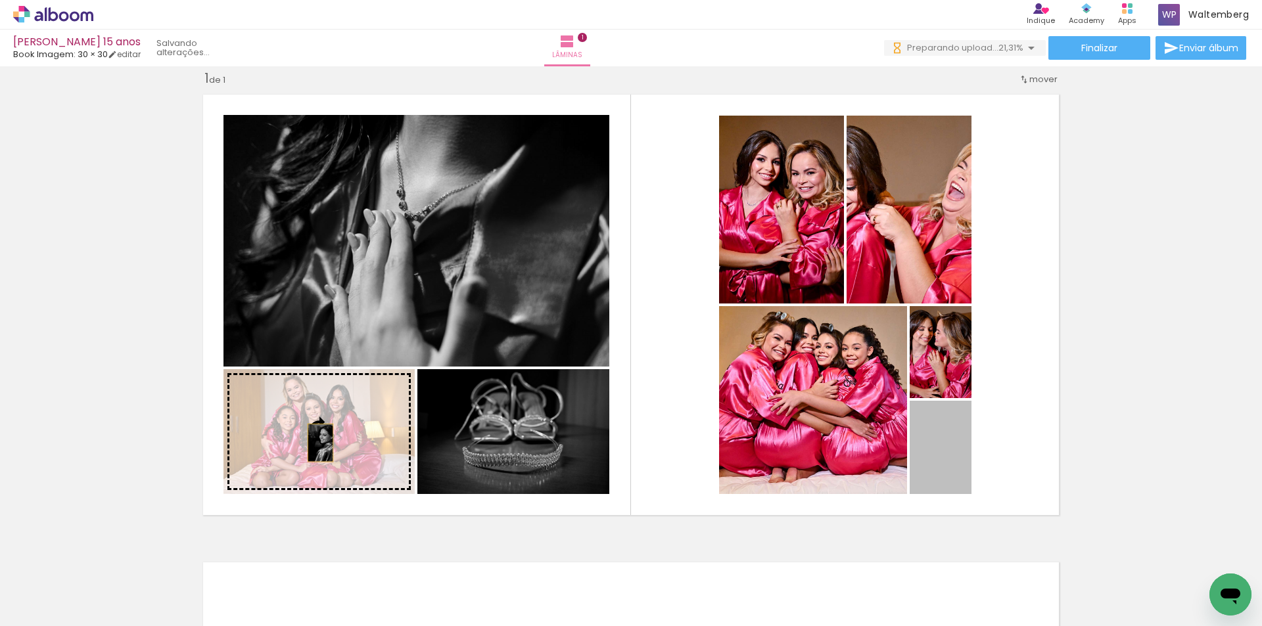
drag, startPoint x: 944, startPoint y: 469, endPoint x: 314, endPoint y: 443, distance: 630.8
click at [0, 0] on slot at bounding box center [0, 0] width 0 height 0
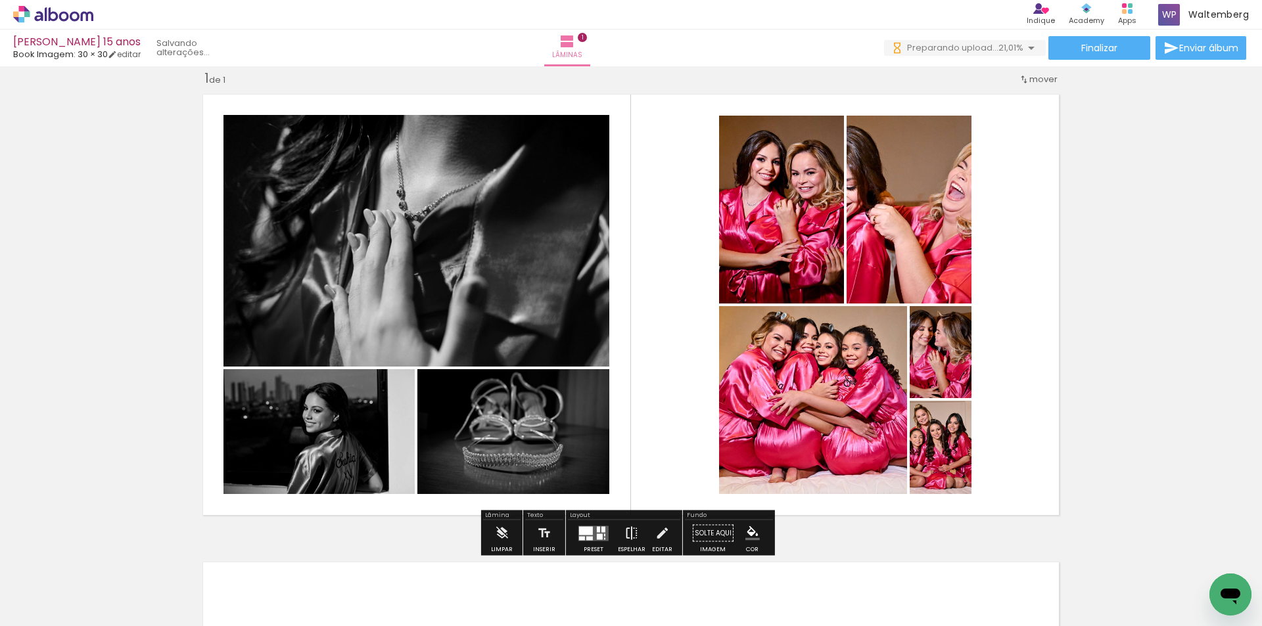
click at [624, 525] on iron-icon at bounding box center [631, 534] width 14 height 26
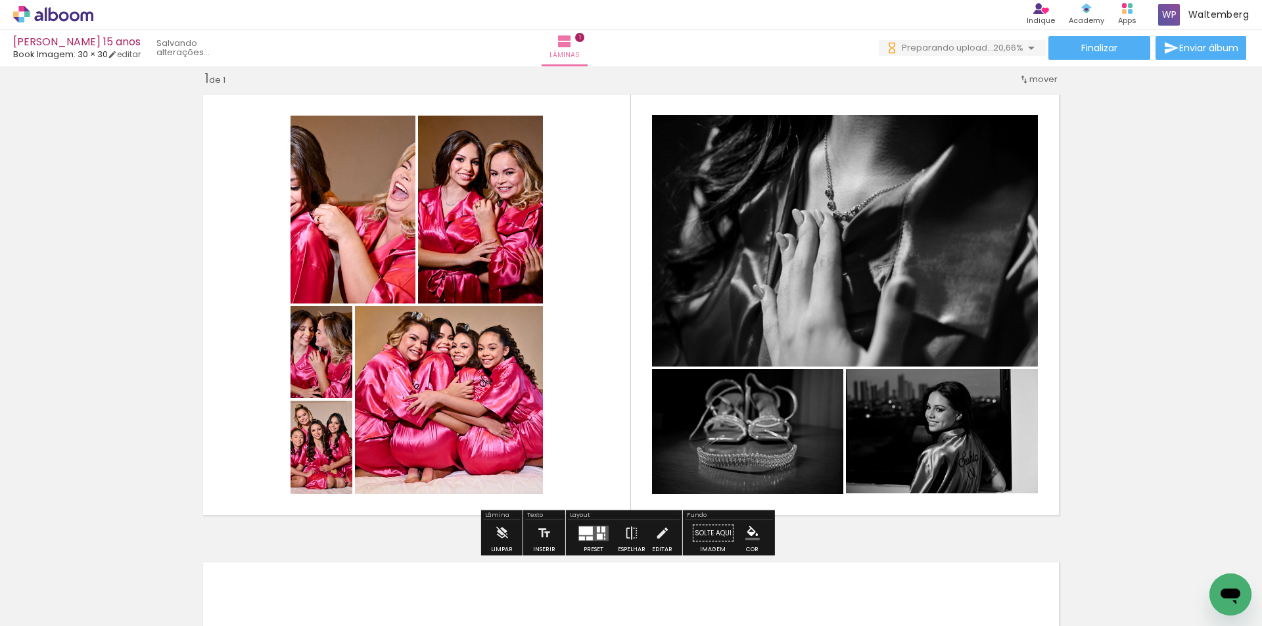
click at [591, 528] on quentale-layouter at bounding box center [593, 533] width 30 height 15
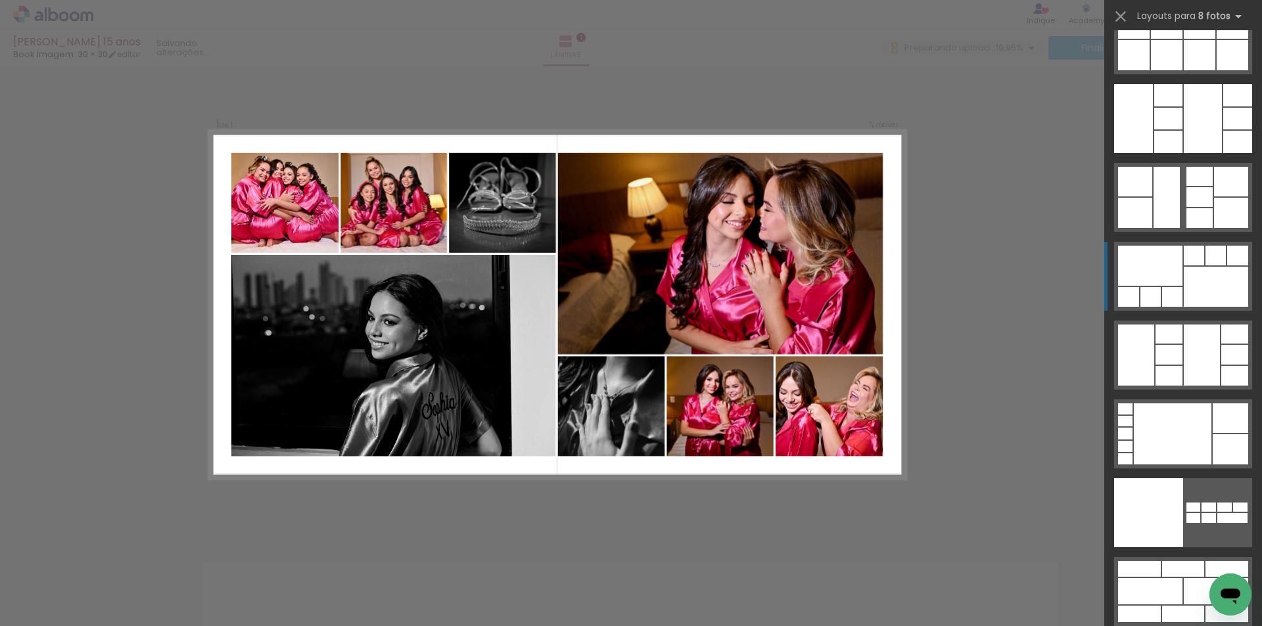
click at [1132, 453] on div at bounding box center [1125, 458] width 14 height 11
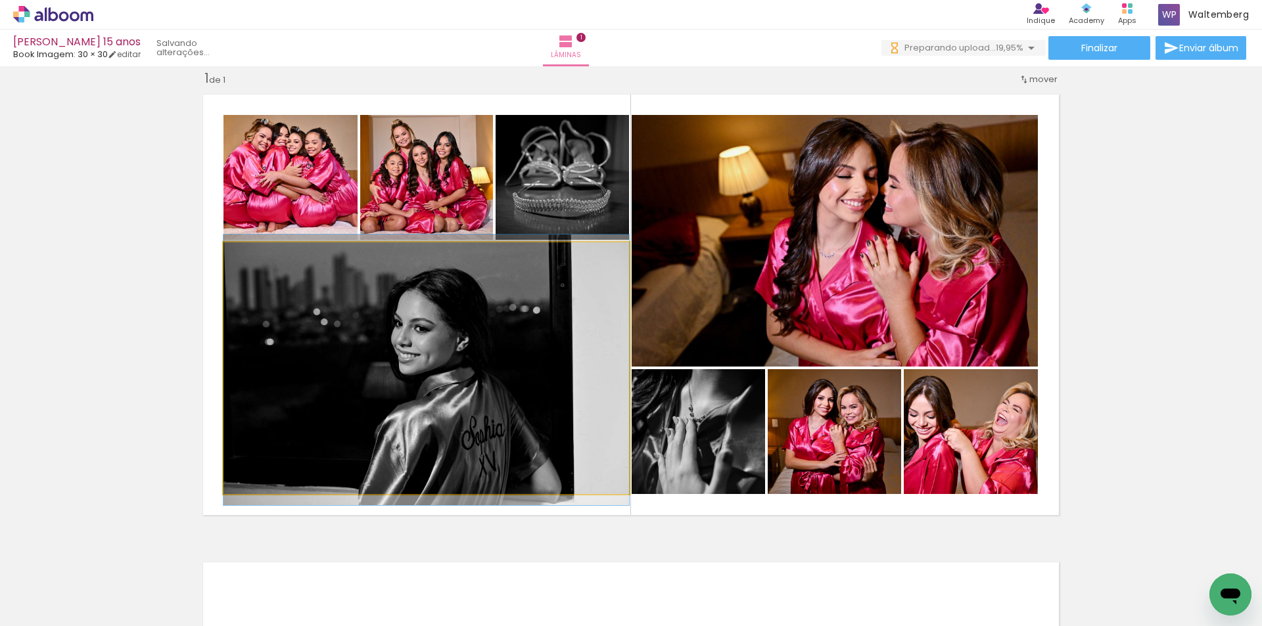
drag, startPoint x: 484, startPoint y: 325, endPoint x: 500, endPoint y: 326, distance: 16.5
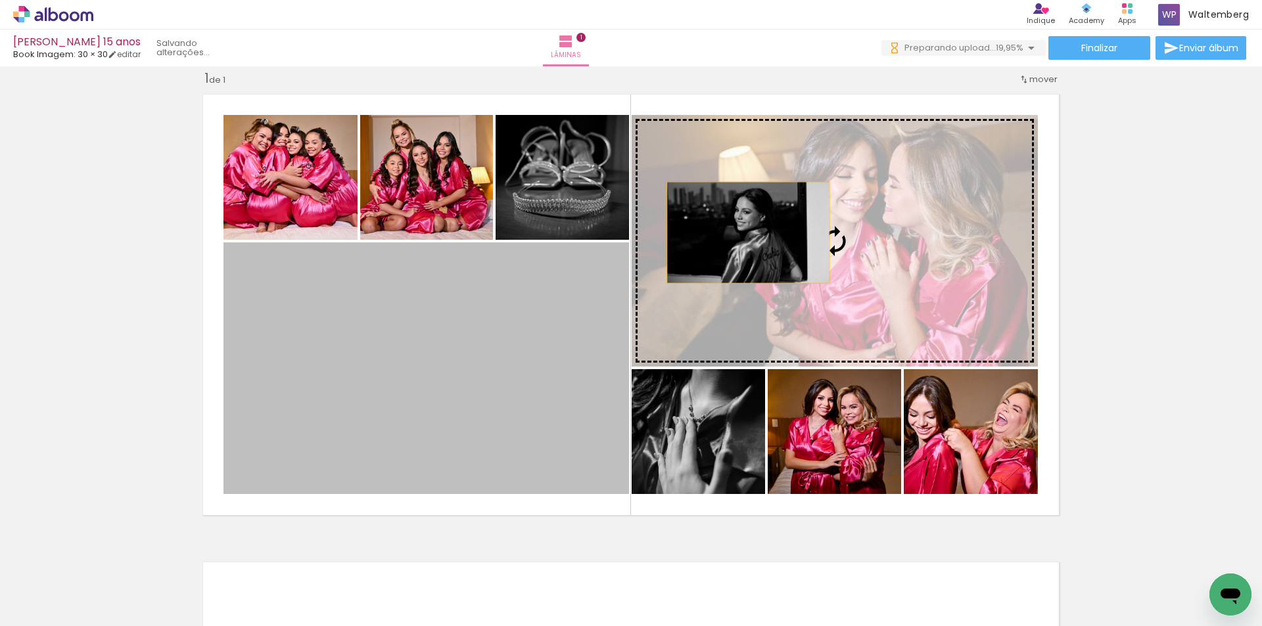
drag, startPoint x: 498, startPoint y: 327, endPoint x: 773, endPoint y: 208, distance: 299.7
click at [0, 0] on slot at bounding box center [0, 0] width 0 height 0
click at [773, 208] on quentale-photo at bounding box center [835, 241] width 406 height 252
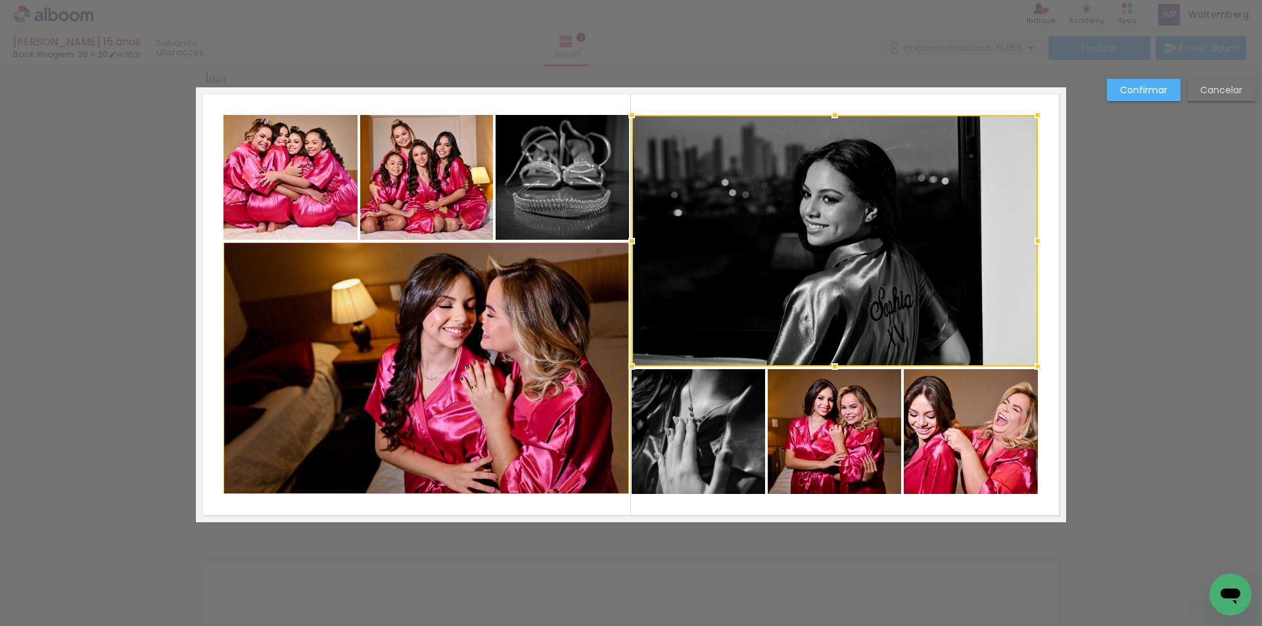
drag, startPoint x: 1238, startPoint y: 80, endPoint x: 1197, endPoint y: 89, distance: 42.6
click at [1238, 80] on paper-button "Cancelar" at bounding box center [1221, 90] width 68 height 22
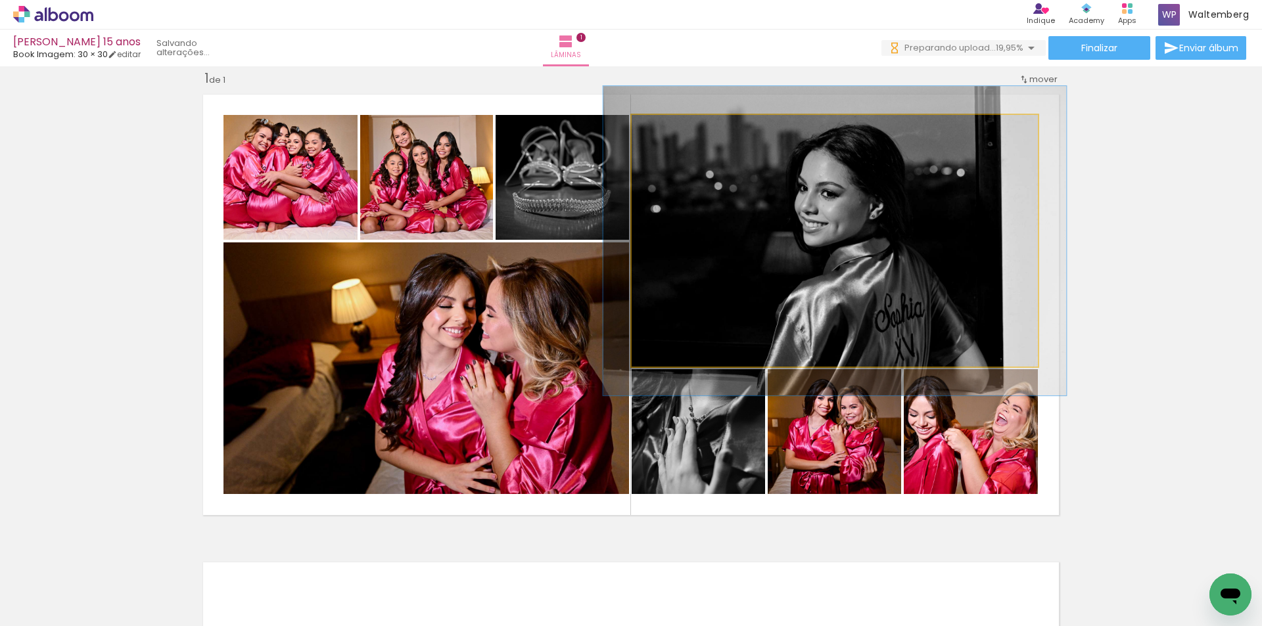
type paper-slider "114"
click at [668, 130] on div at bounding box center [669, 128] width 21 height 21
